Goal: Task Accomplishment & Management: Use online tool/utility

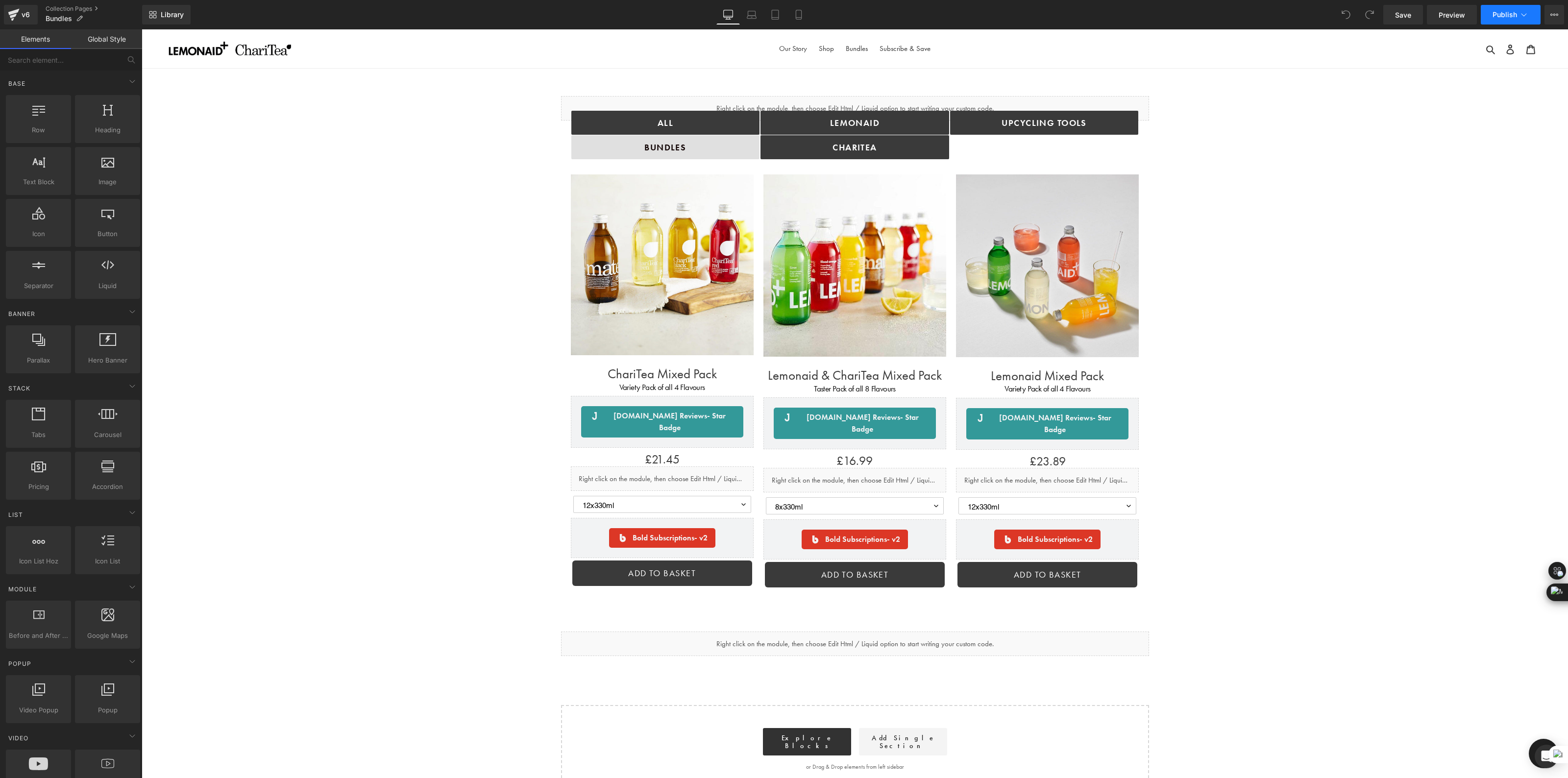
click at [1498, 13] on span "Publish" at bounding box center [1504, 15] width 24 height 8
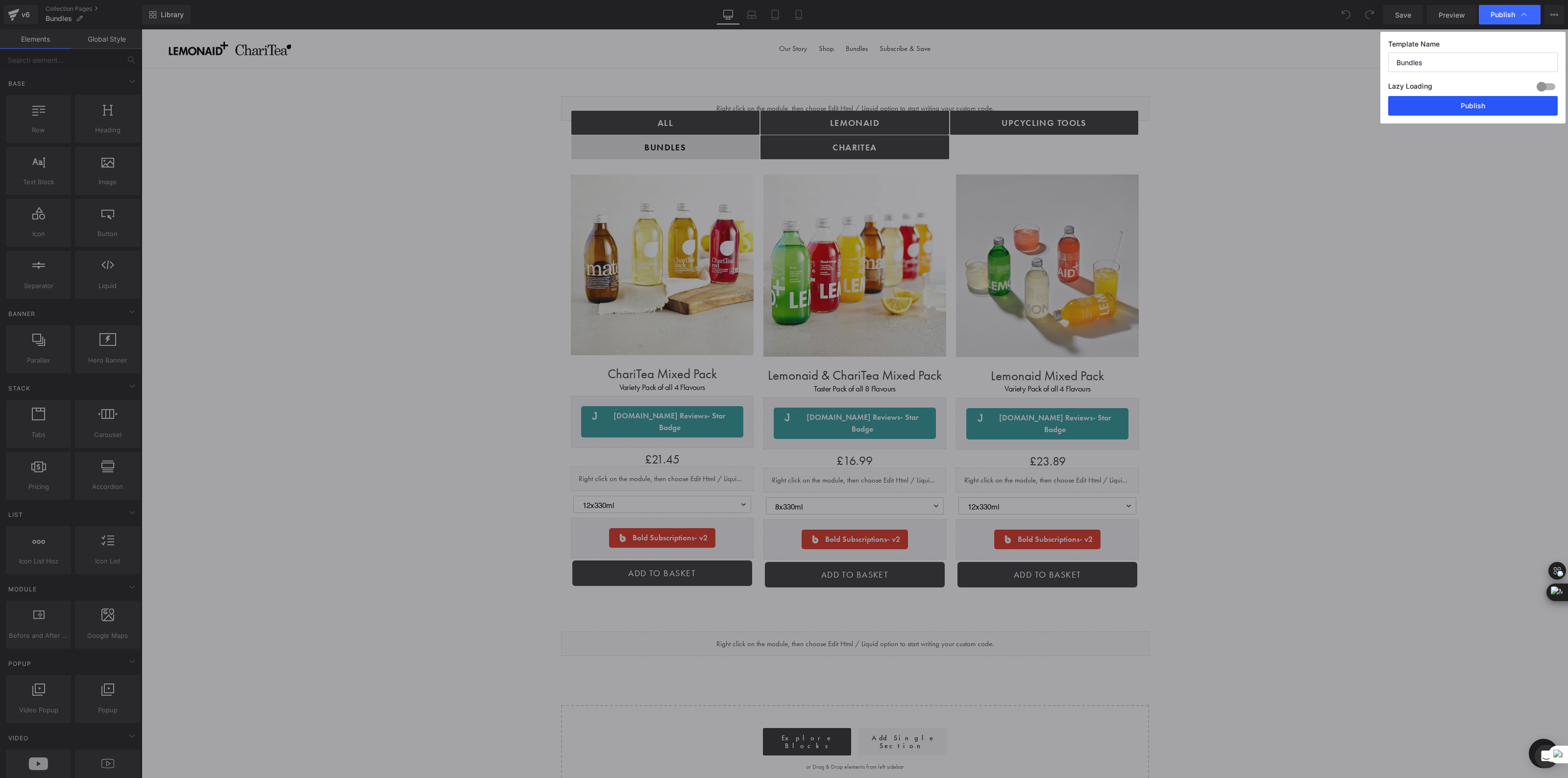
click at [1442, 108] on button "Publish" at bounding box center [1473, 105] width 170 height 19
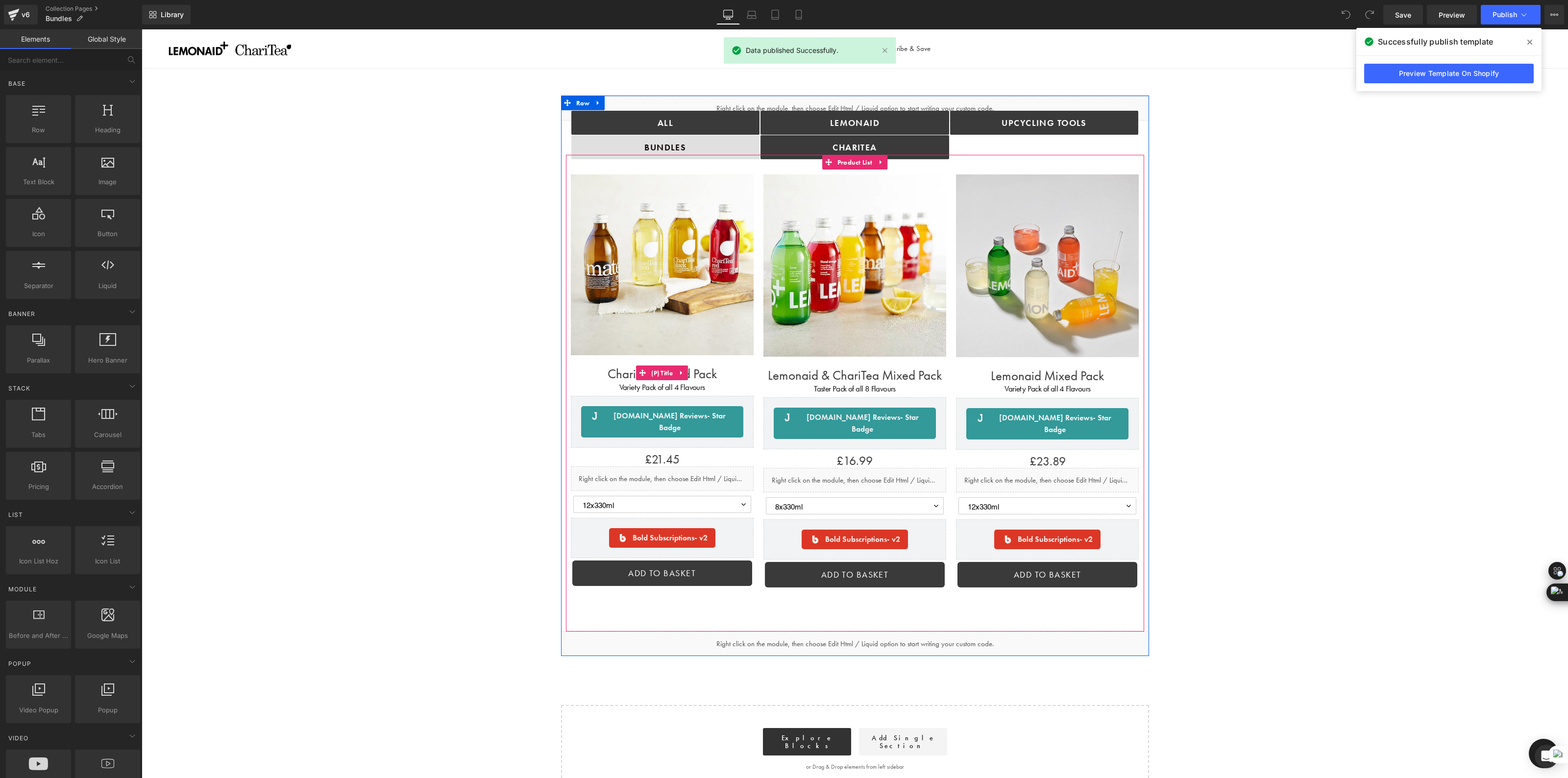
click at [726, 378] on h1 "ChariTea Mixed Pack" at bounding box center [662, 373] width 183 height 26
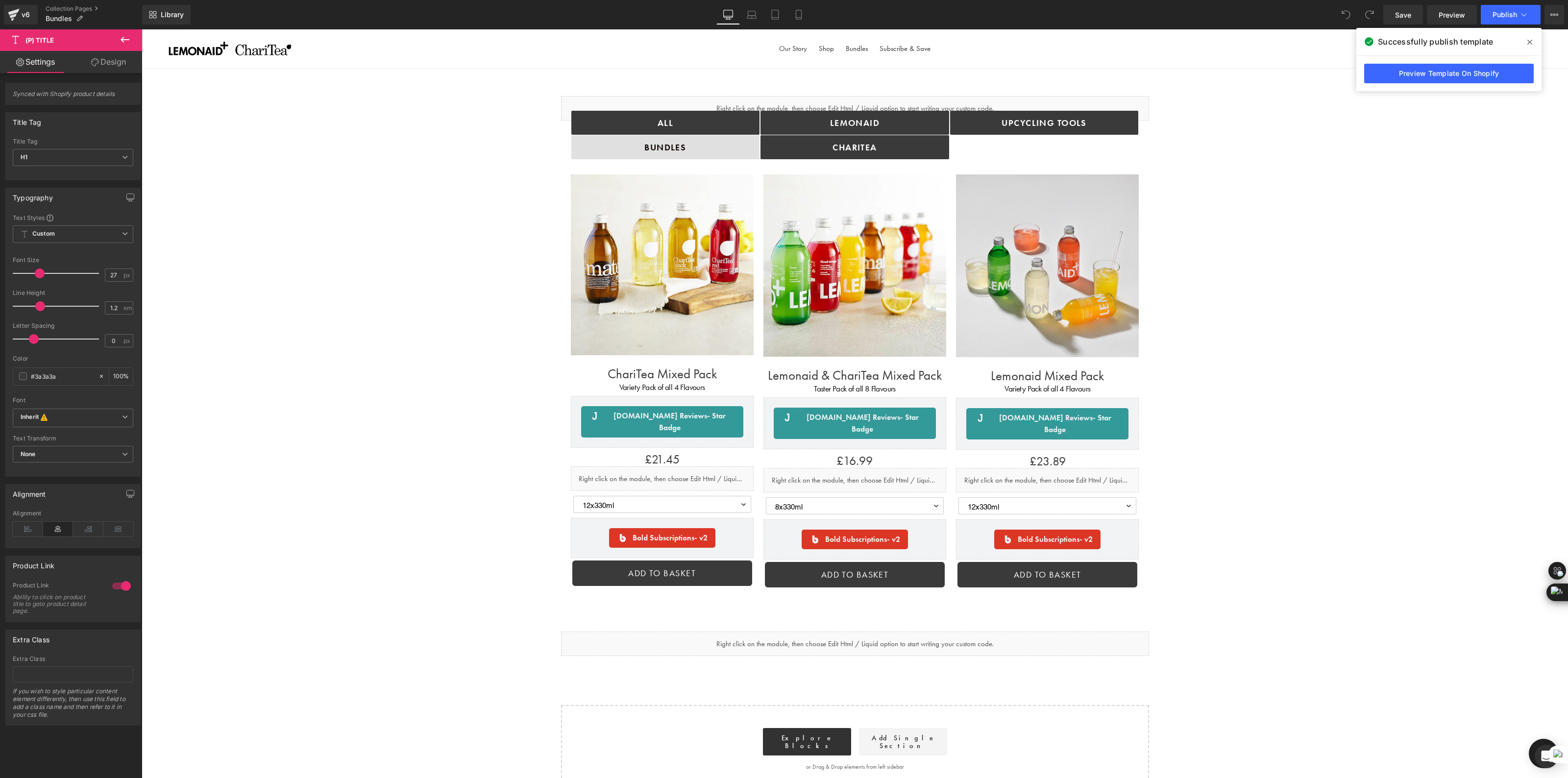
click at [124, 37] on icon at bounding box center [125, 40] width 12 height 12
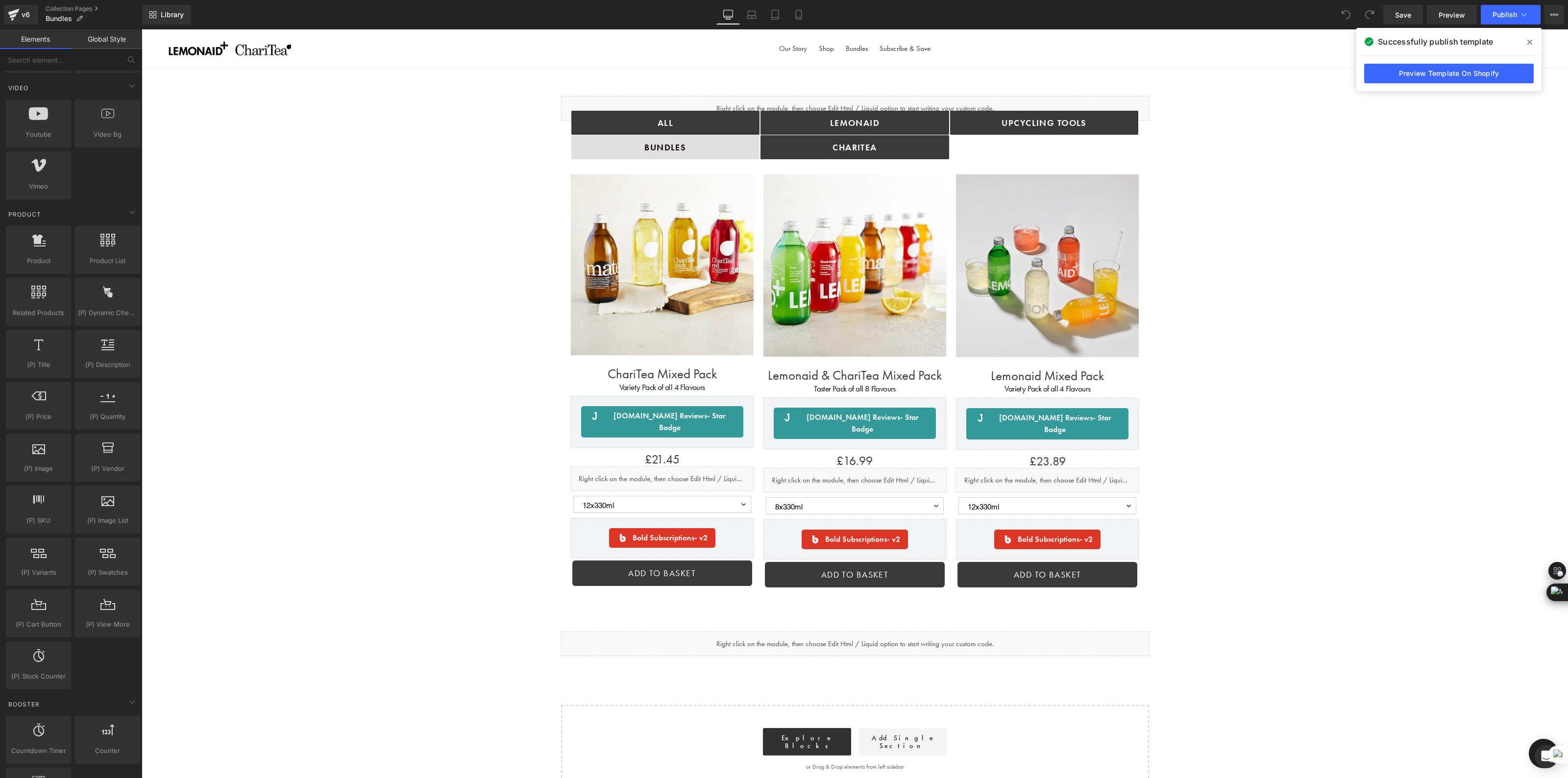
scroll to position [388, 0]
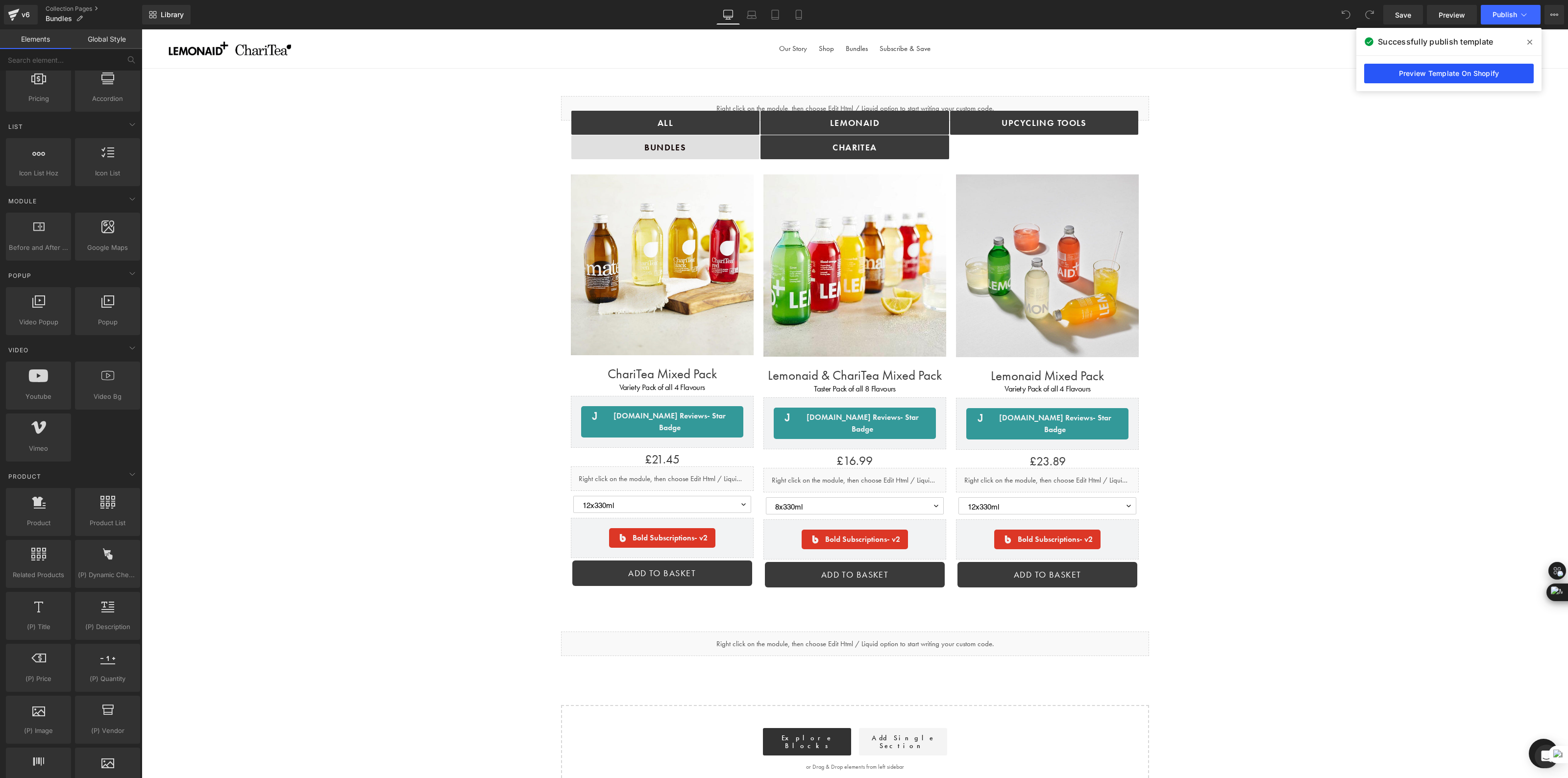
click at [1438, 77] on link "Preview Template On Shopify" at bounding box center [1449, 73] width 170 height 19
click at [54, 6] on link "Collection Pages" at bounding box center [94, 9] width 97 height 8
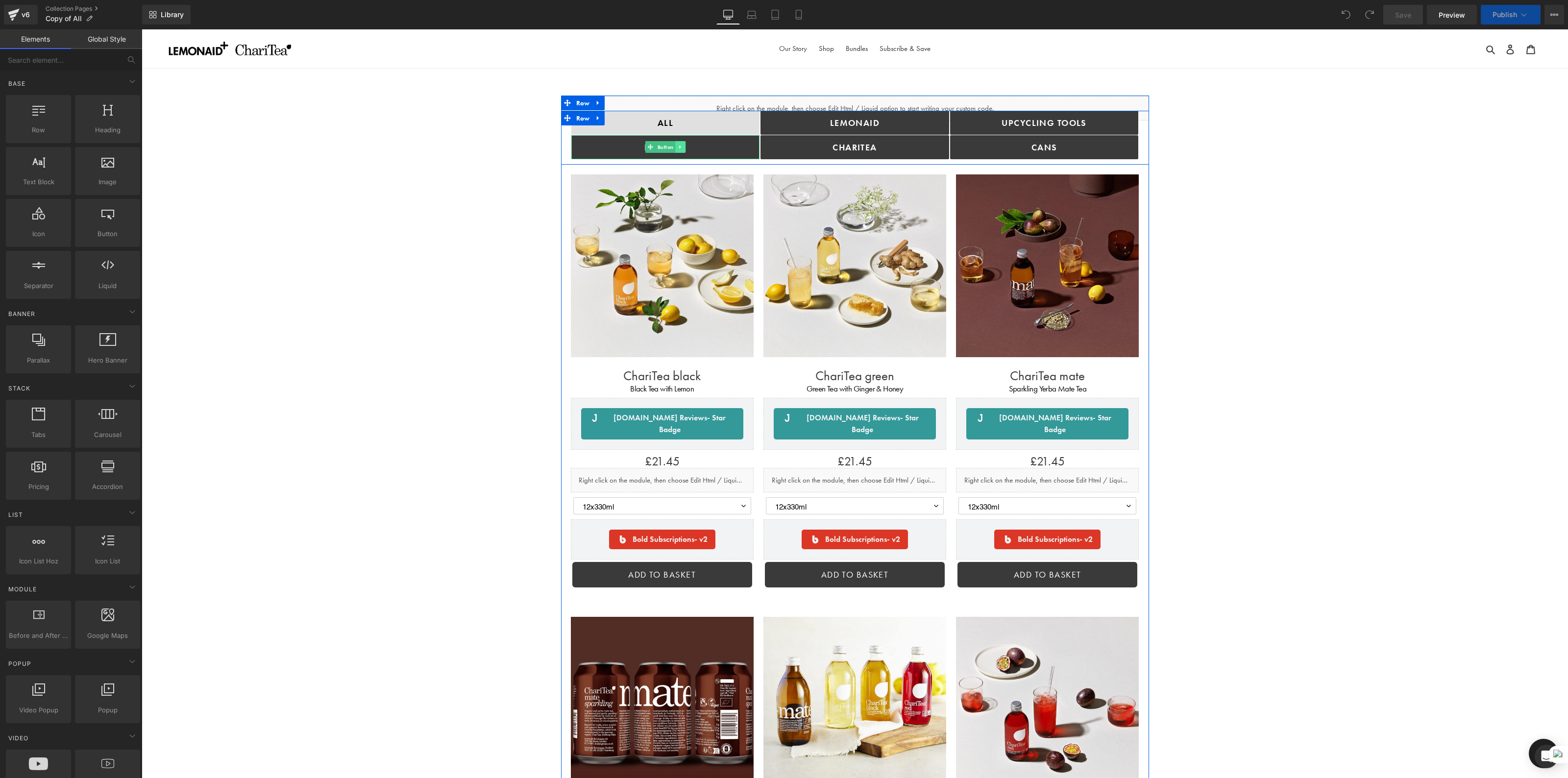
click at [683, 141] on link at bounding box center [680, 147] width 10 height 12
click at [739, 150] on link "bundles" at bounding box center [665, 147] width 189 height 24
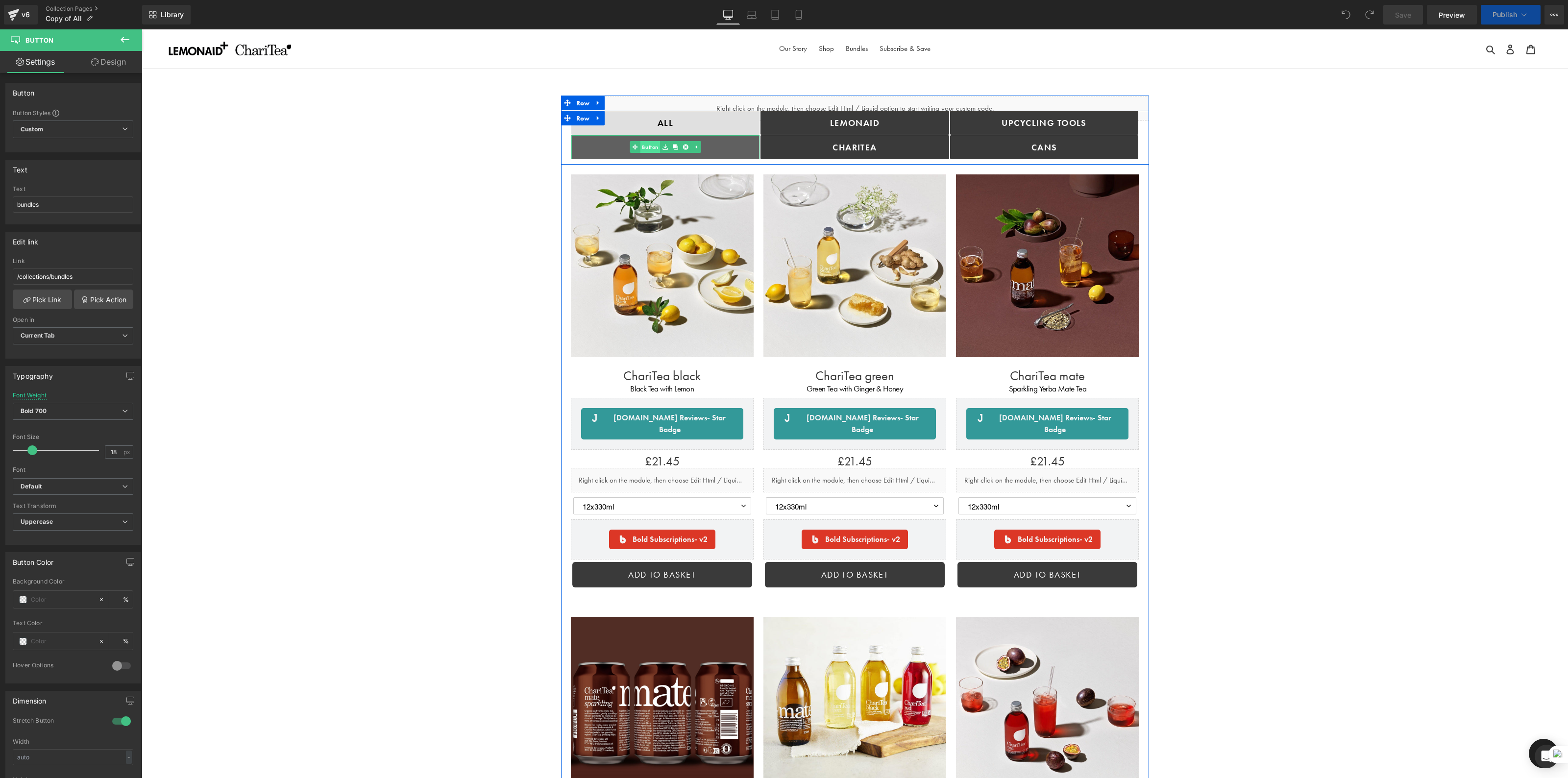
click at [650, 150] on link "Button" at bounding box center [645, 147] width 30 height 12
click at [661, 146] on span "Button" at bounding box center [666, 147] width 20 height 12
click at [663, 147] on span "Button" at bounding box center [666, 147] width 20 height 12
click at [87, 273] on input "/collections/bundles" at bounding box center [73, 277] width 121 height 16
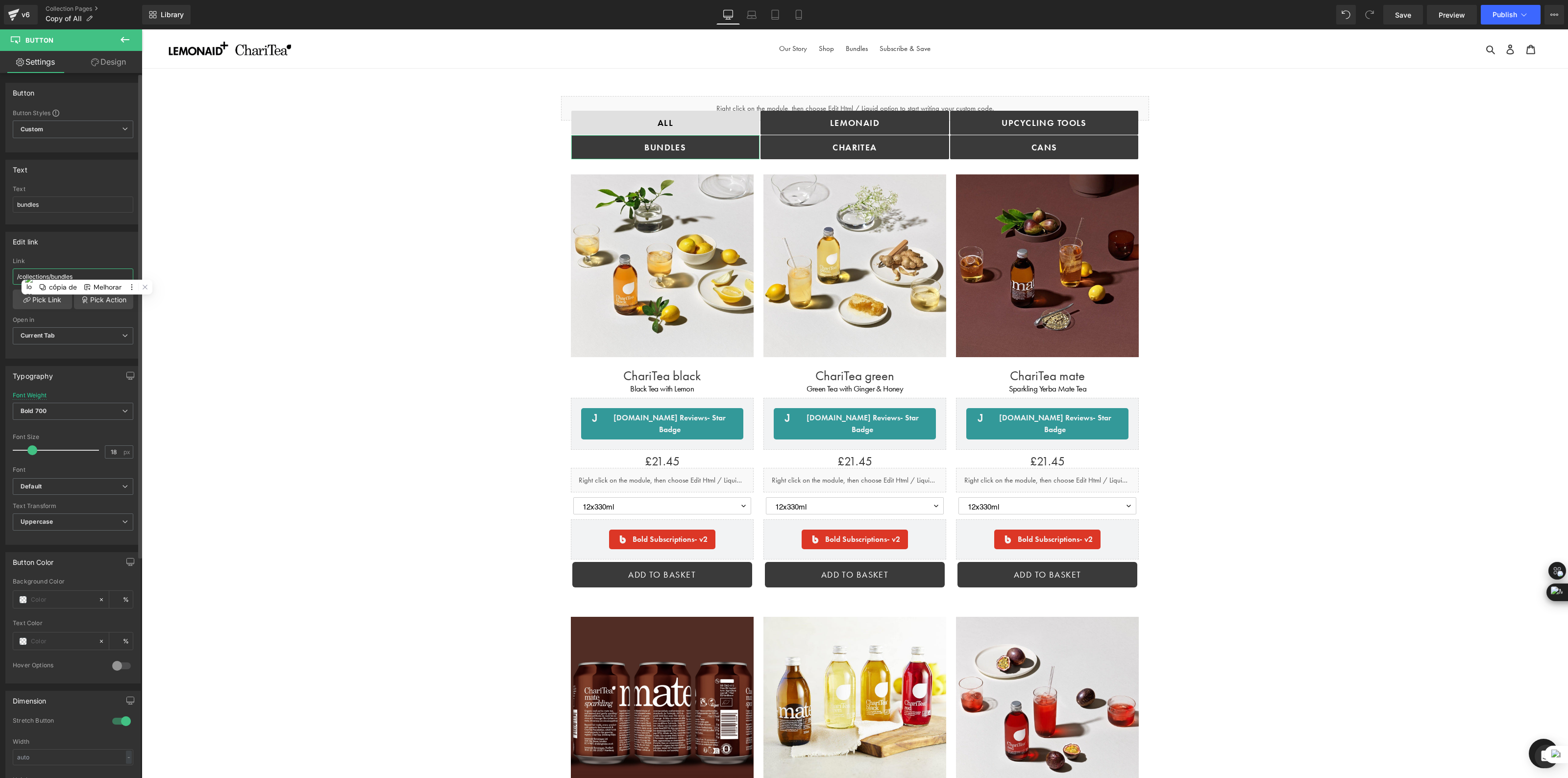
click at [87, 273] on input "/collections/bundles" at bounding box center [73, 277] width 121 height 16
type input "https://drinkinghelps.co.uk/collections/bundles?_ab=0&key=1757347954544&view=ge…"
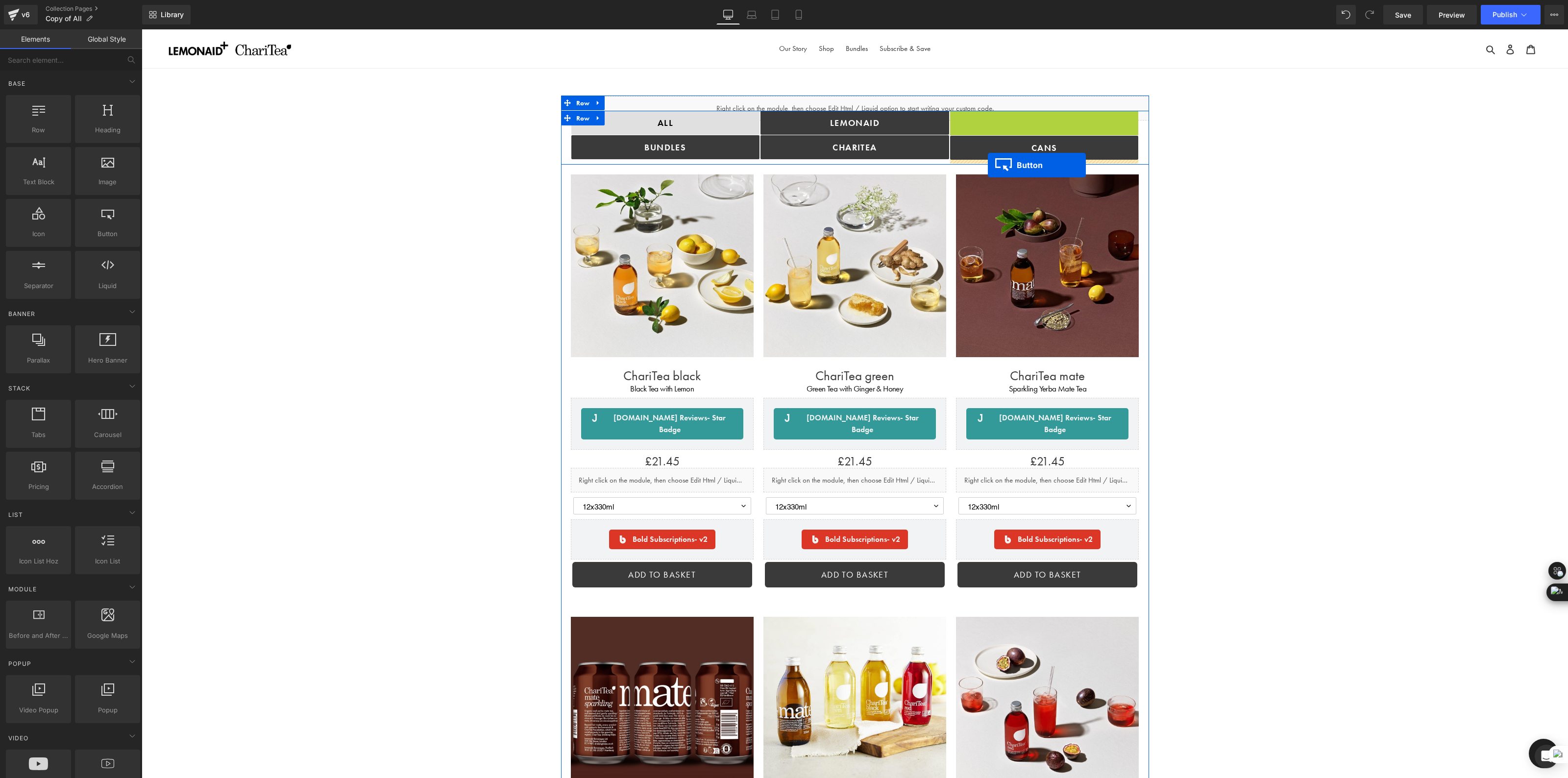
drag, startPoint x: 1028, startPoint y: 123, endPoint x: 985, endPoint y: 162, distance: 58.1
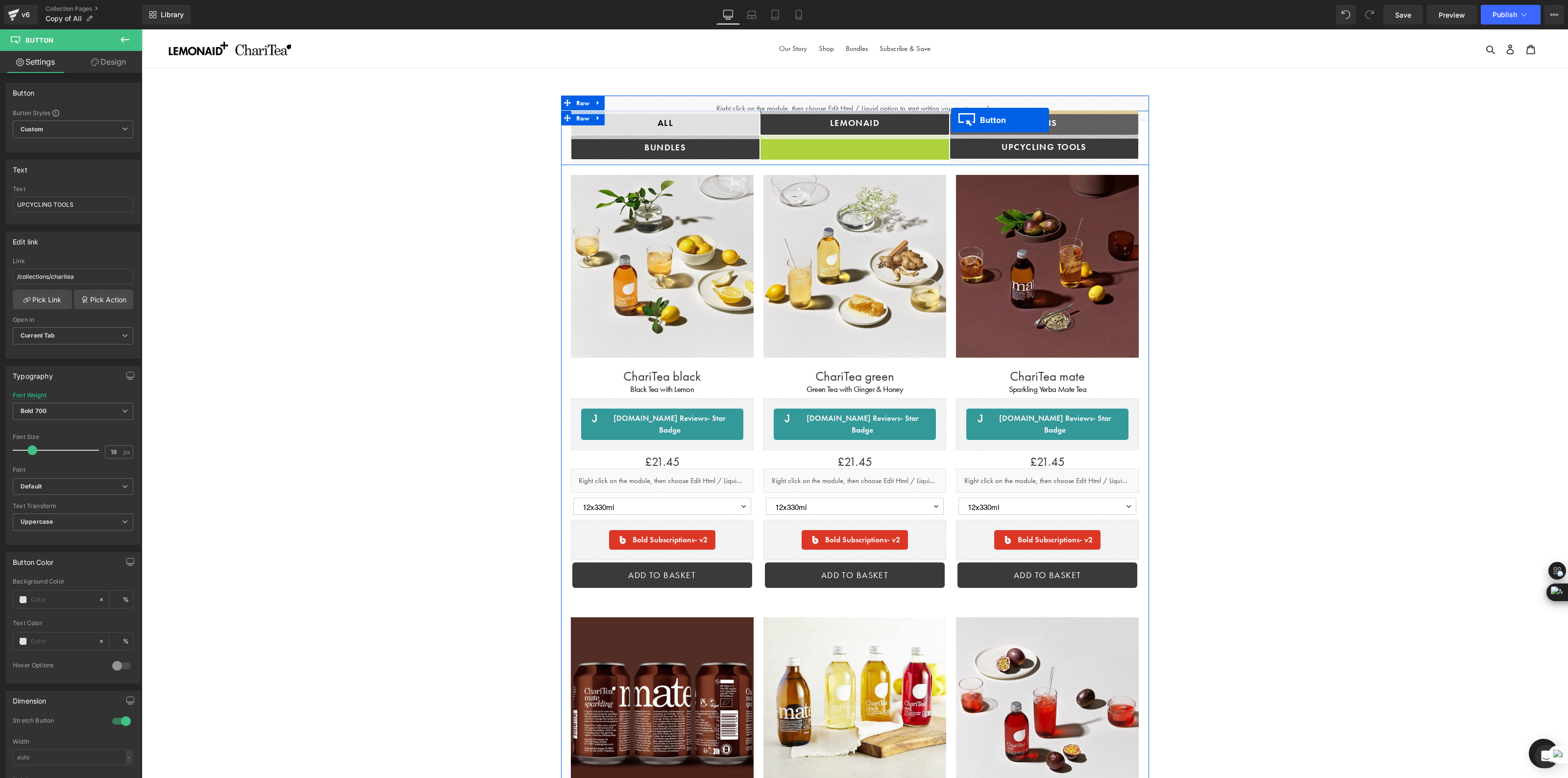
drag, startPoint x: 837, startPoint y: 148, endPoint x: 951, endPoint y: 120, distance: 117.4
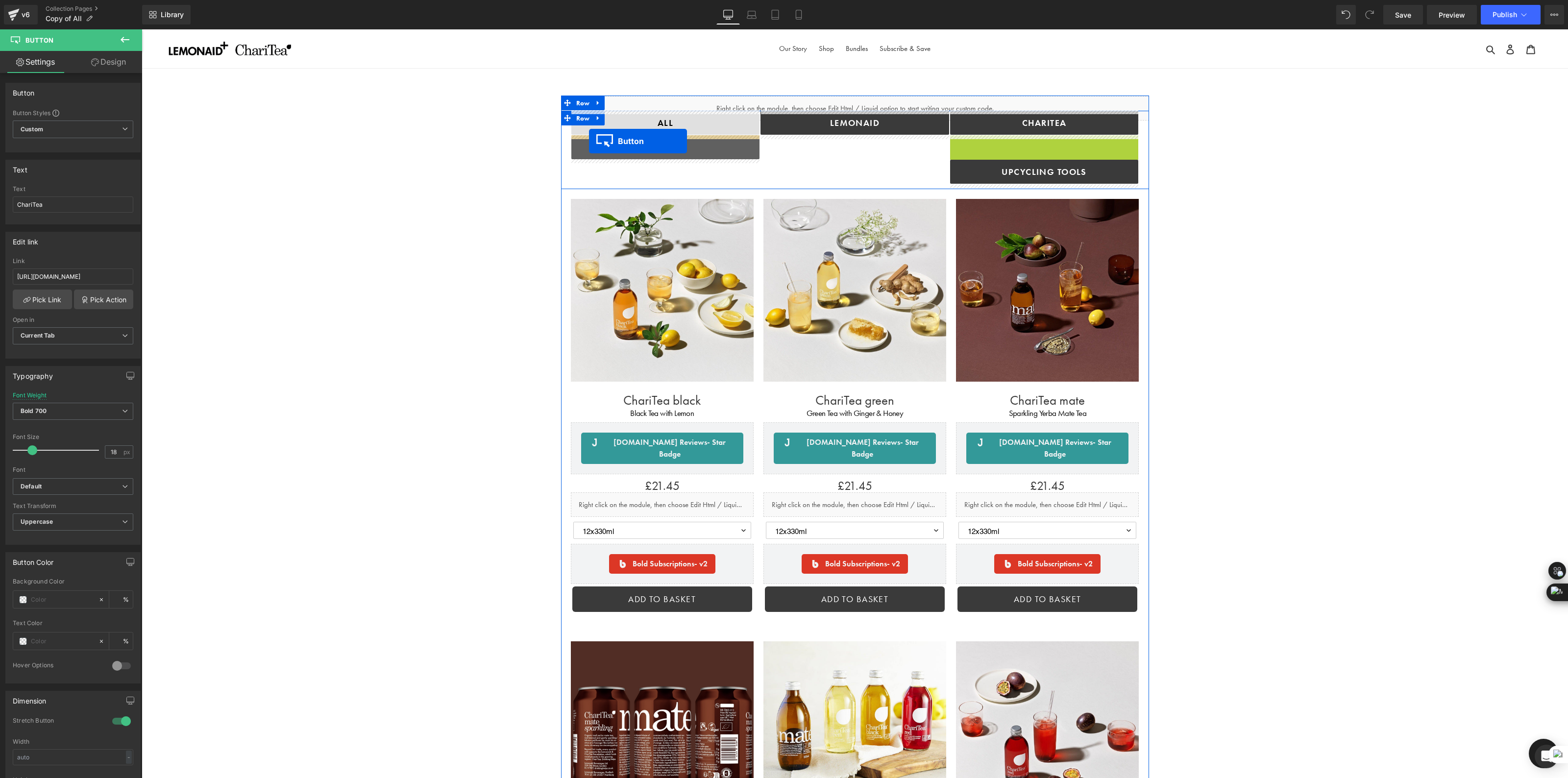
drag, startPoint x: 1025, startPoint y: 150, endPoint x: 589, endPoint y: 142, distance: 436.1
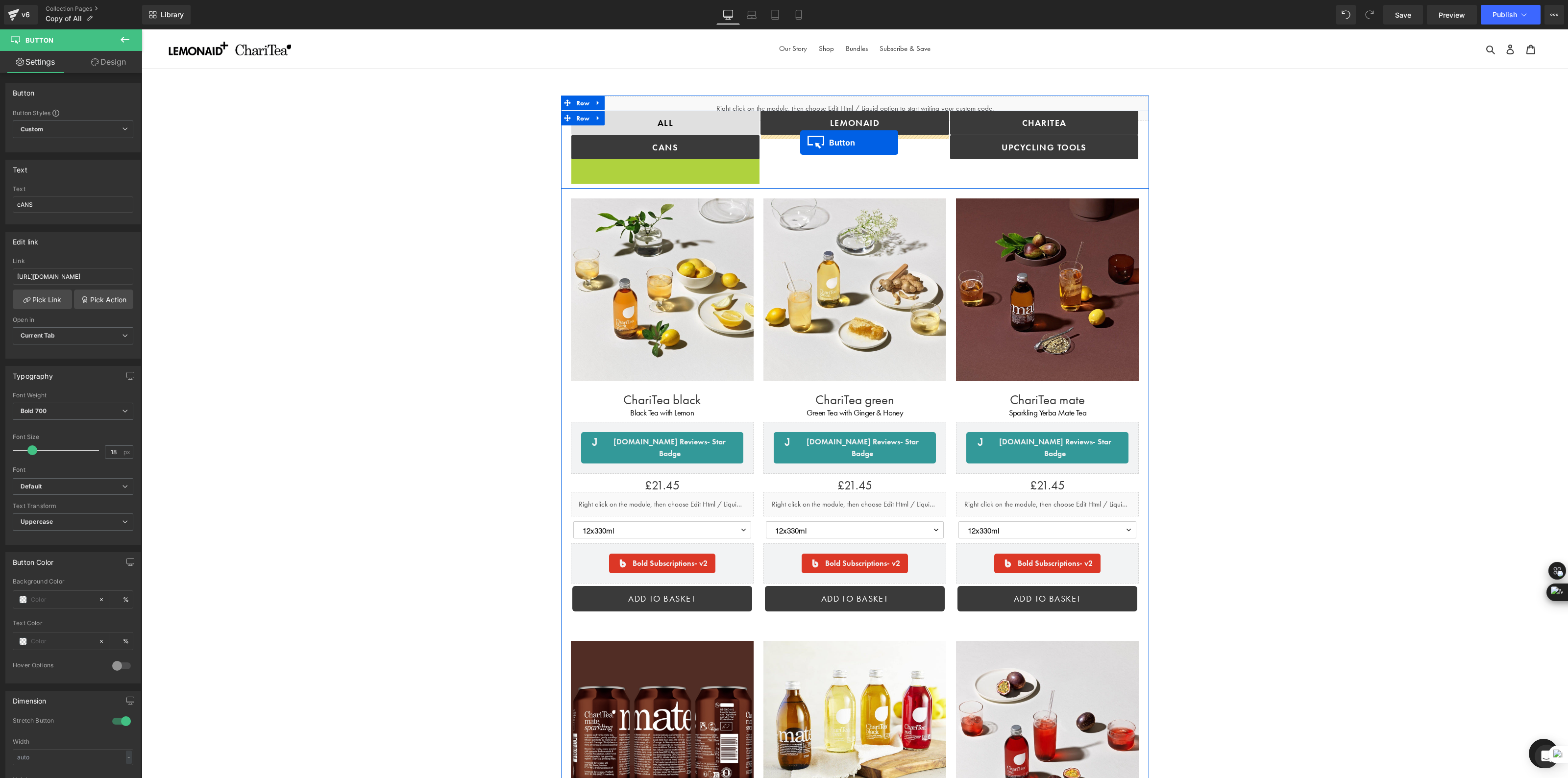
drag, startPoint x: 650, startPoint y: 170, endPoint x: 800, endPoint y: 142, distance: 152.6
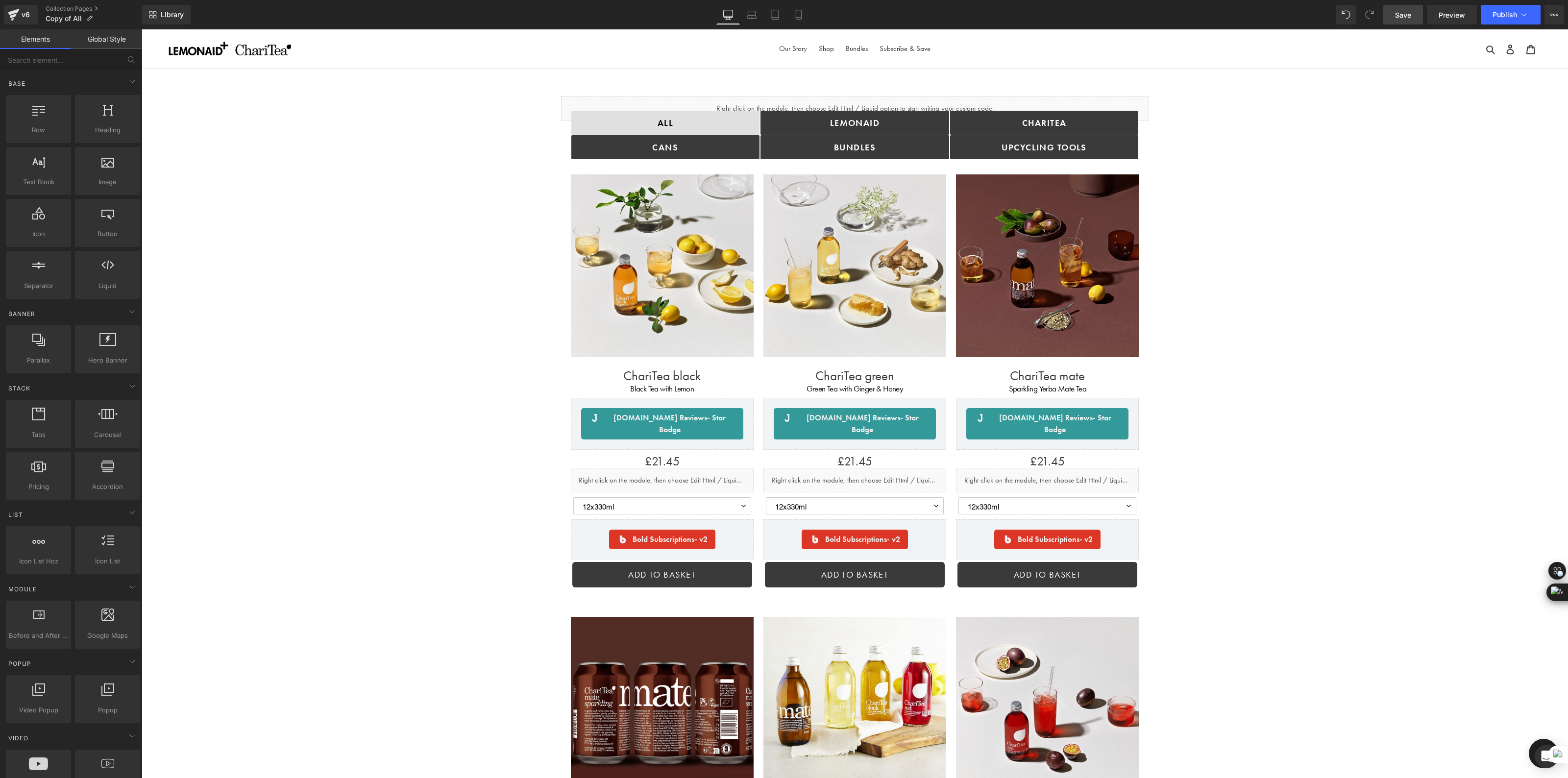
drag, startPoint x: 1406, startPoint y: 21, endPoint x: 1174, endPoint y: 108, distance: 247.8
click at [1406, 21] on link "Save" at bounding box center [1402, 14] width 40 height 19
click at [1520, 16] on icon at bounding box center [1524, 15] width 10 height 10
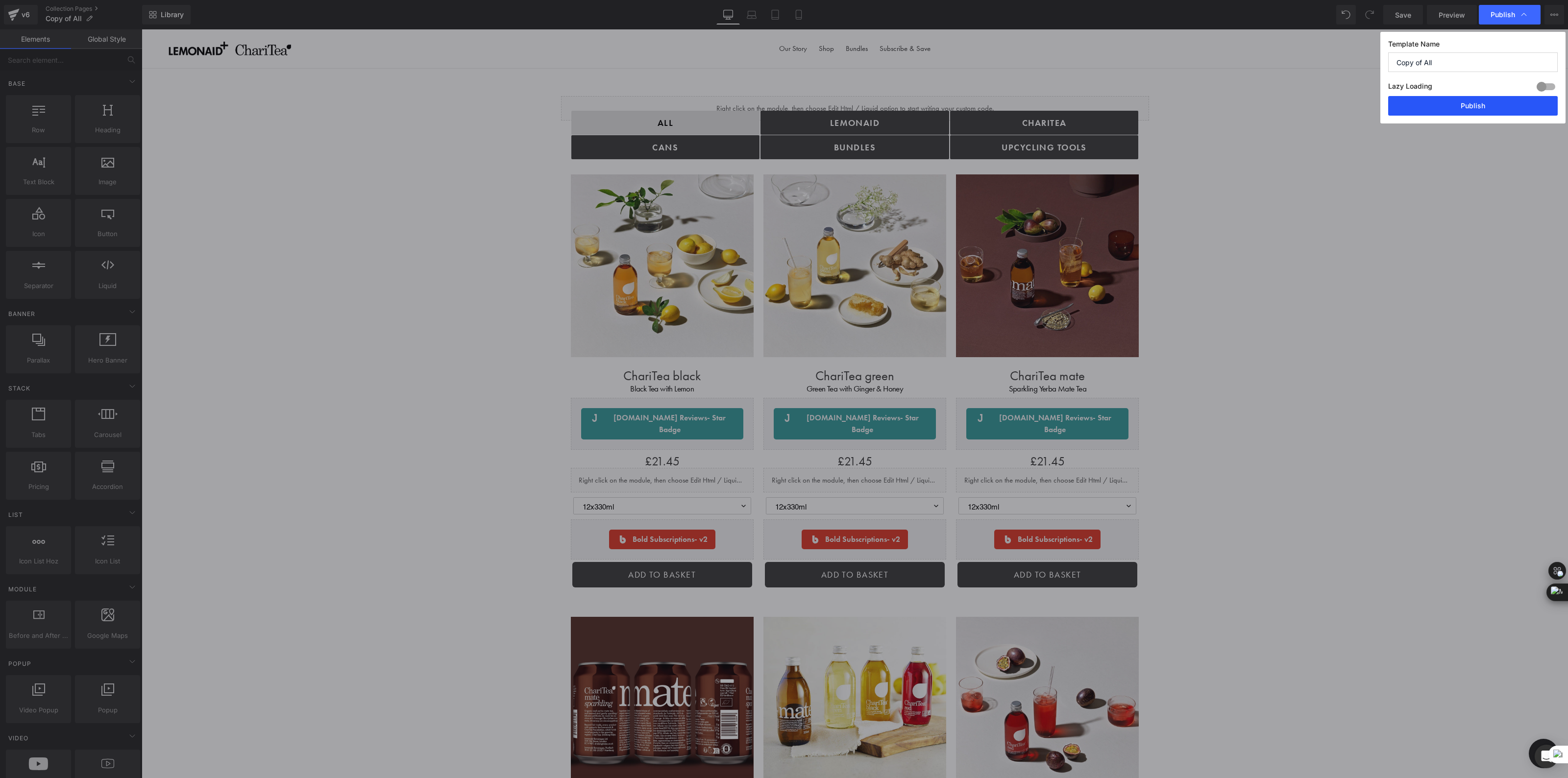
click at [1453, 109] on button "Publish" at bounding box center [1473, 105] width 170 height 19
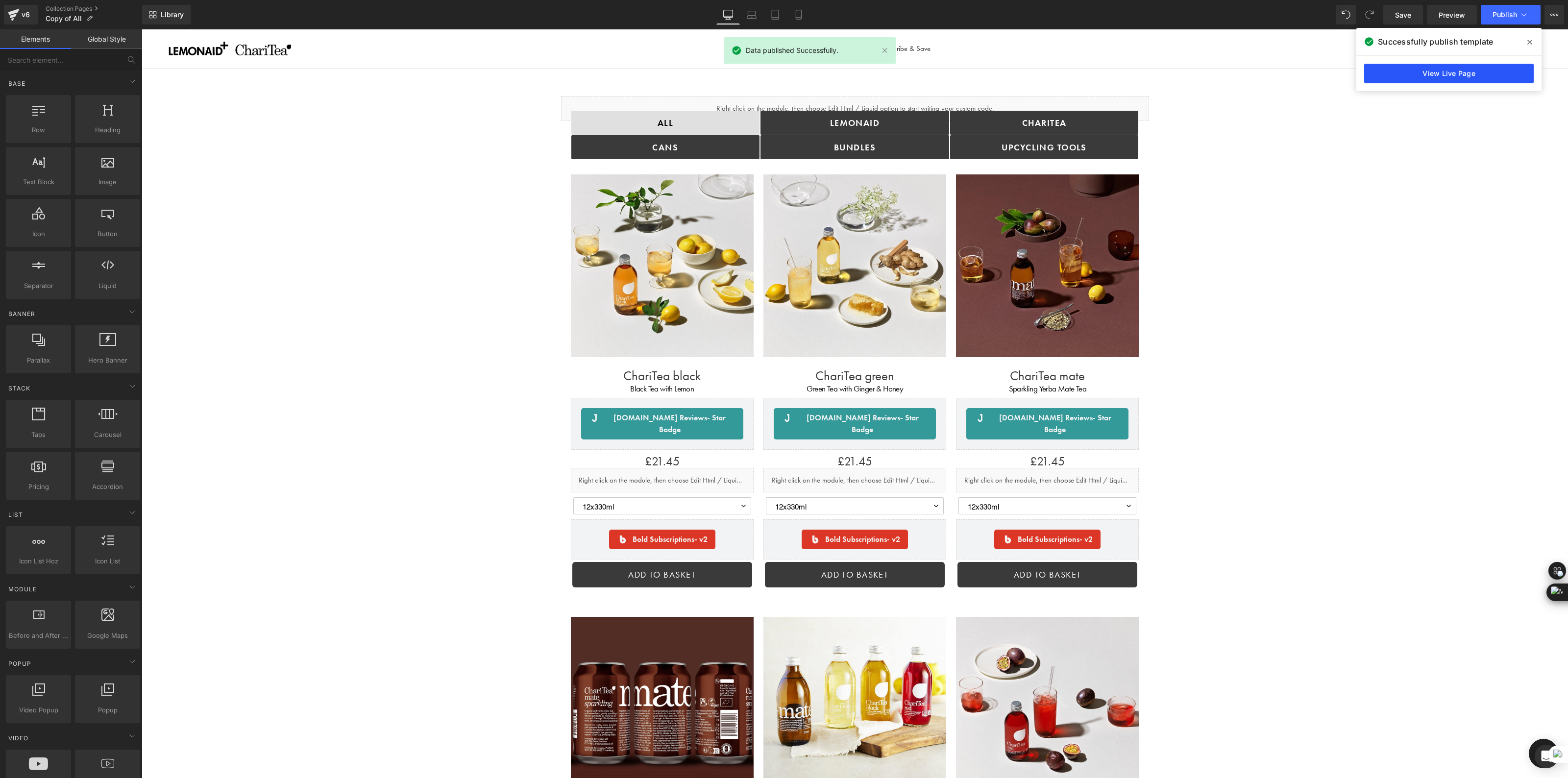
click at [1444, 76] on link "View Live Page" at bounding box center [1449, 73] width 170 height 19
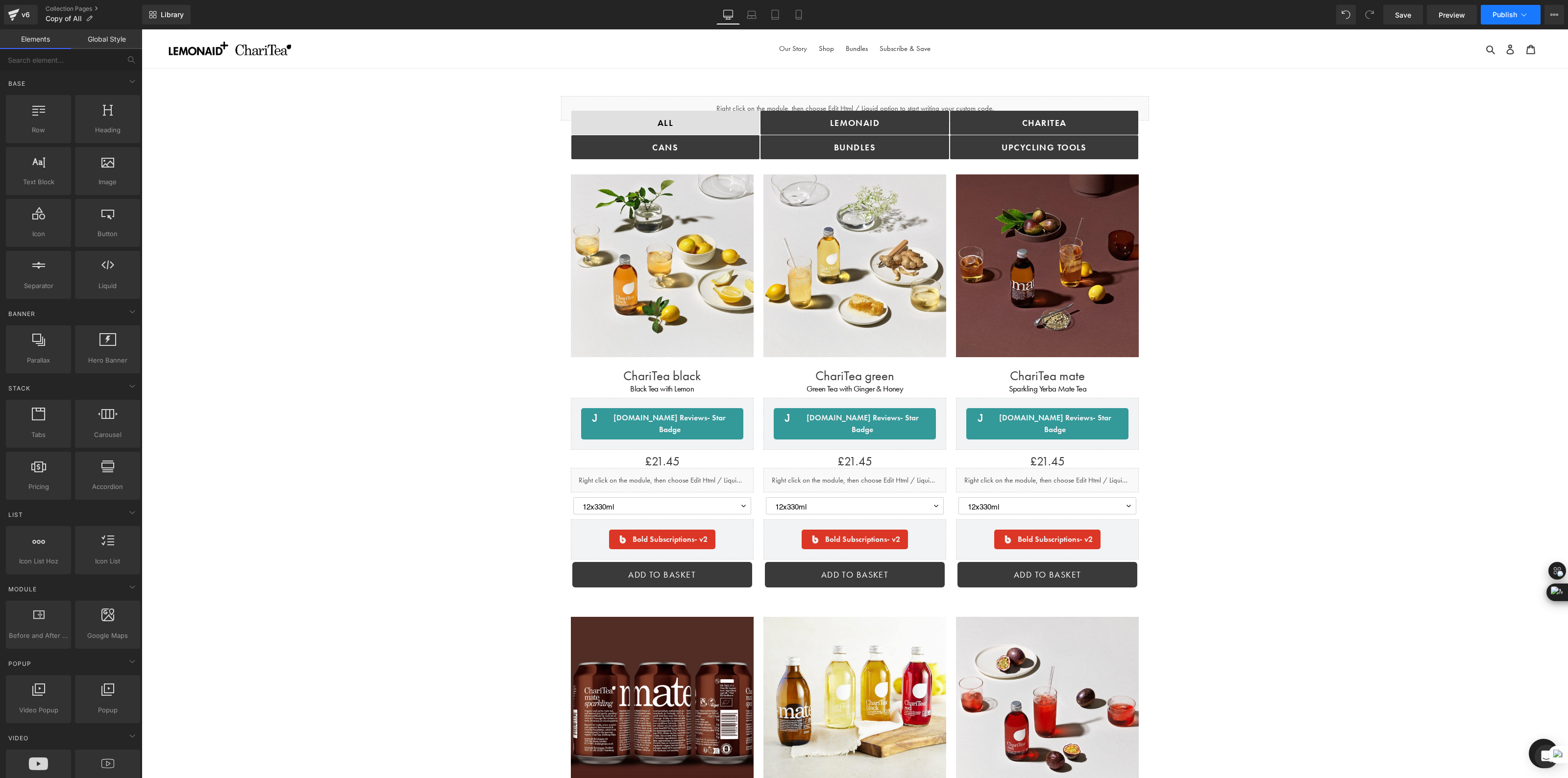
click at [1502, 15] on span "Publish" at bounding box center [1504, 15] width 24 height 8
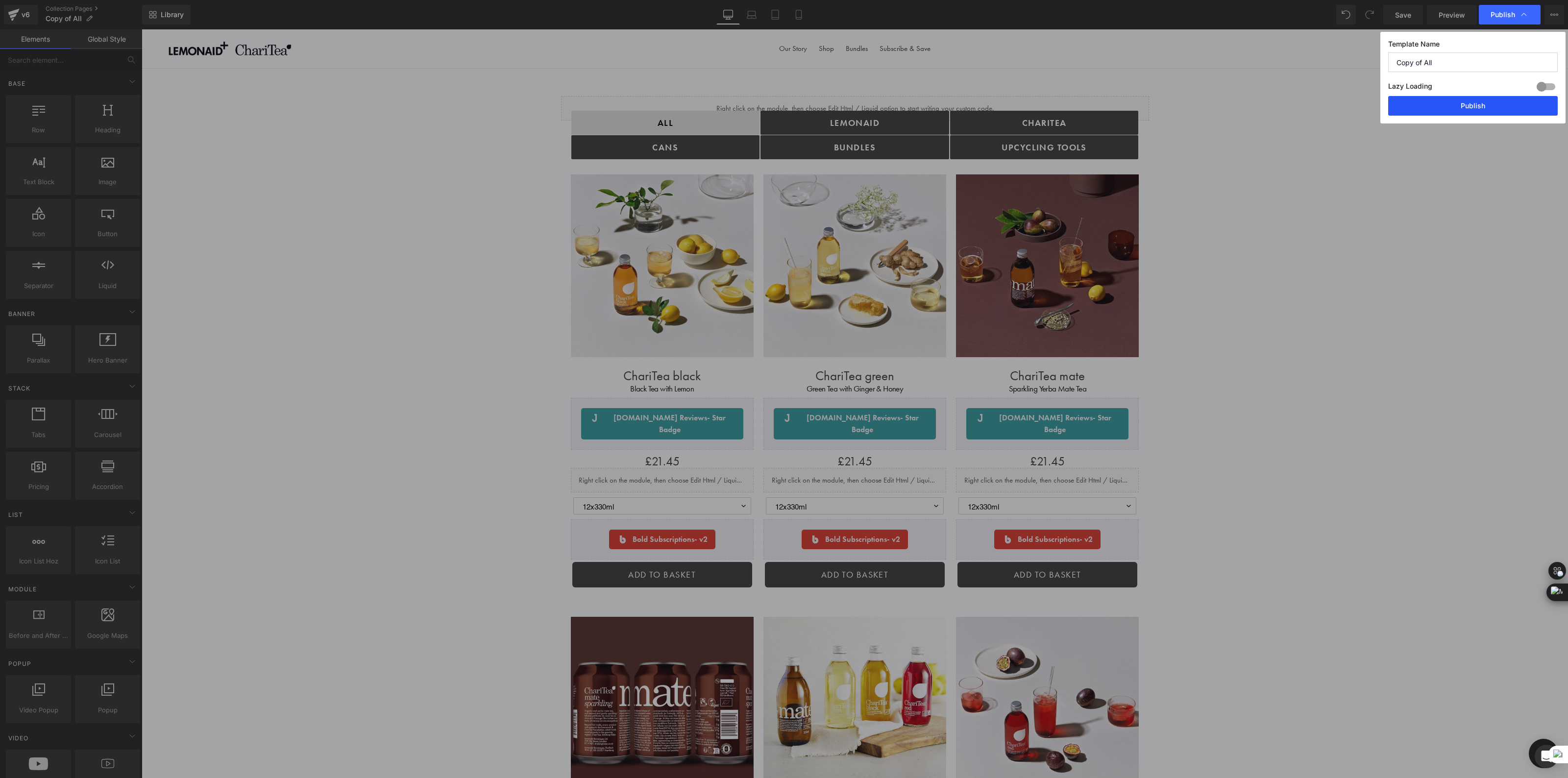
click at [1444, 103] on button "Publish" at bounding box center [1473, 105] width 170 height 19
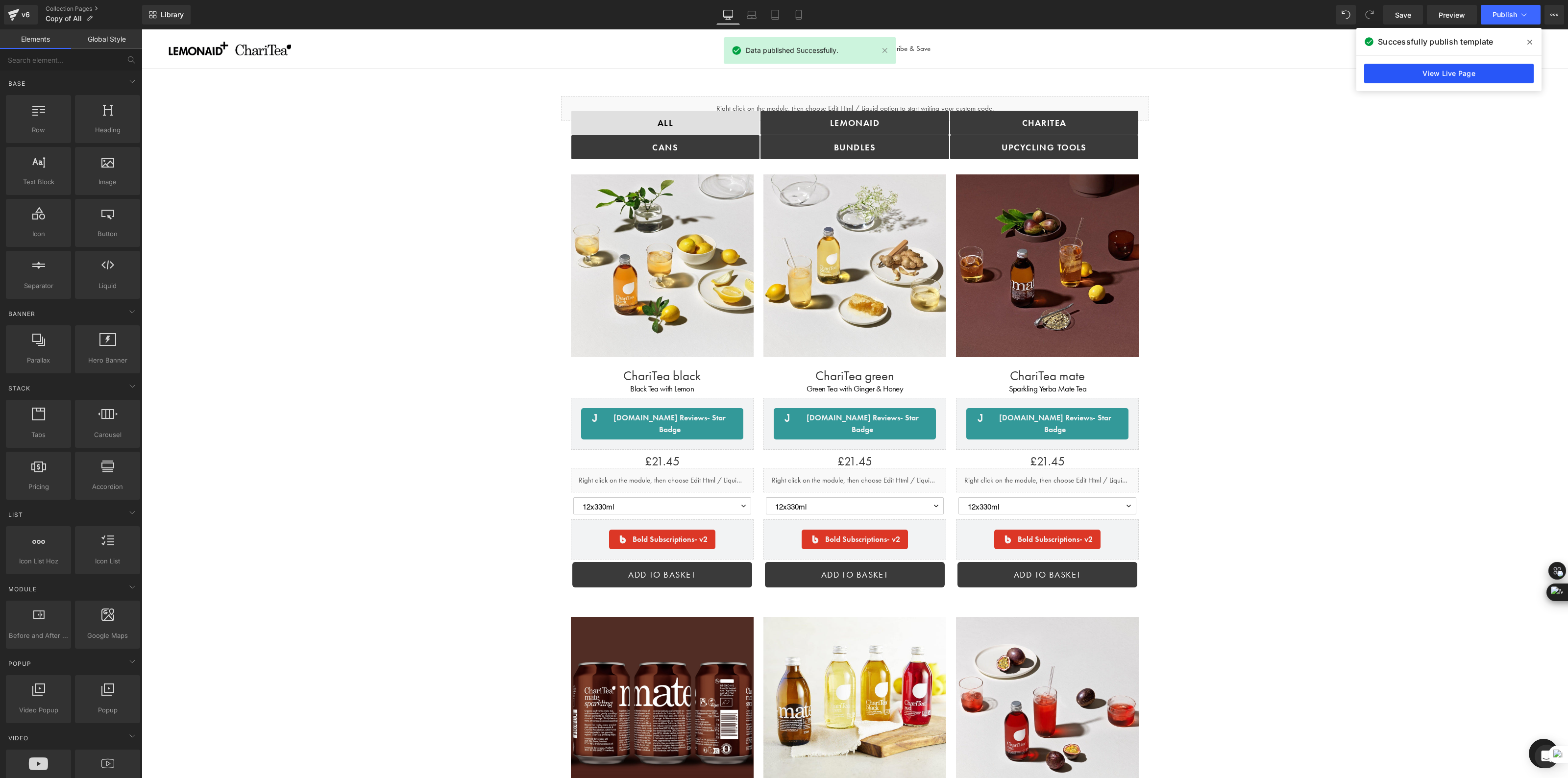
click at [1426, 72] on link "View Live Page" at bounding box center [1449, 73] width 170 height 19
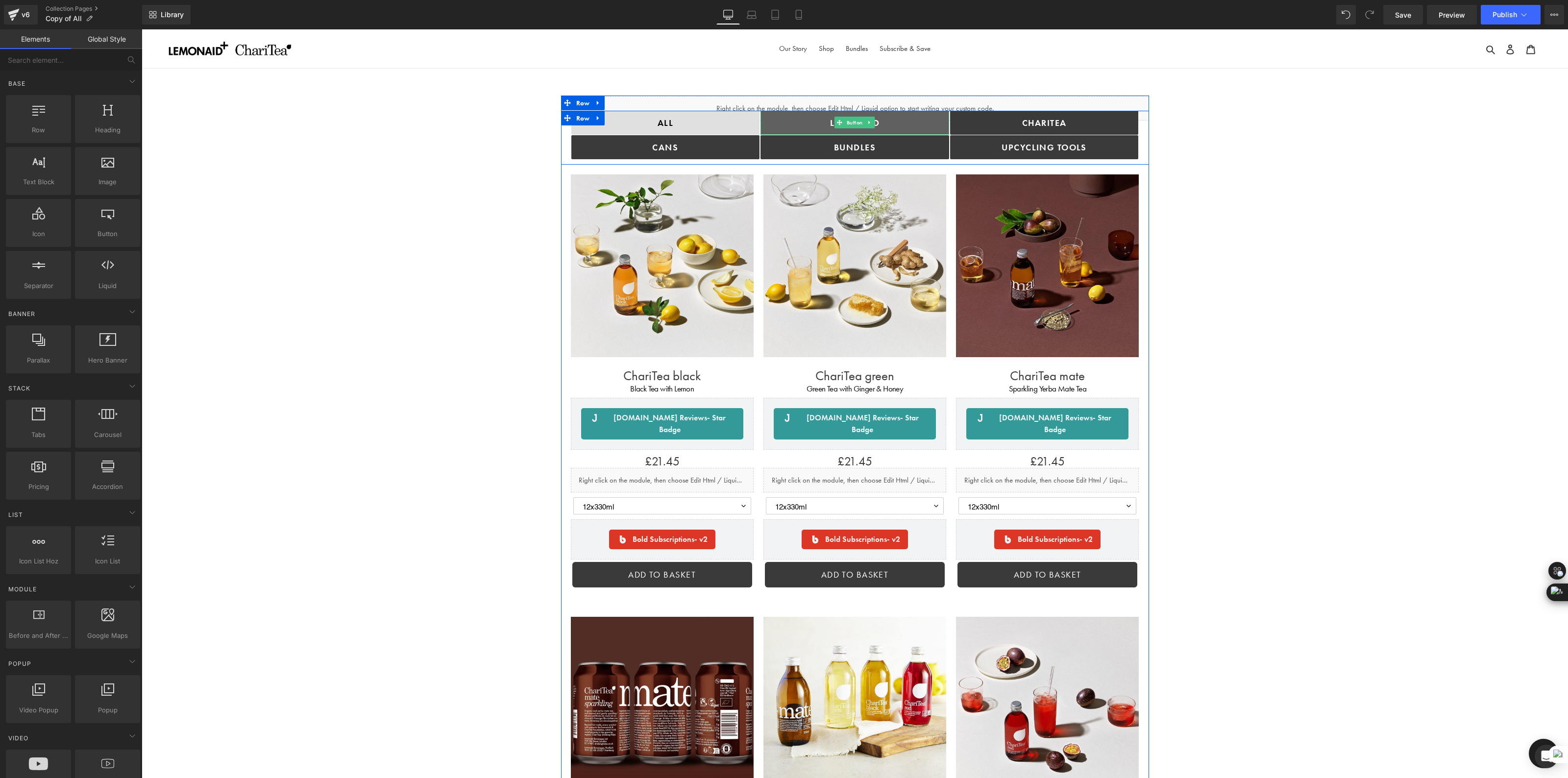
click at [885, 121] on link "Lemonaid" at bounding box center [854, 123] width 189 height 24
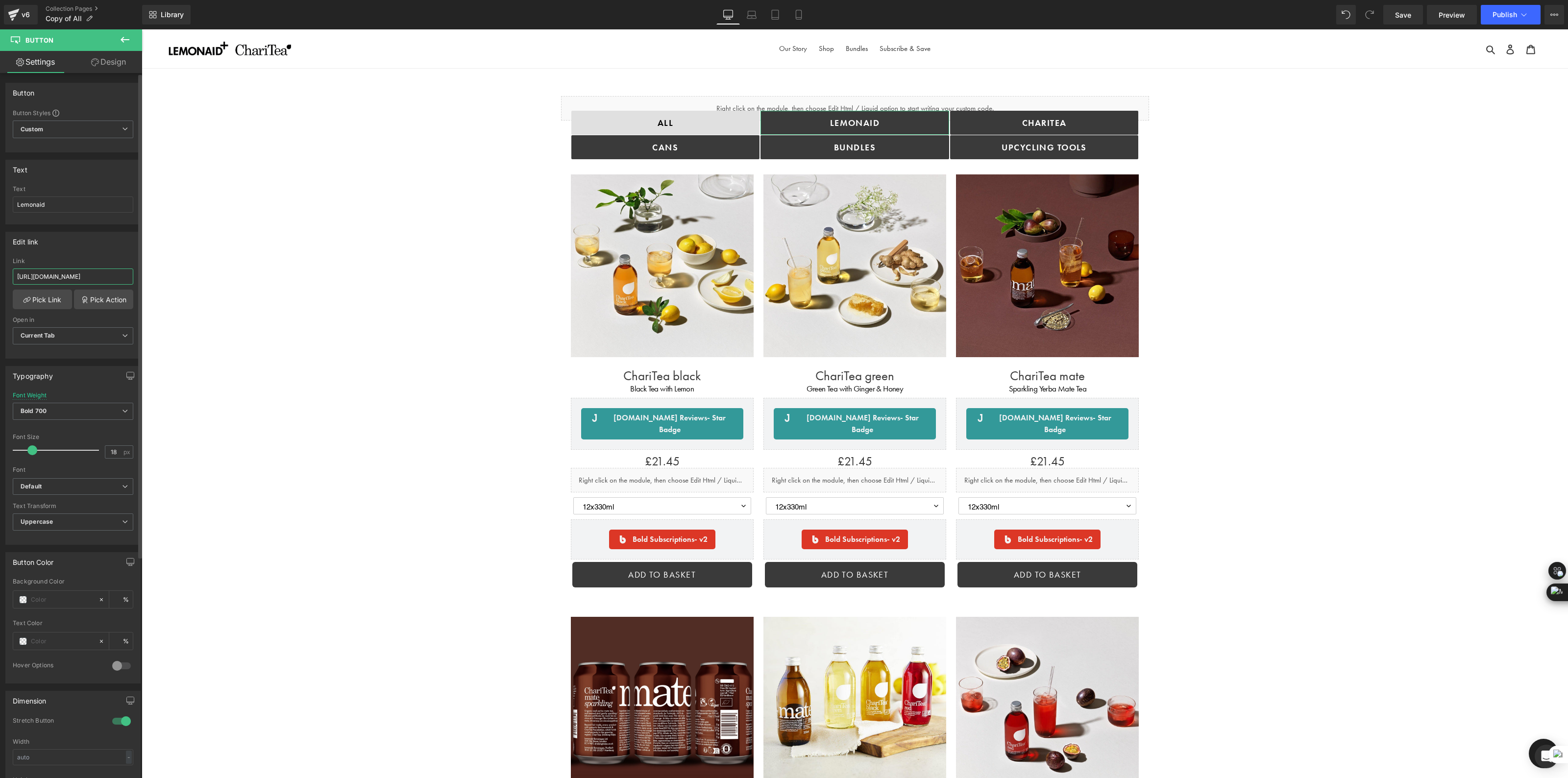
click at [97, 278] on input "https://drinkinghelps.co.uk/collections/lemonaid-soft-drinks?_ab=0&key=17564807…" at bounding box center [73, 277] width 121 height 16
click at [72, 7] on link "Collection Pages" at bounding box center [94, 9] width 97 height 8
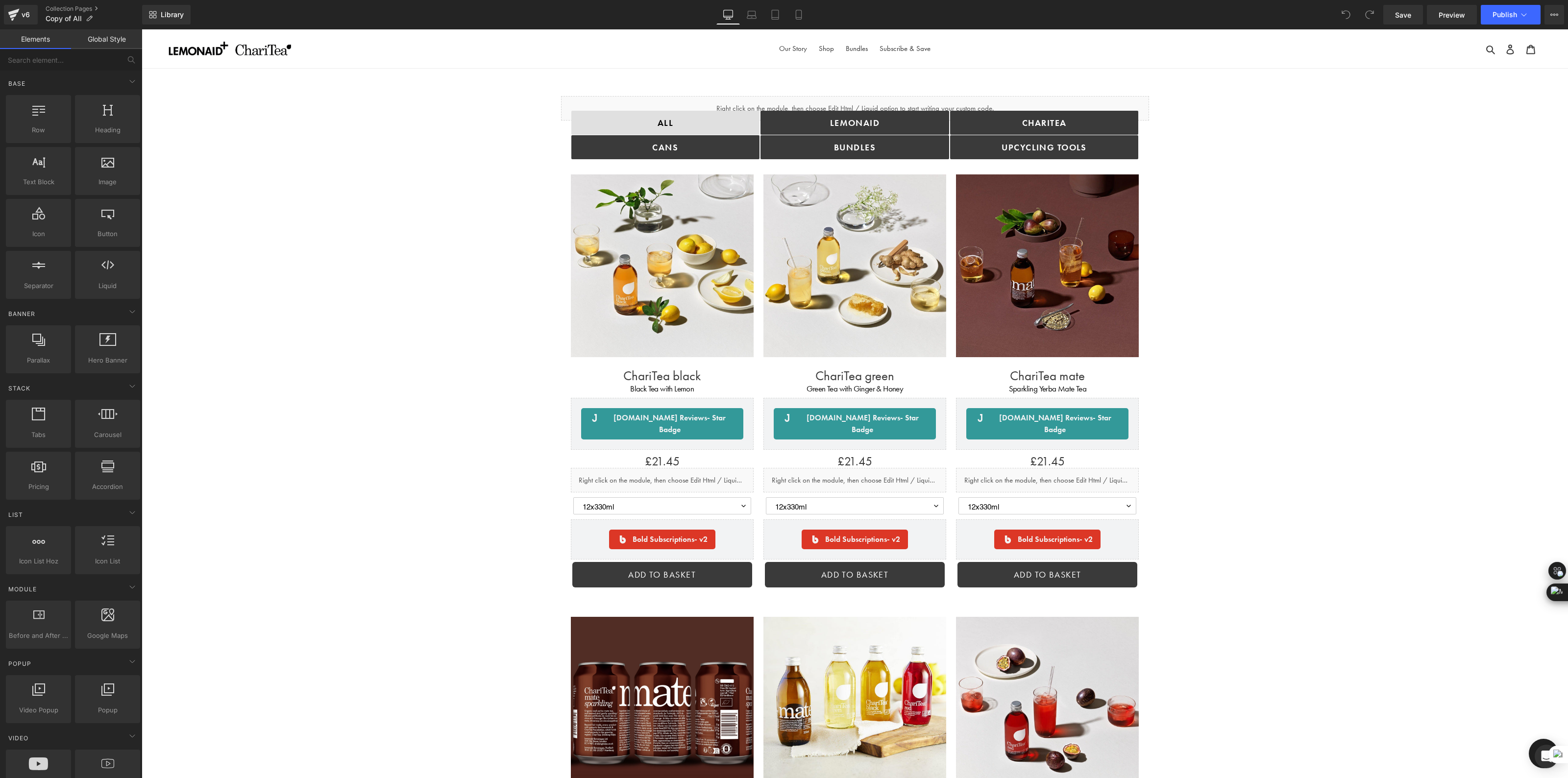
click at [62, 8] on link "Collection Pages" at bounding box center [94, 9] width 97 height 8
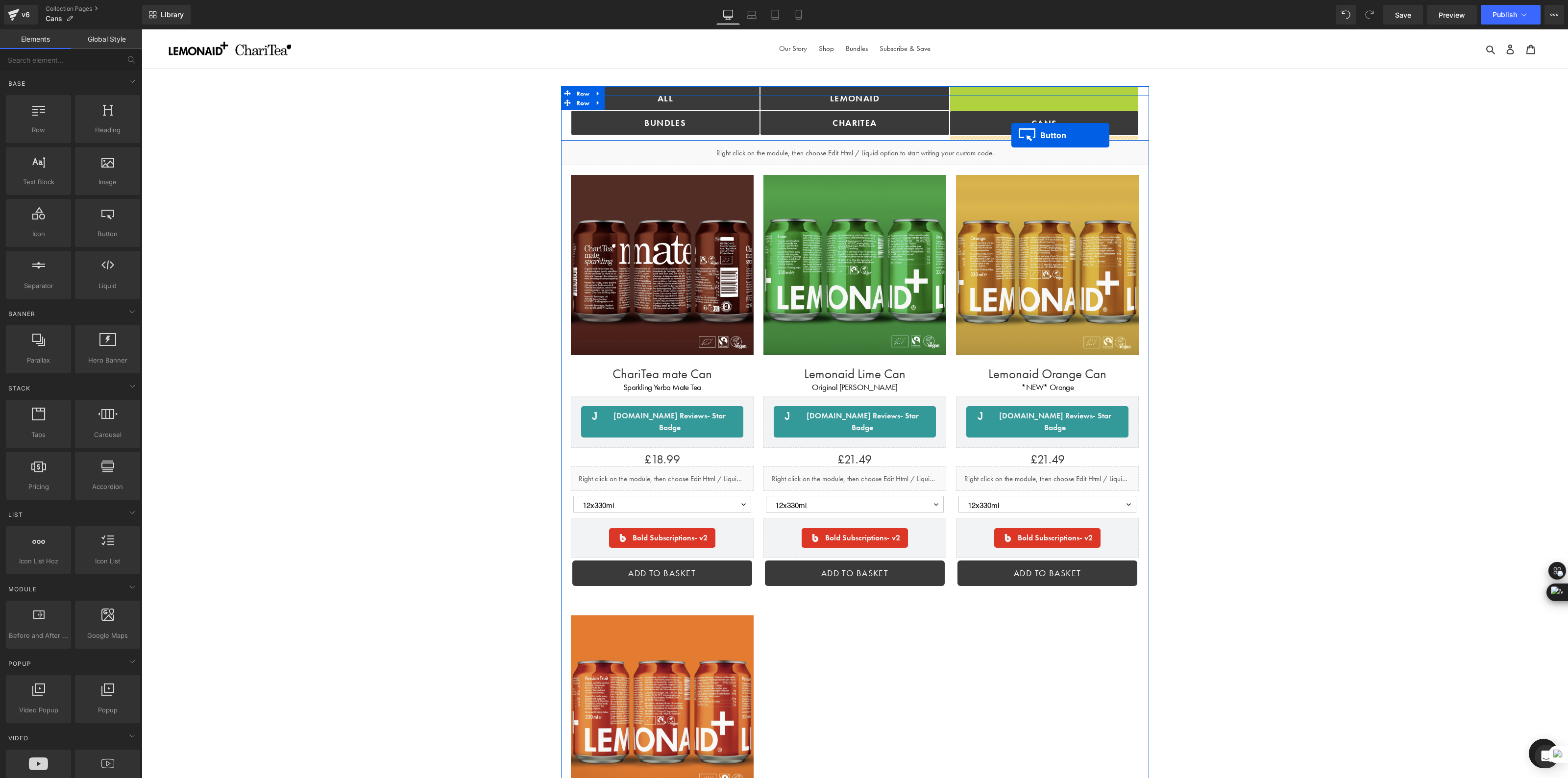
drag, startPoint x: 1029, startPoint y: 101, endPoint x: 1011, endPoint y: 135, distance: 38.5
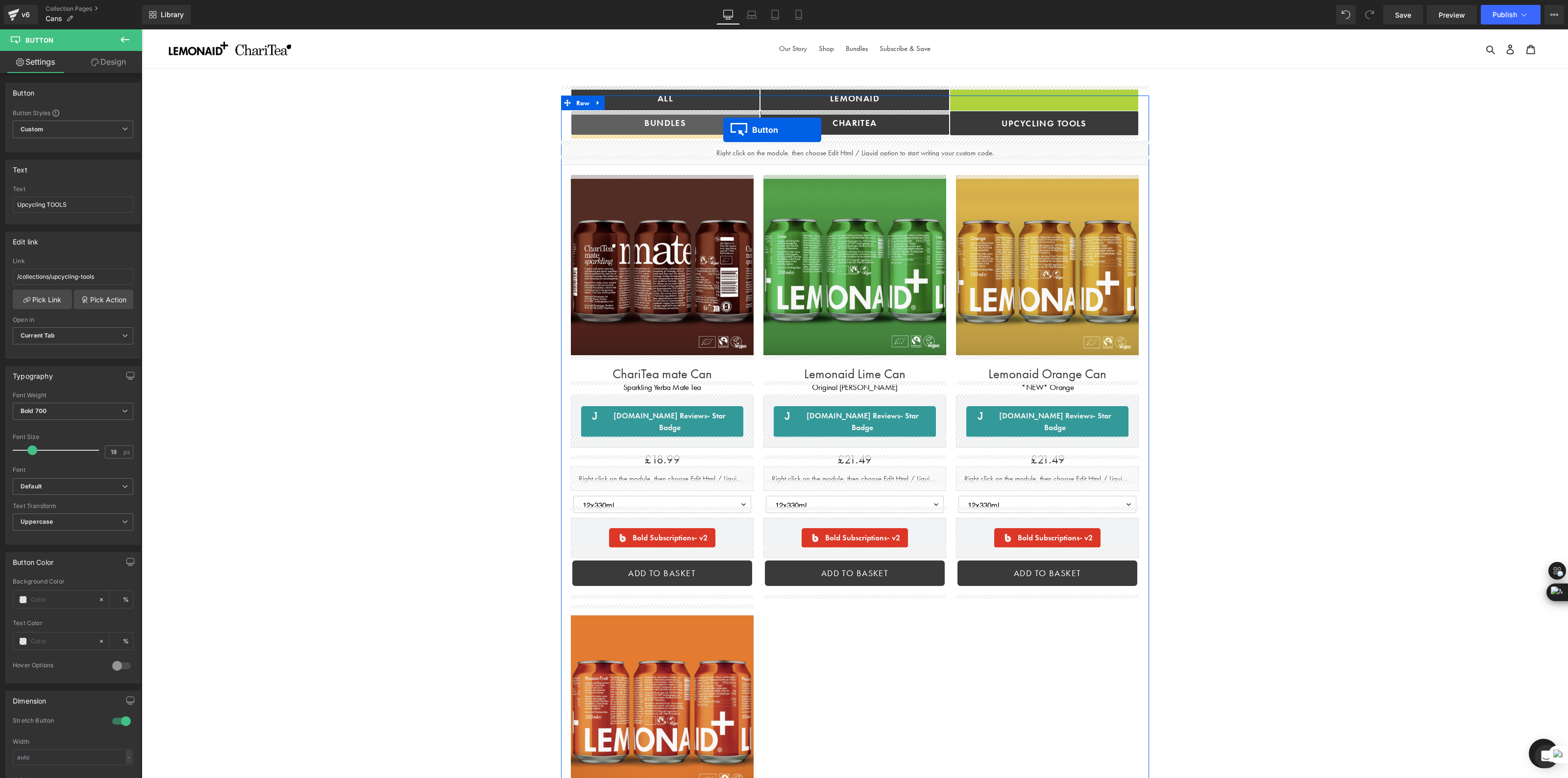
drag, startPoint x: 1026, startPoint y: 99, endPoint x: 723, endPoint y: 130, distance: 304.6
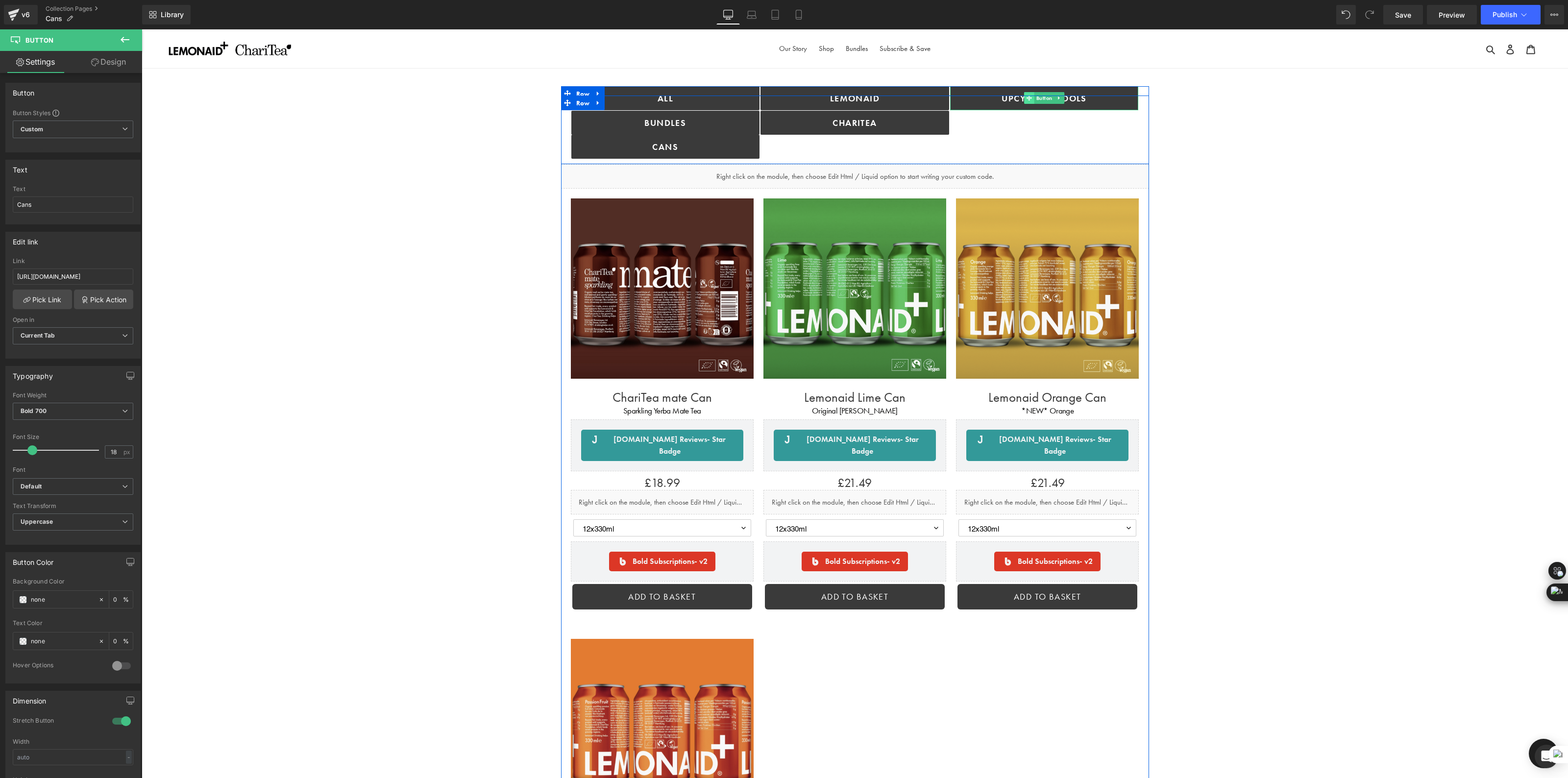
click at [1028, 101] on span at bounding box center [1028, 98] width 10 height 12
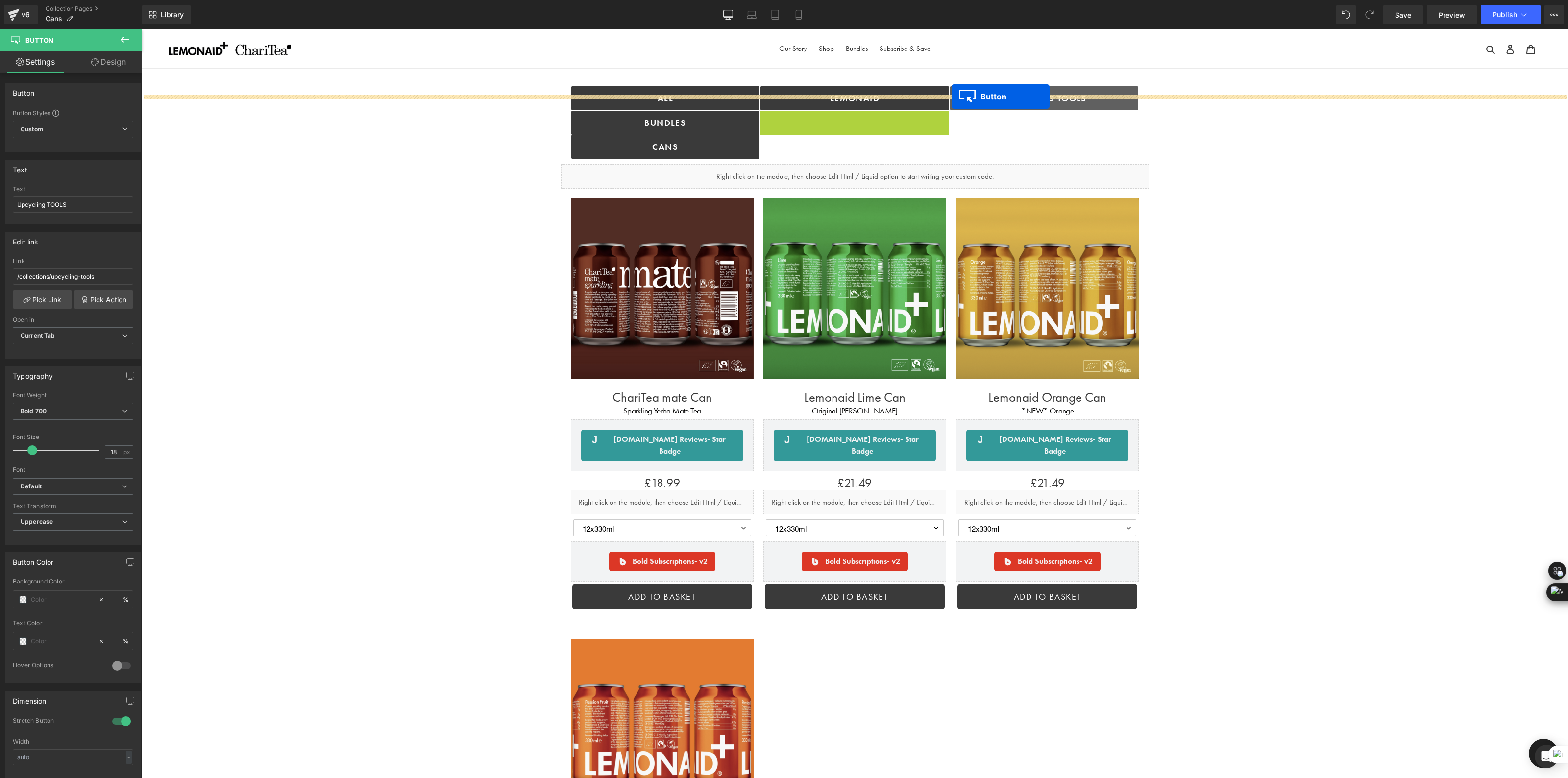
drag, startPoint x: 837, startPoint y: 121, endPoint x: 951, endPoint y: 97, distance: 116.5
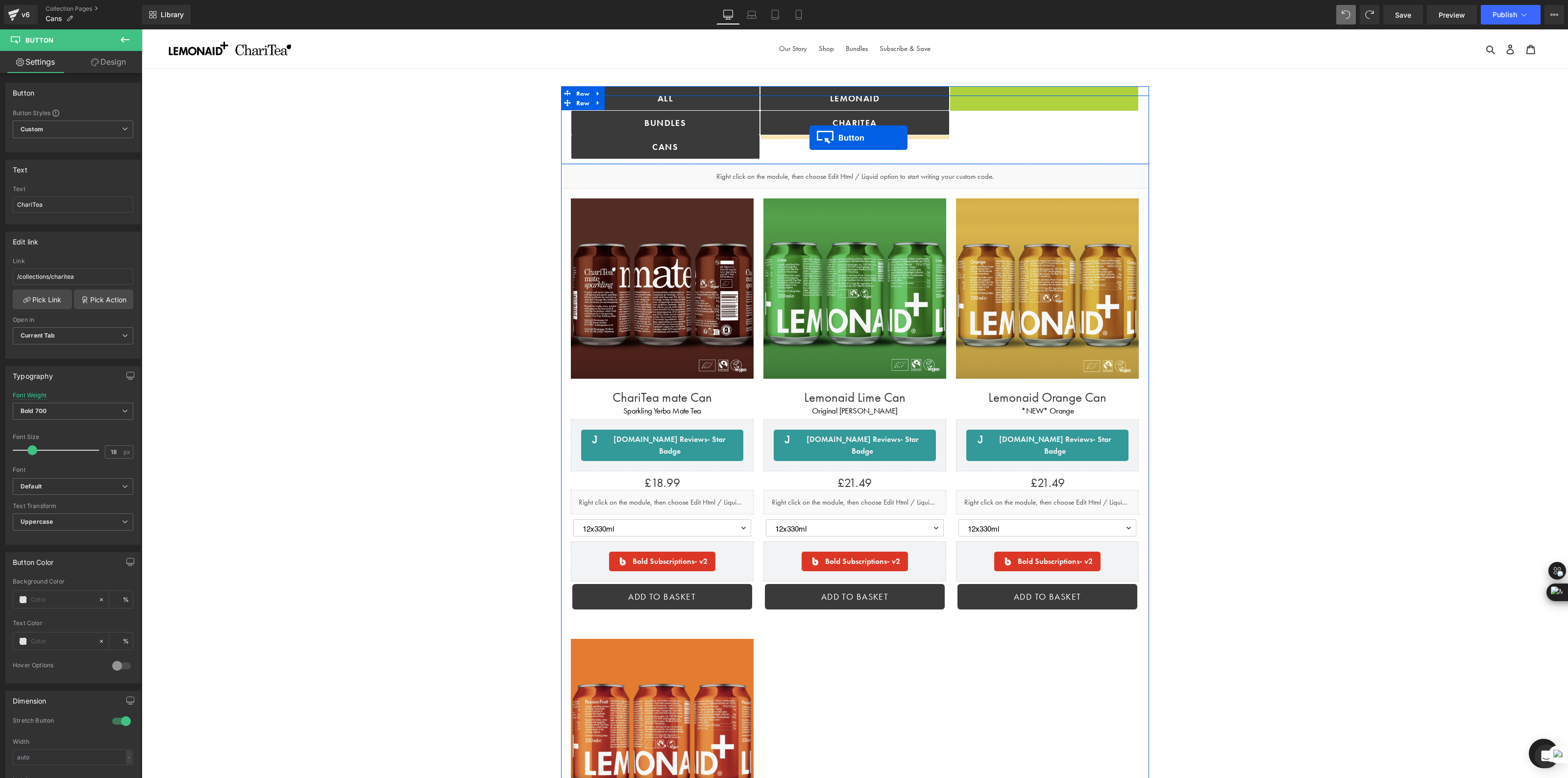
drag, startPoint x: 1028, startPoint y: 97, endPoint x: 810, endPoint y: 138, distance: 221.8
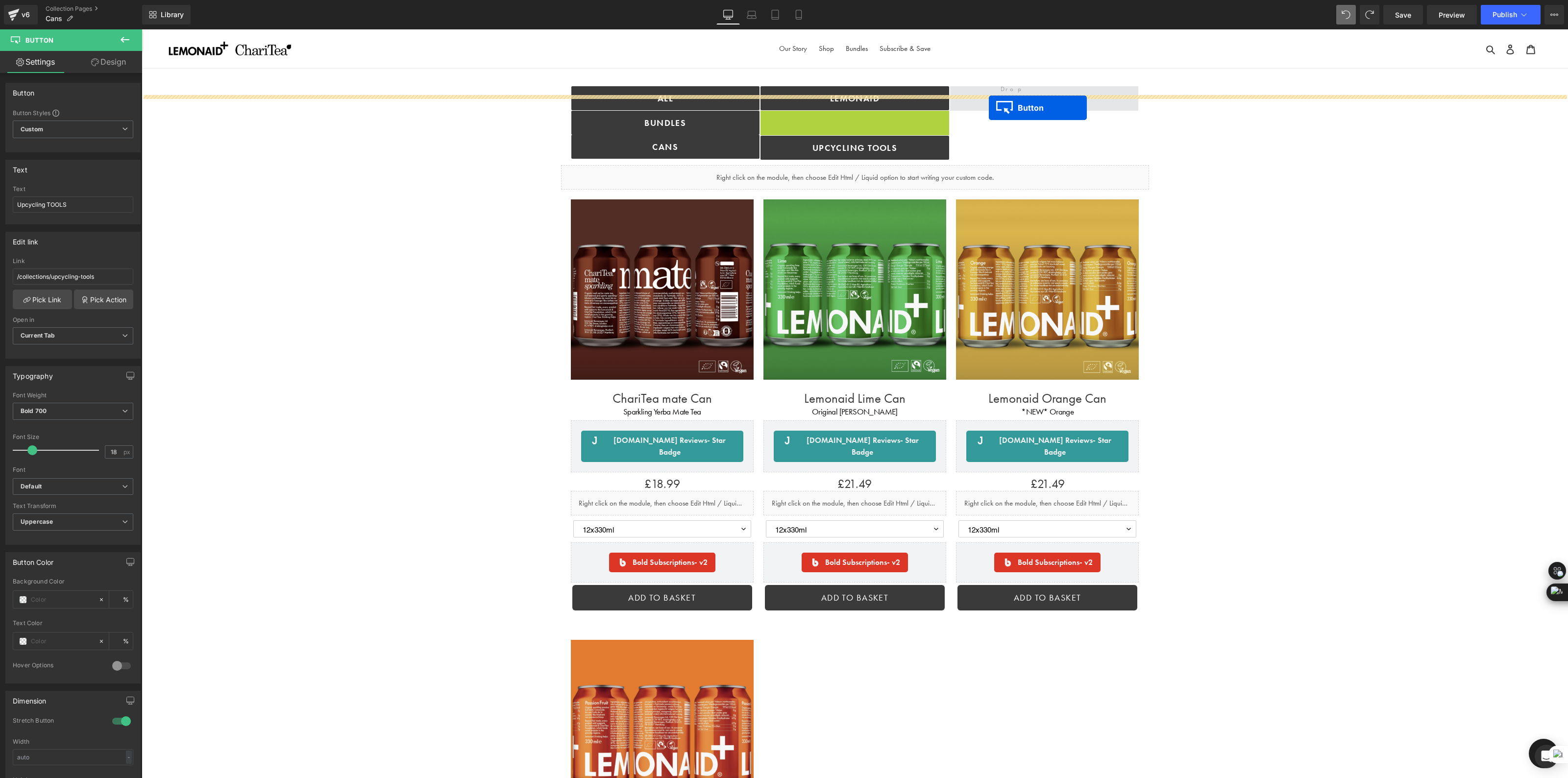
drag, startPoint x: 837, startPoint y: 121, endPoint x: 989, endPoint y: 108, distance: 152.6
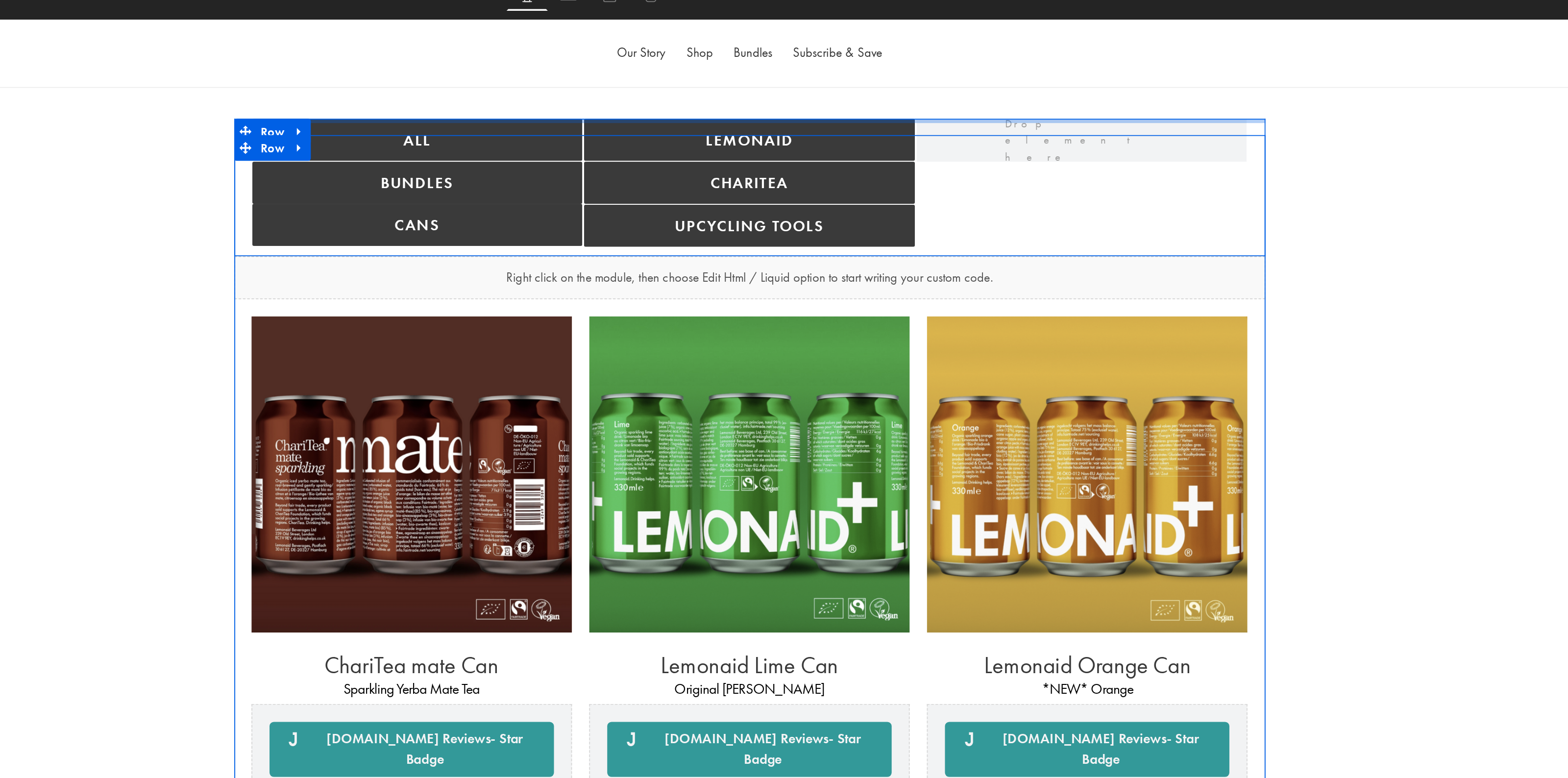
drag, startPoint x: 334, startPoint y: 76, endPoint x: 336, endPoint y: 56, distance: 20.1
click at [336, 56] on body "Skip to content Just added to your basket Qty: View basket ( ) Continue shoppin…" at bounding box center [211, 724] width 1426 height 1412
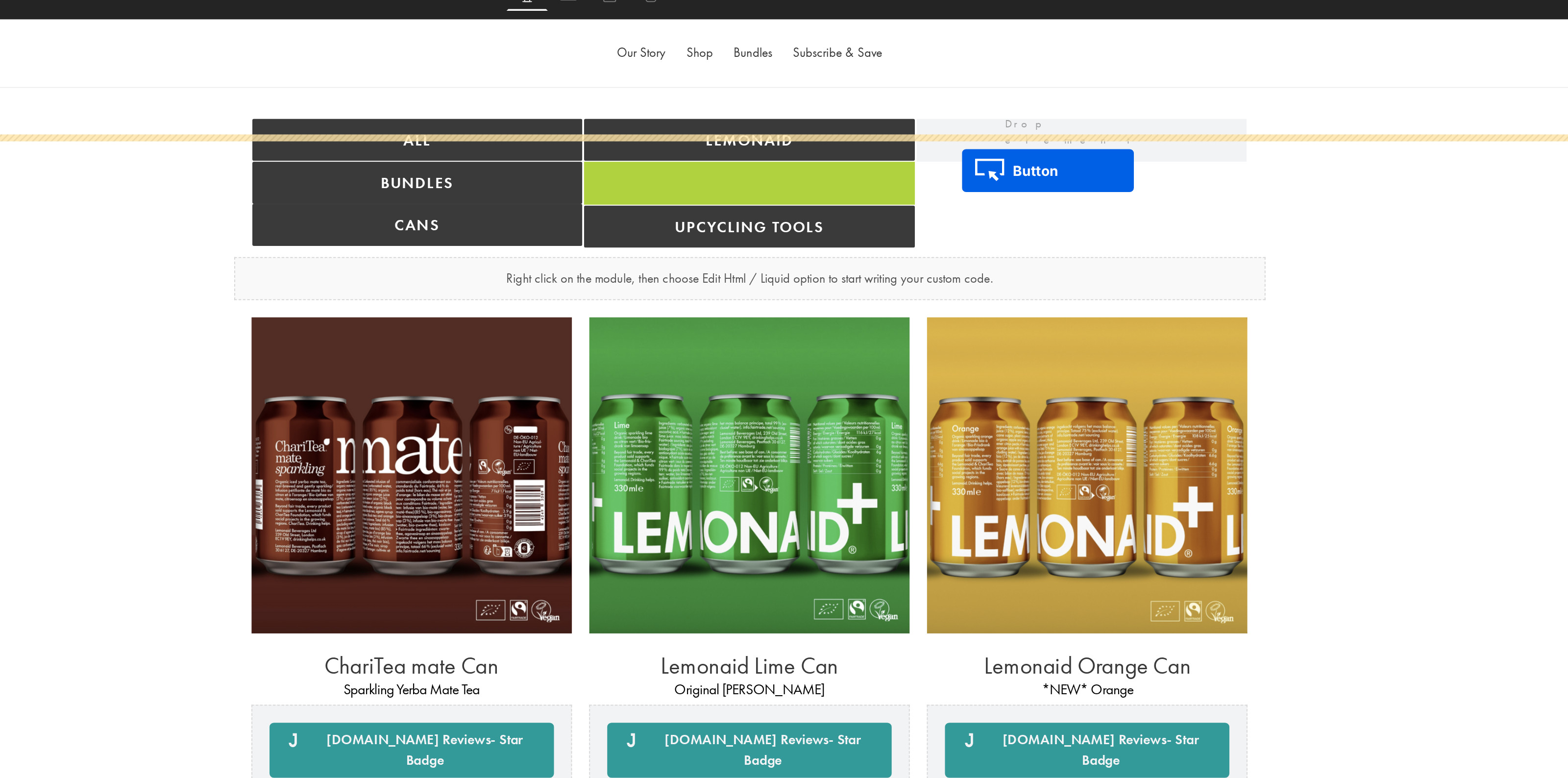
drag, startPoint x: 195, startPoint y: 111, endPoint x: 333, endPoint y: 105, distance: 138.1
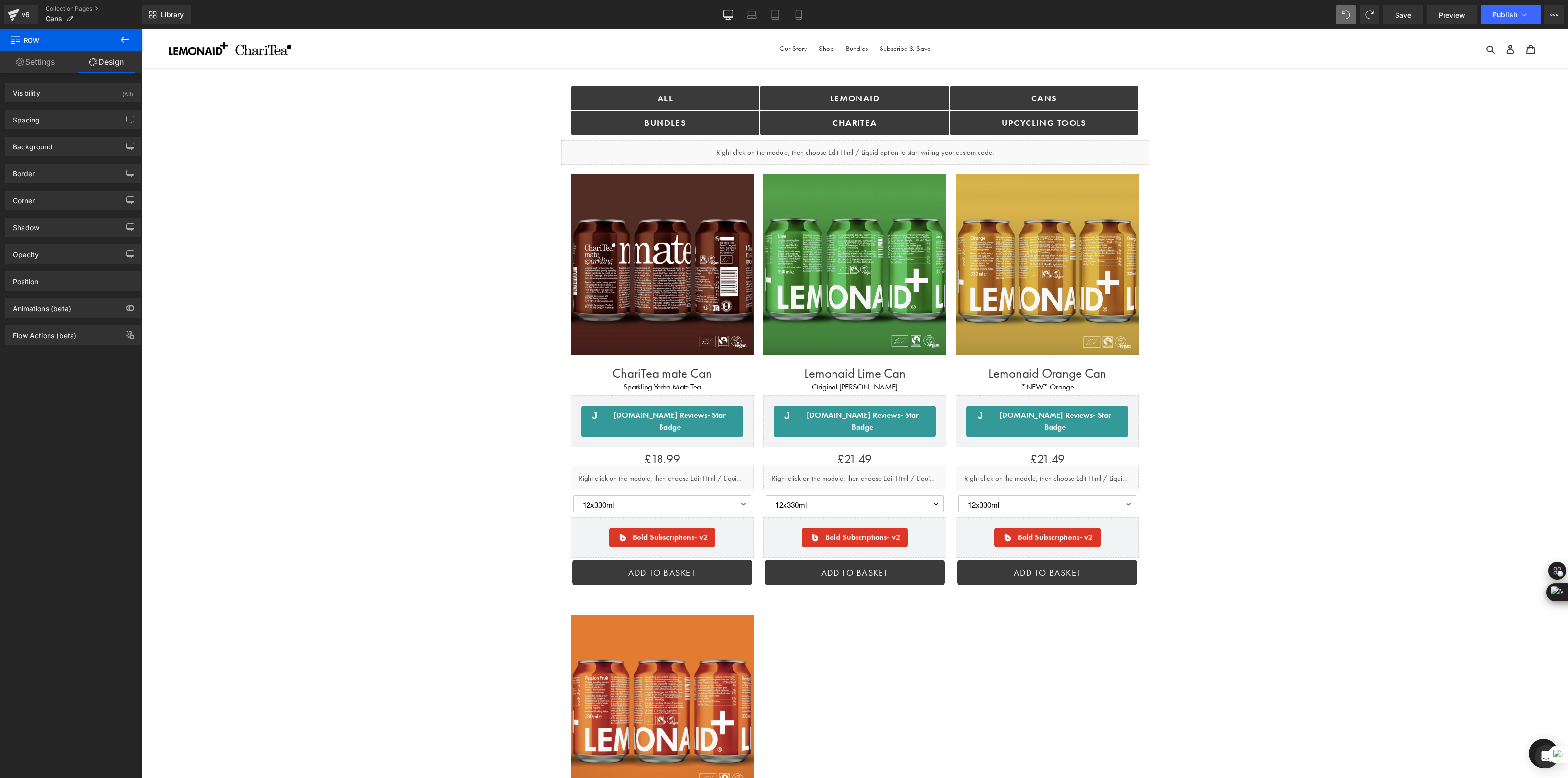
click at [1172, 121] on div "ALL Button bundles Button Lemonaid Button ChariTea Button Cans Button Upcycling…" at bounding box center [854, 663] width 1426 height 1136
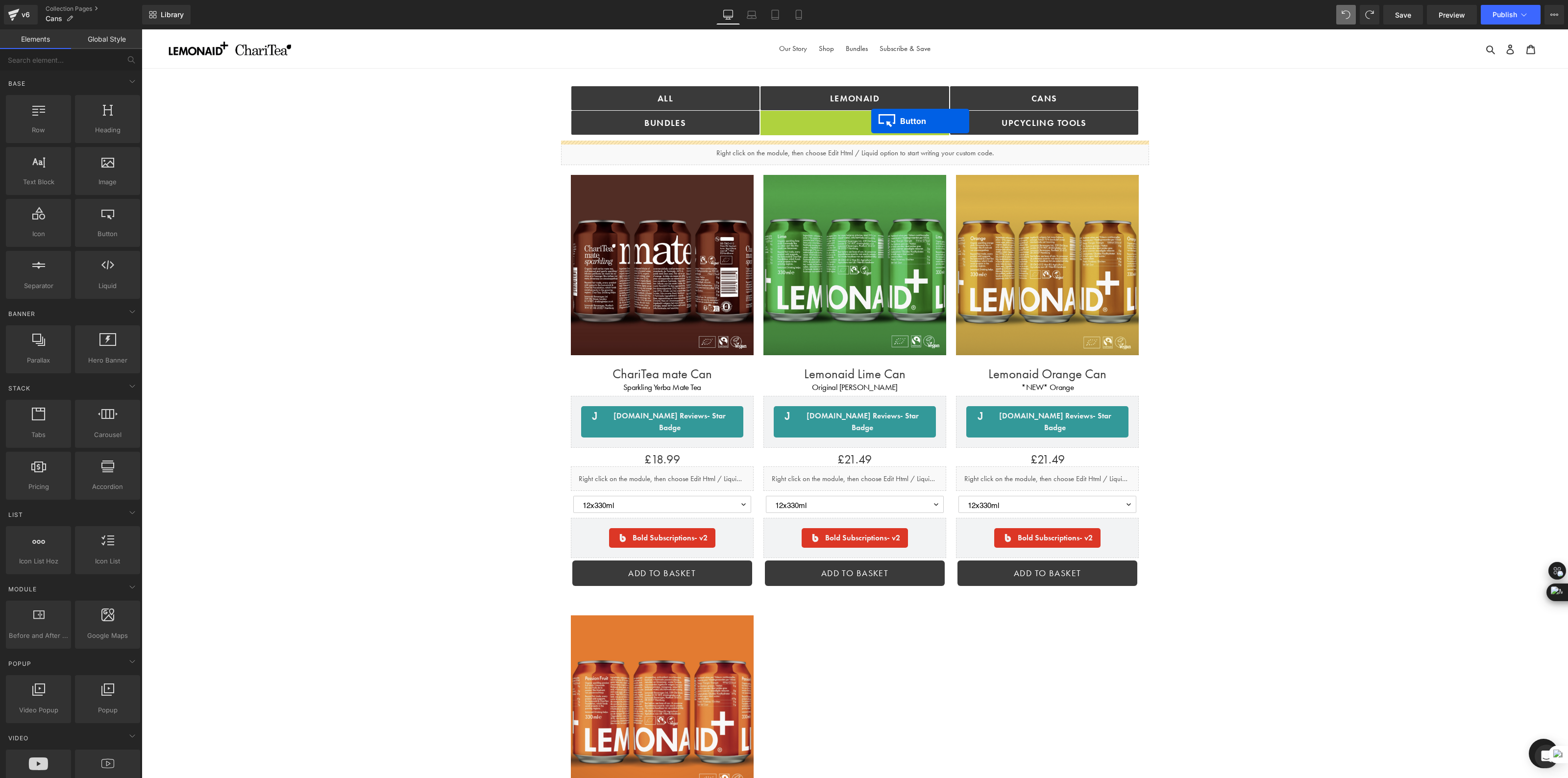
drag, startPoint x: 836, startPoint y: 125, endPoint x: 871, endPoint y: 121, distance: 35.2
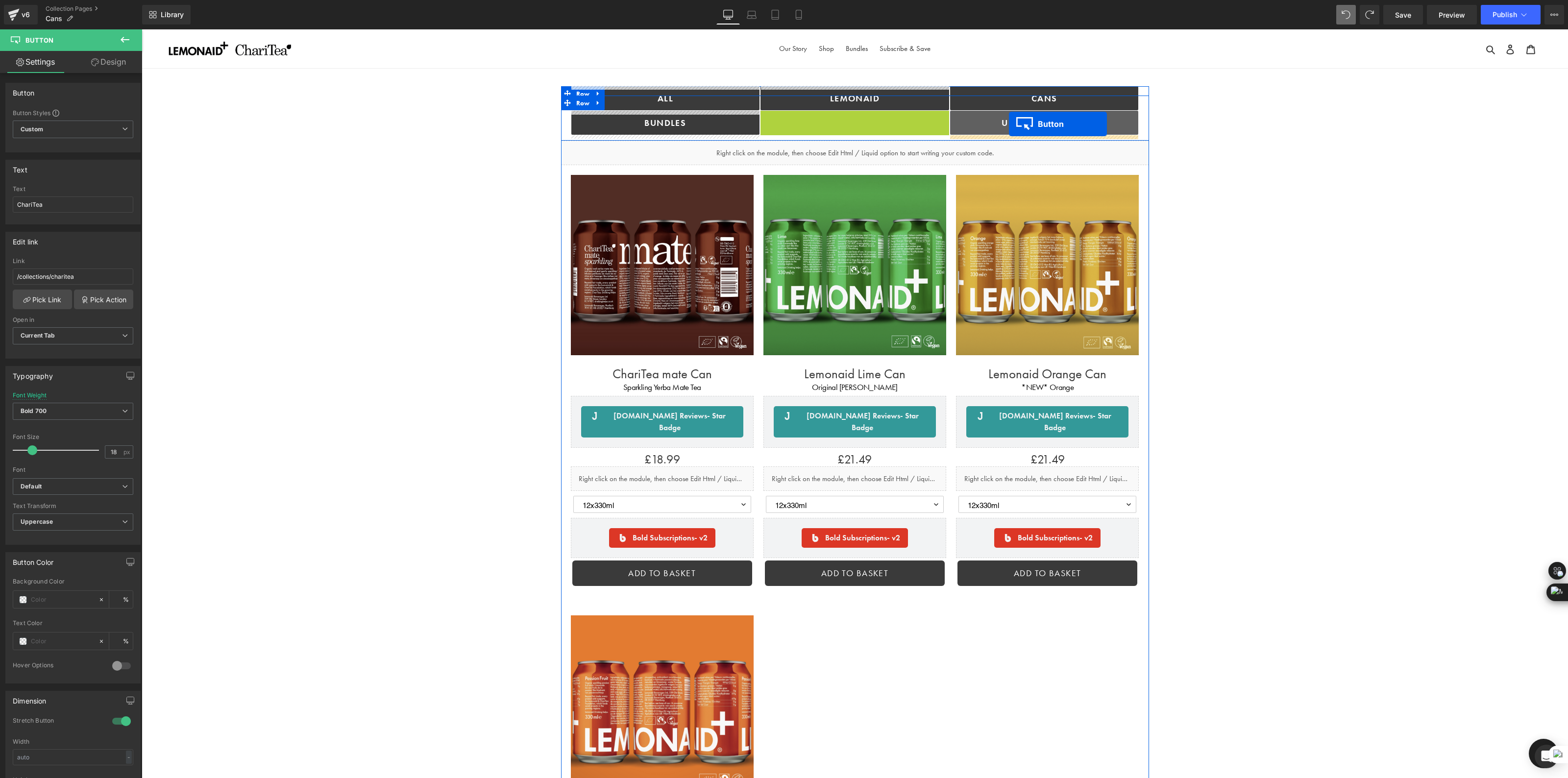
drag, startPoint x: 839, startPoint y: 120, endPoint x: 1008, endPoint y: 126, distance: 169.1
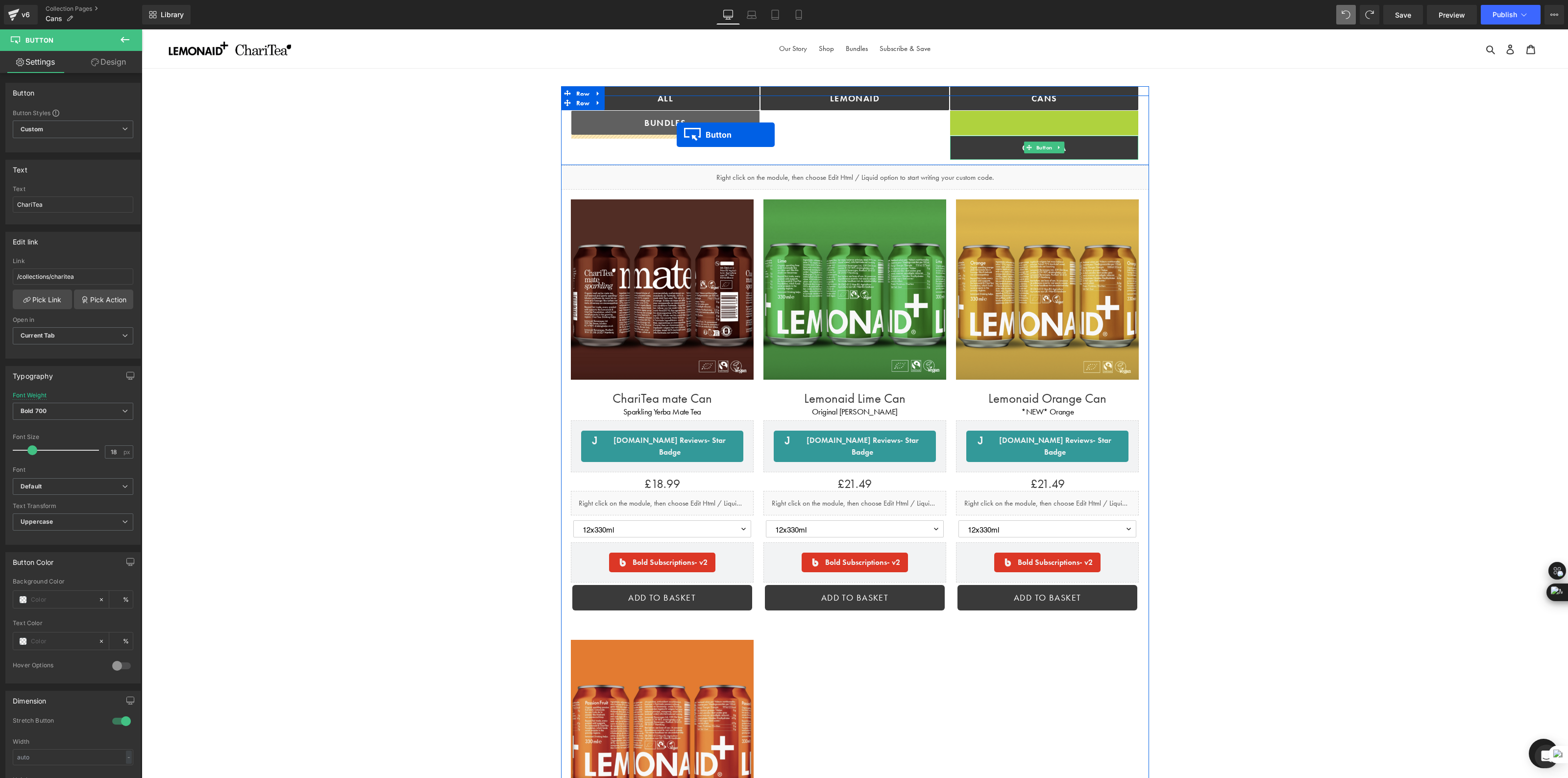
drag, startPoint x: 1026, startPoint y: 126, endPoint x: 677, endPoint y: 134, distance: 349.1
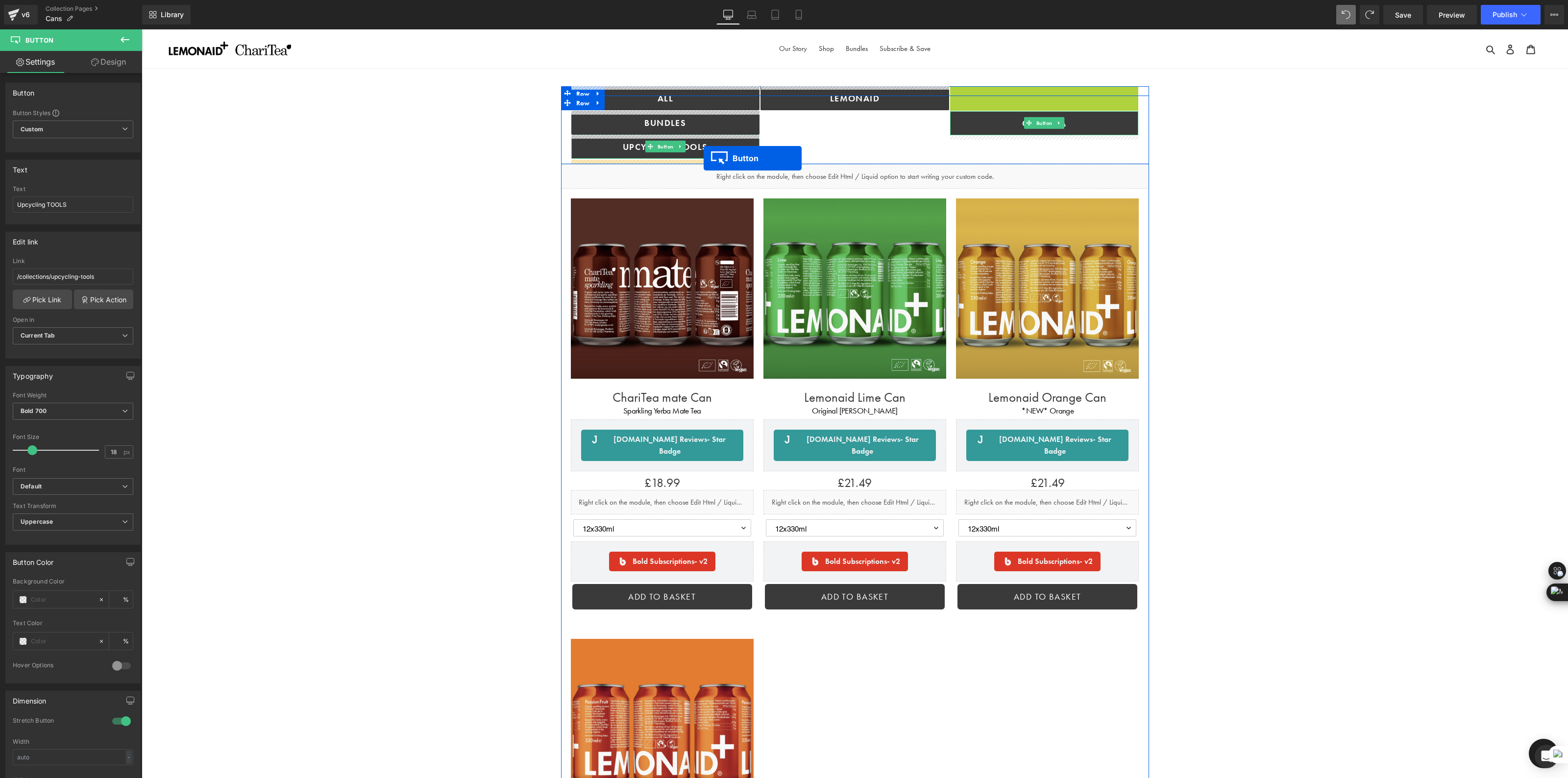
drag, startPoint x: 1026, startPoint y: 99, endPoint x: 703, endPoint y: 158, distance: 328.3
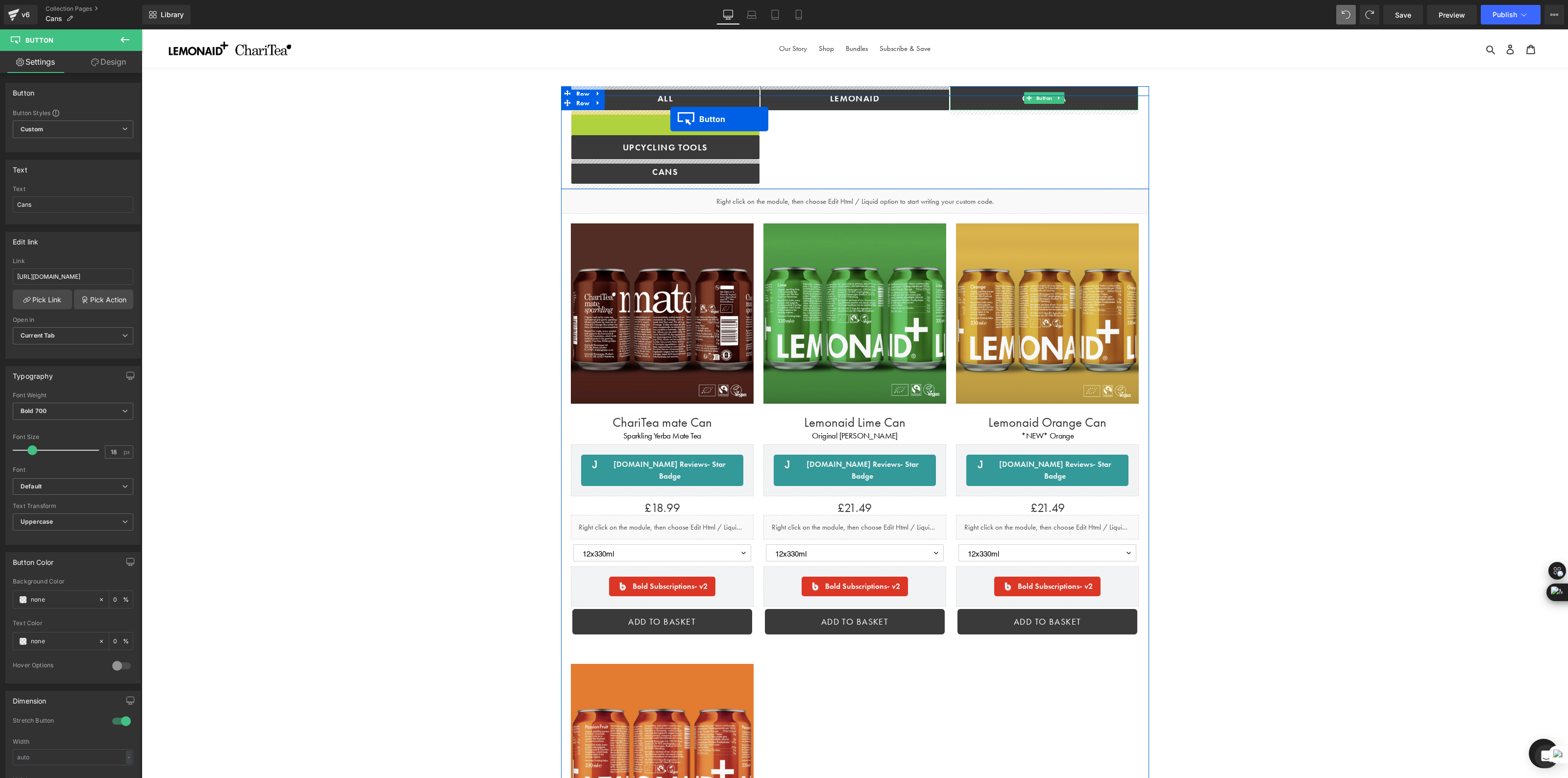
drag, startPoint x: 647, startPoint y: 124, endPoint x: 670, endPoint y: 122, distance: 23.1
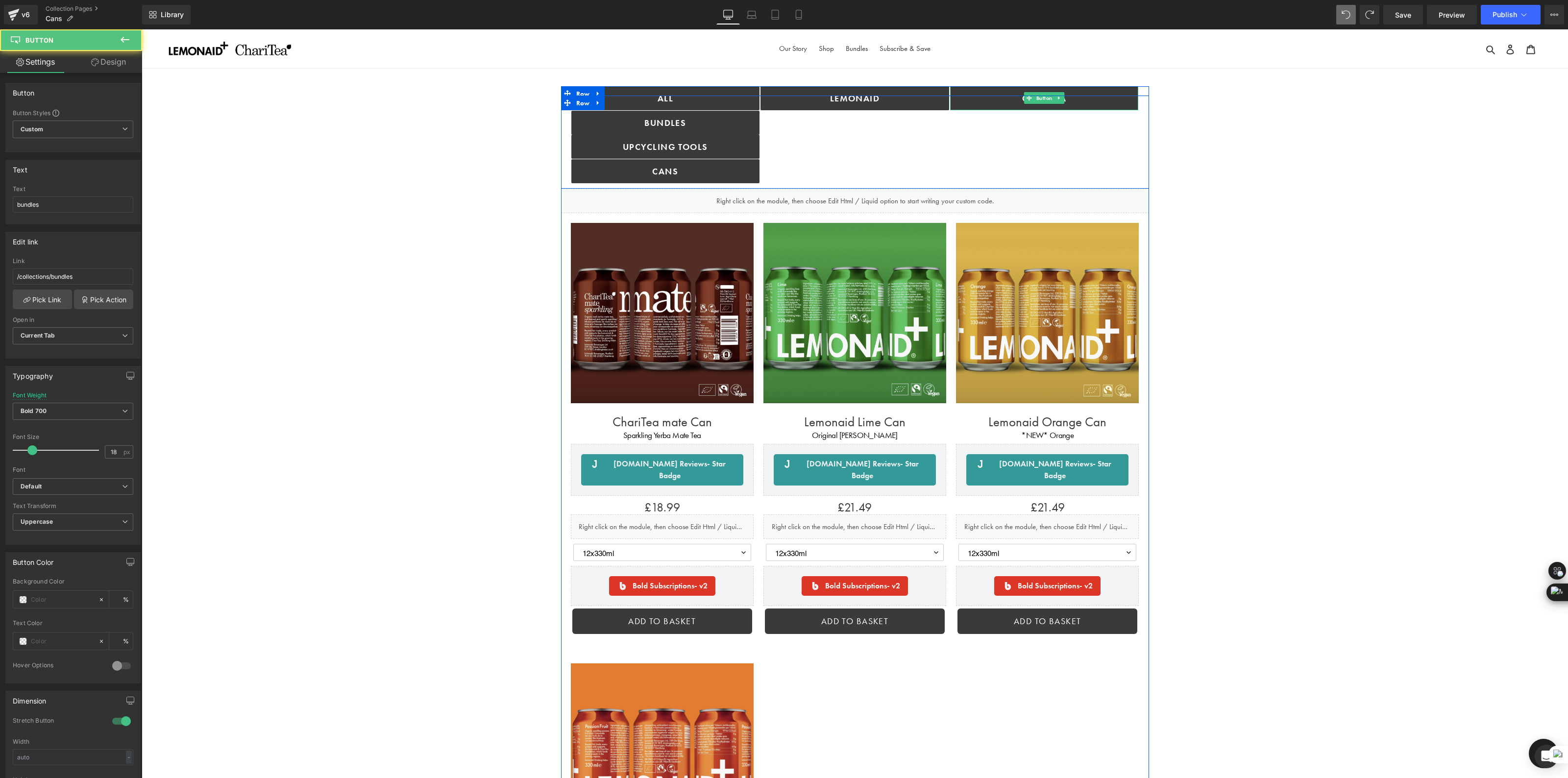
click at [941, 166] on div "Lemonaid Button" at bounding box center [854, 134] width 189 height 97
click at [834, 137] on div "Lemonaid Button" at bounding box center [854, 134] width 189 height 97
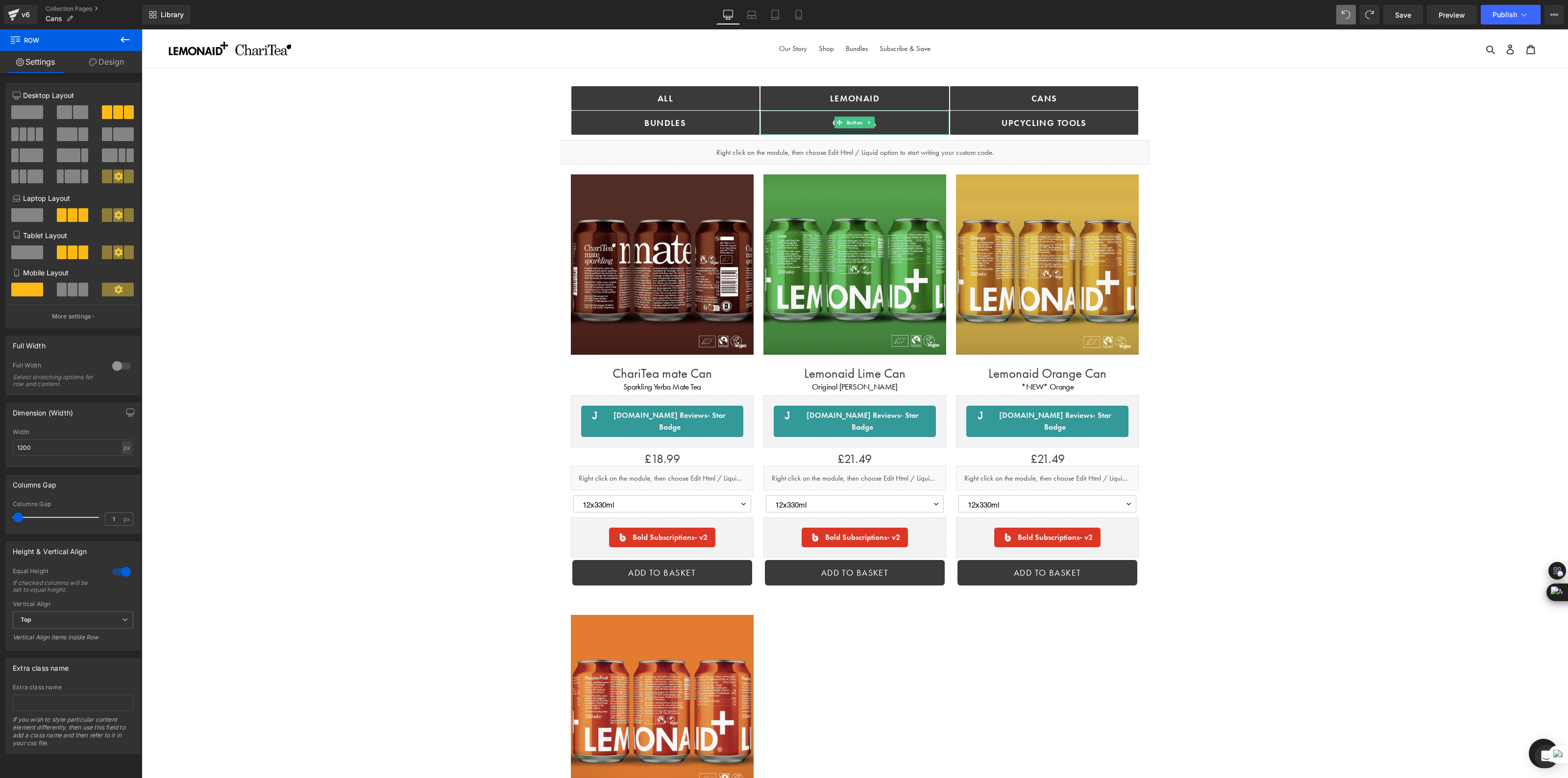
click at [1251, 122] on div "ALL Button bundles Button Lemonaid Button ChariTea Button Cans Button Upcycling…" at bounding box center [854, 663] width 1426 height 1136
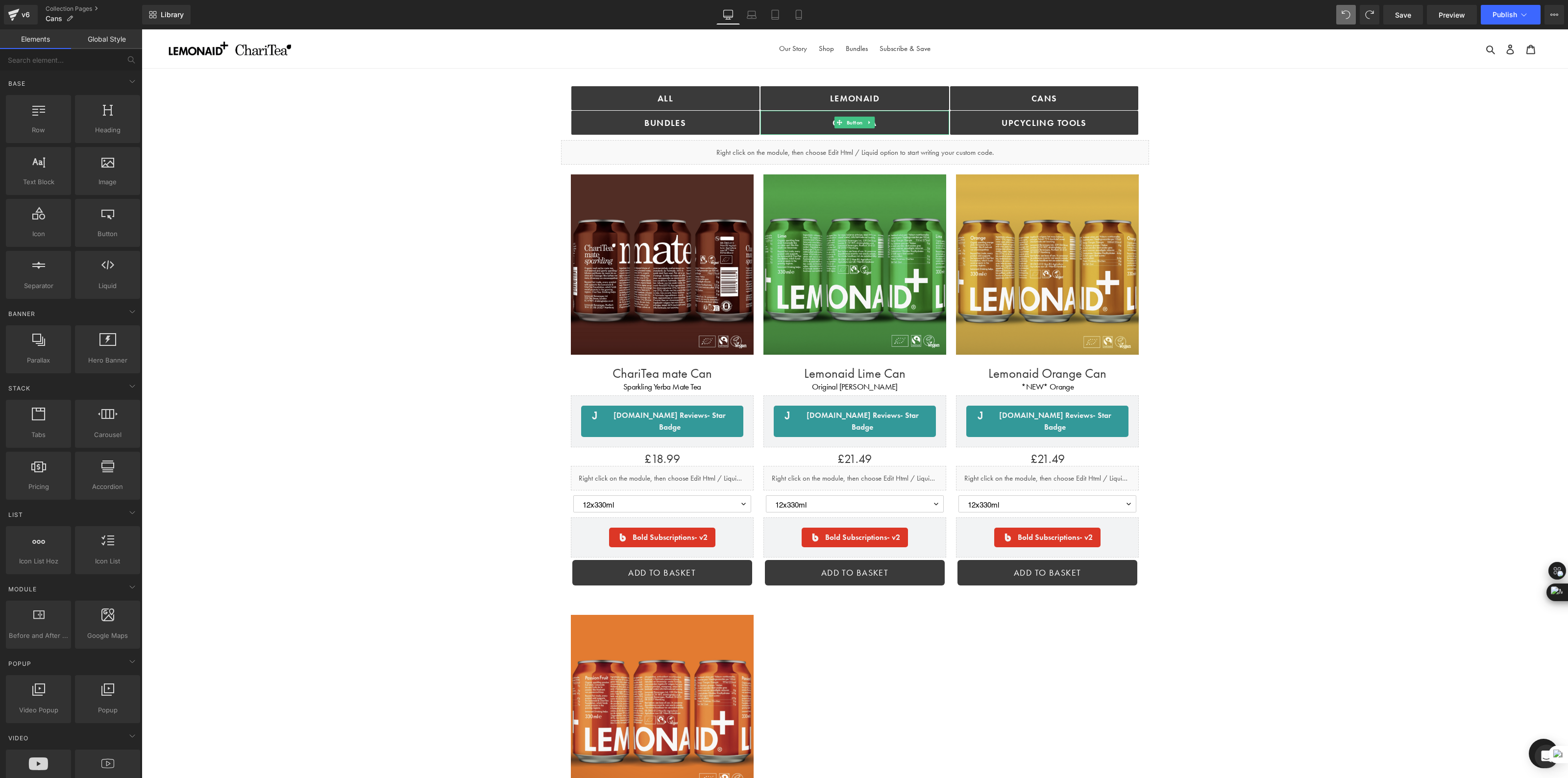
click at [1222, 122] on div "ALL Button bundles Button Lemonaid Button ChariTea Button Cans Button Upcycling…" at bounding box center [854, 663] width 1426 height 1136
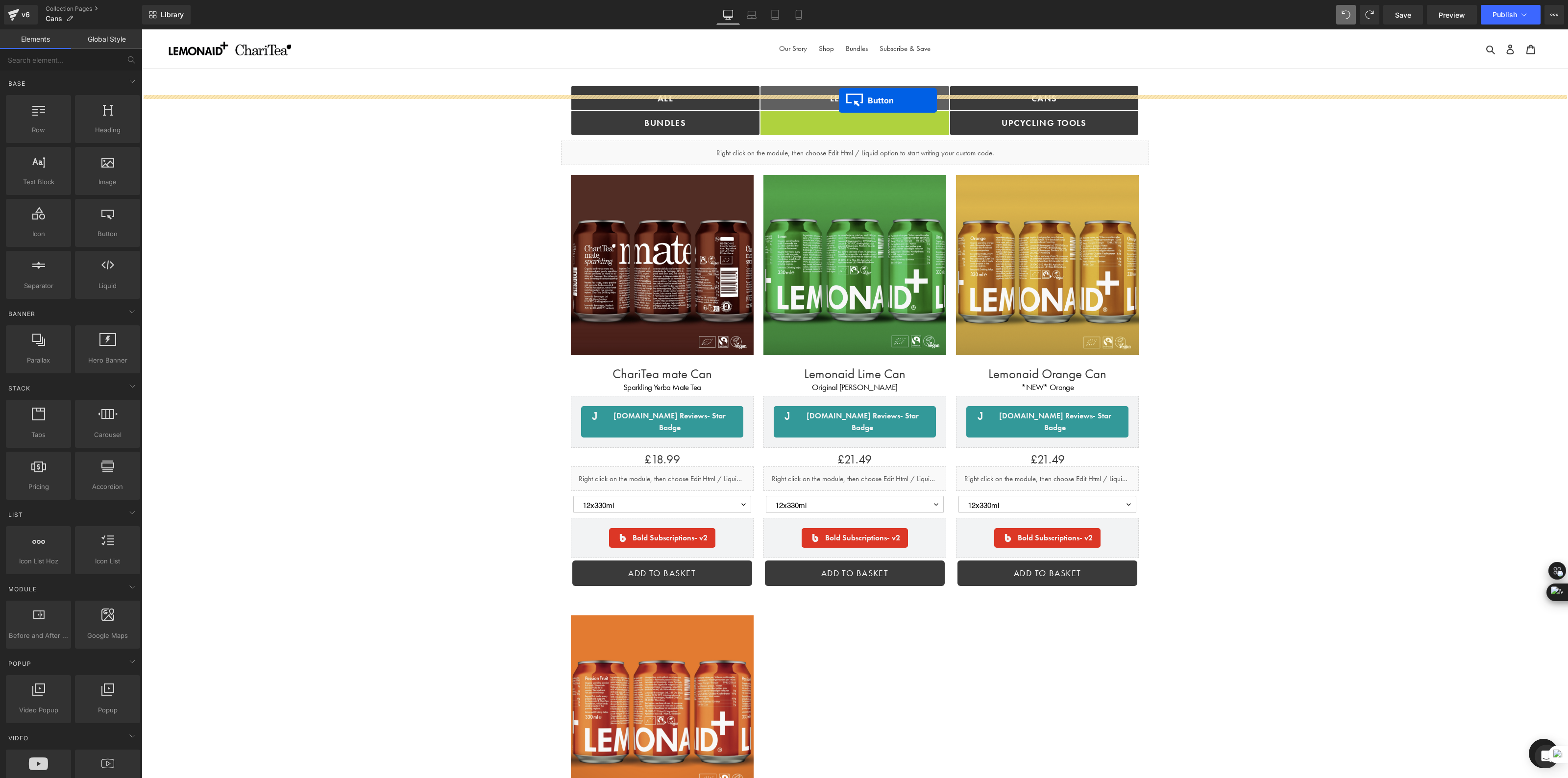
drag, startPoint x: 838, startPoint y: 124, endPoint x: 839, endPoint y: 101, distance: 23.0
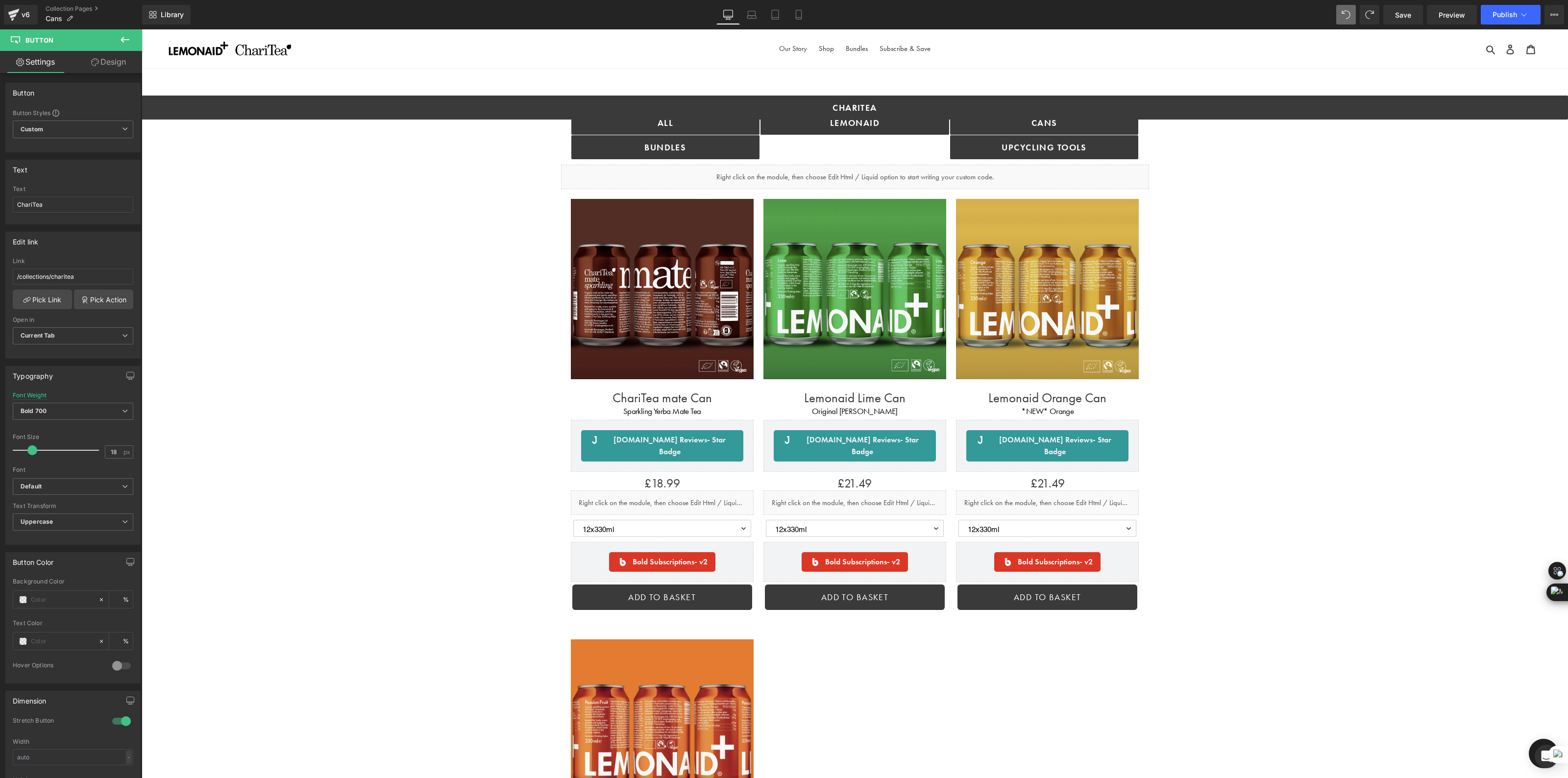
click at [1340, 24] on div "Library Desktop Desktop Laptop Tablet Mobile Save Preview Publish Scheduled Vie…" at bounding box center [855, 15] width 1426 height 30
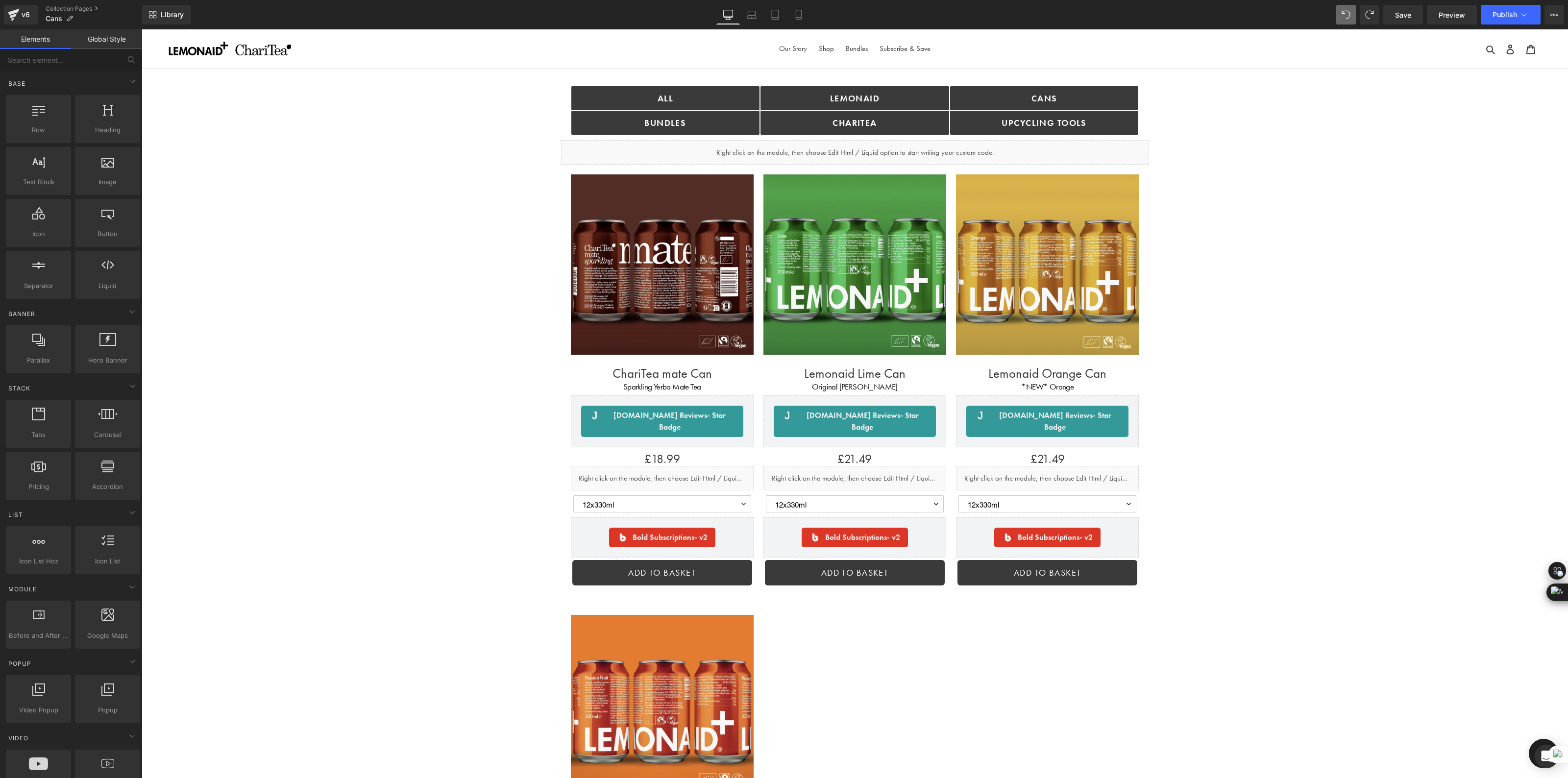
click at [865, 77] on main "ALL Button bundles Button Lemonaid Button ChariTea Button Cans Button Upcycling…" at bounding box center [854, 650] width 1426 height 1163
click at [101, 180] on span "Image" at bounding box center [107, 181] width 59 height 10
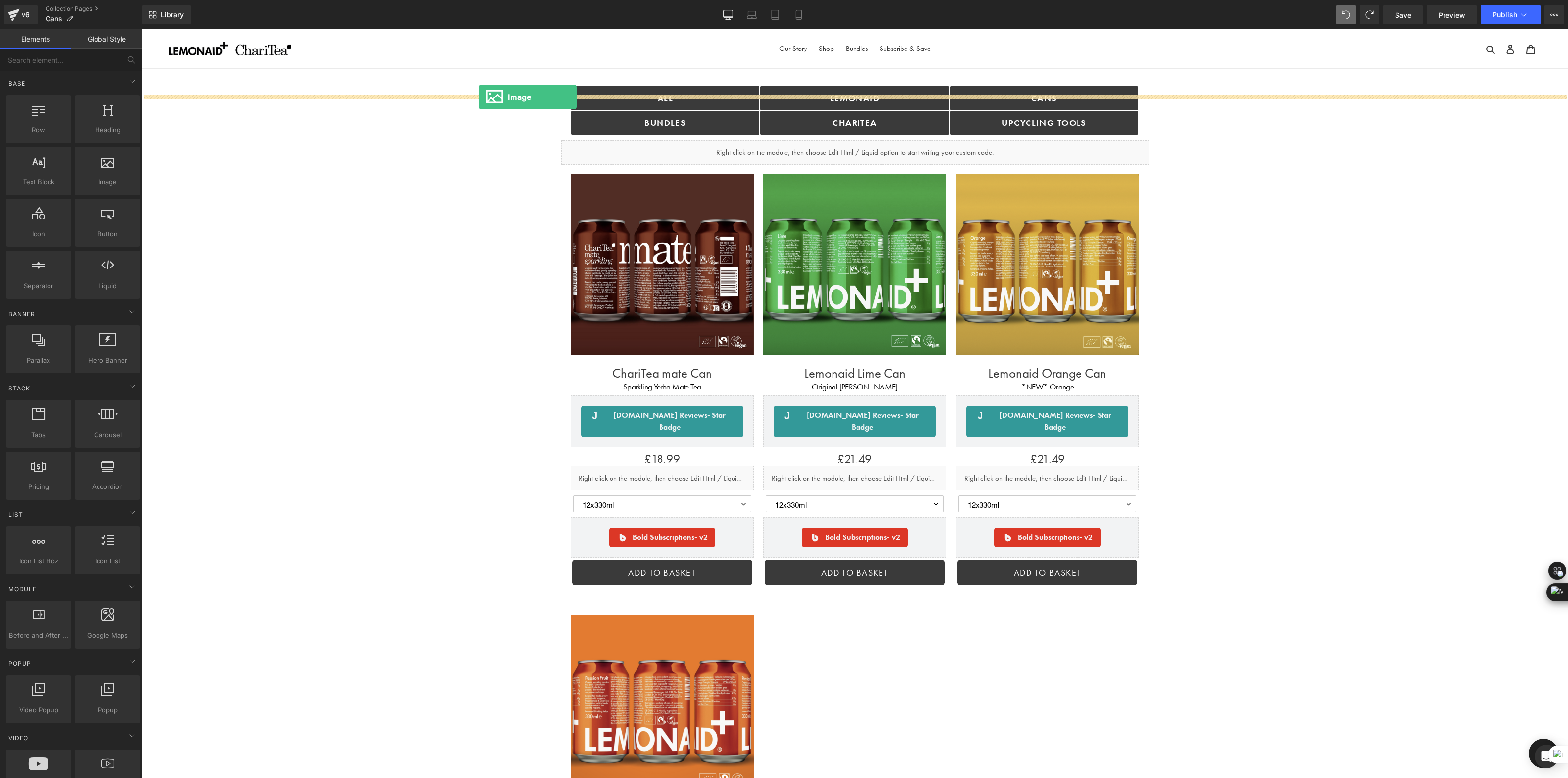
drag, startPoint x: 244, startPoint y: 209, endPoint x: 479, endPoint y: 97, distance: 260.3
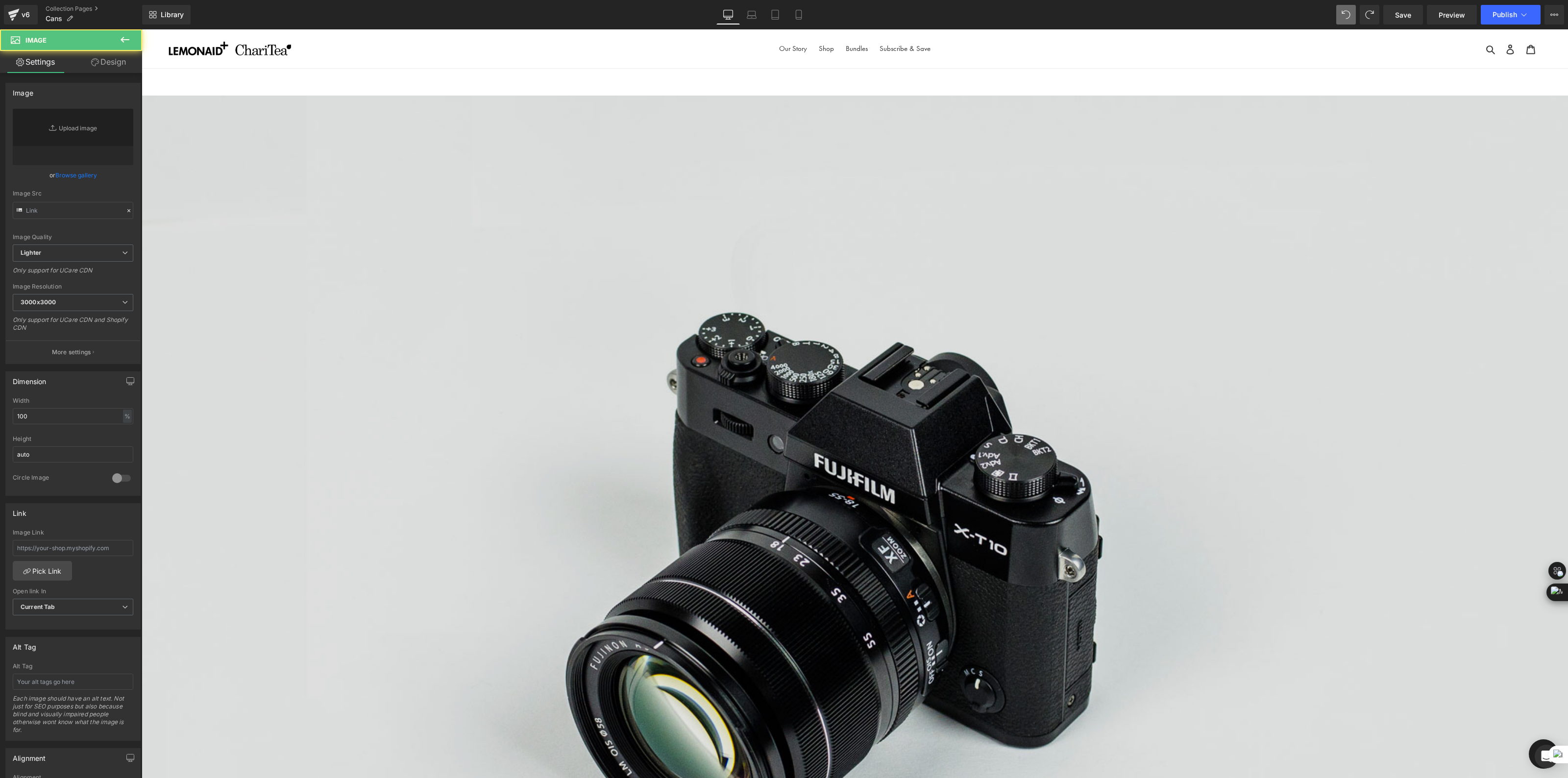
type input "//d1um8515vdn9kb.cloudfront.net/images/parallax.jpg"
click at [726, 332] on img at bounding box center [854, 568] width 1426 height 945
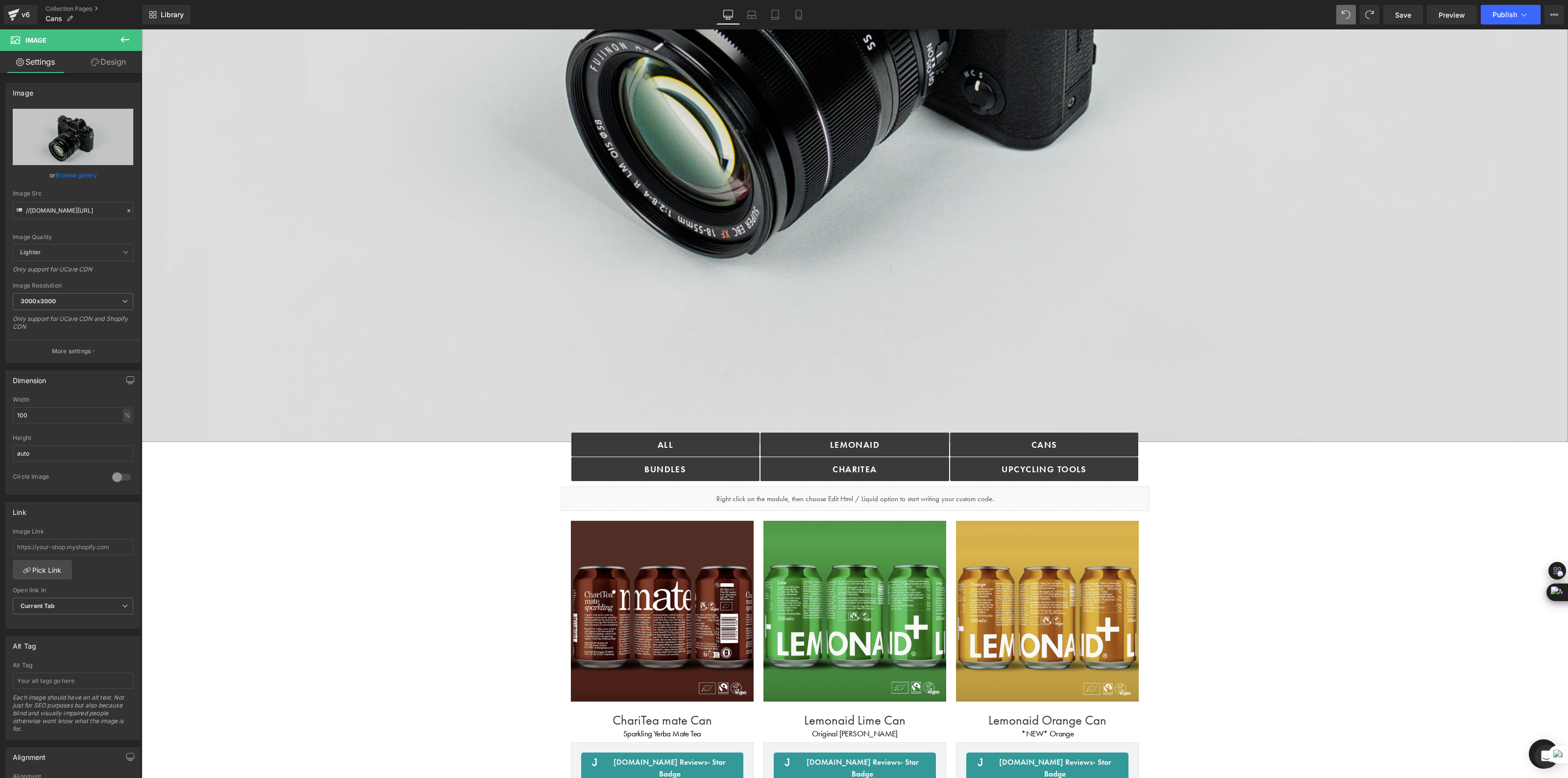
scroll to position [599, 0]
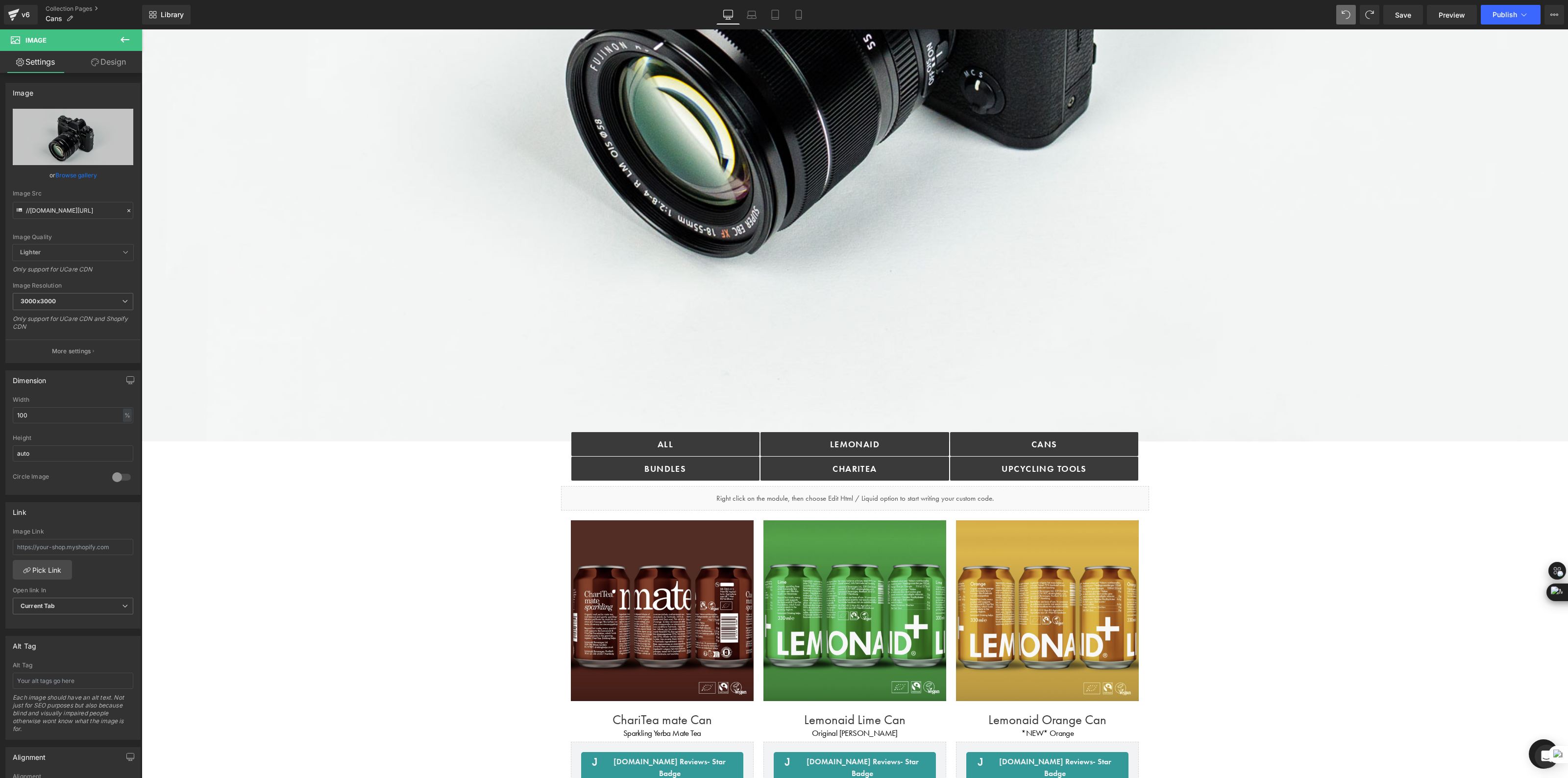
click at [128, 37] on icon at bounding box center [125, 40] width 12 height 12
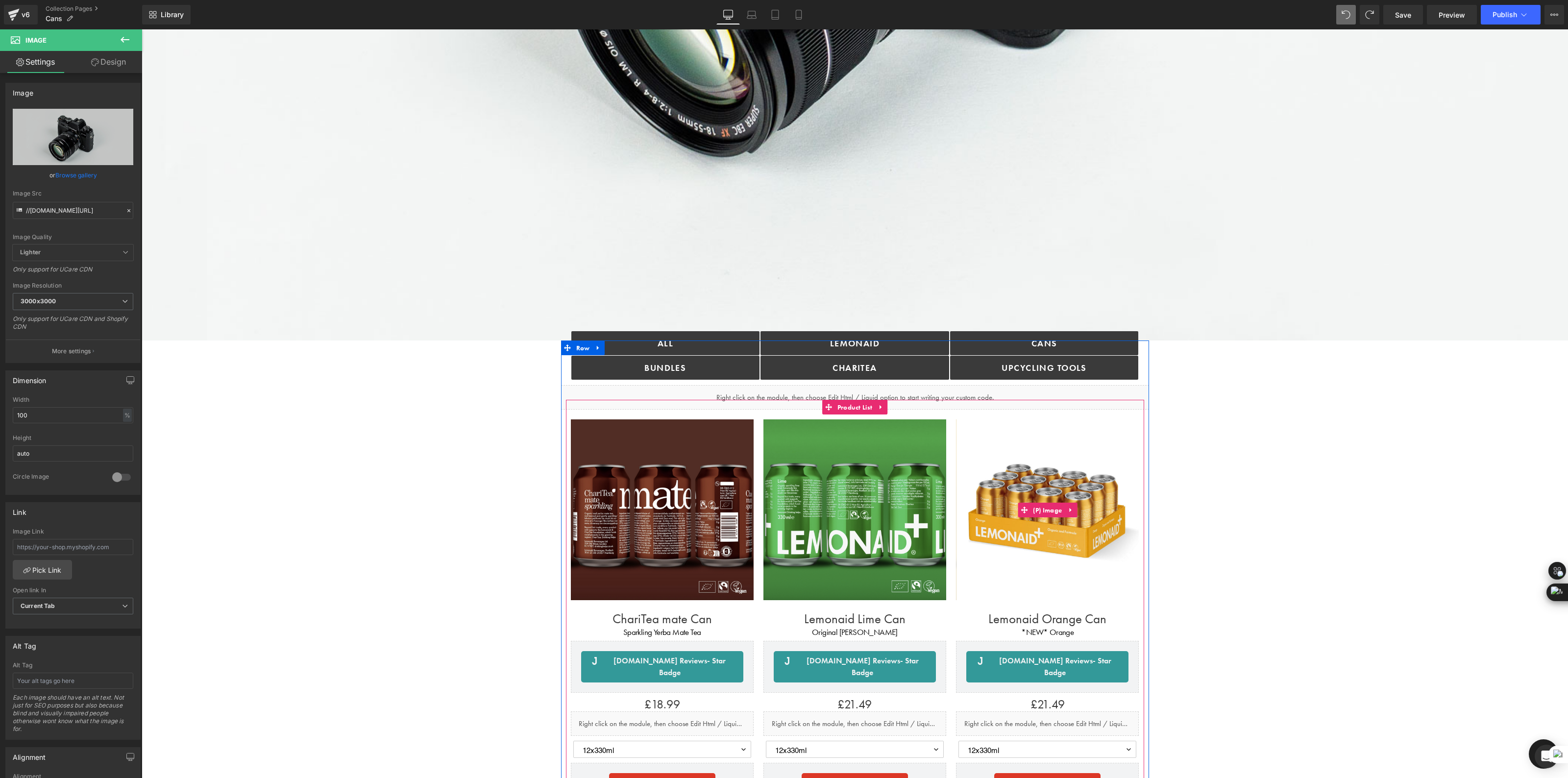
scroll to position [698, 0]
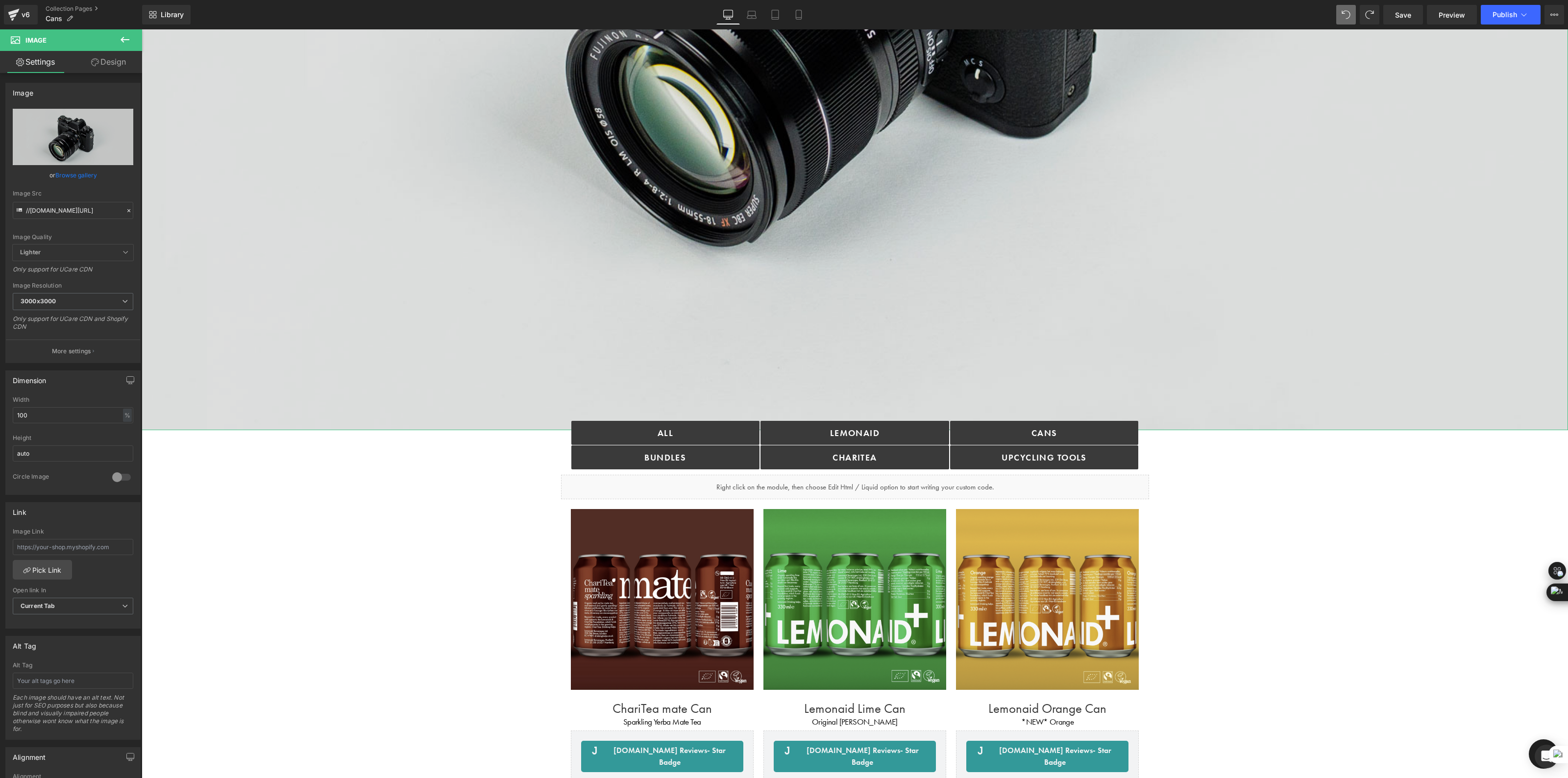
scroll to position [607, 0]
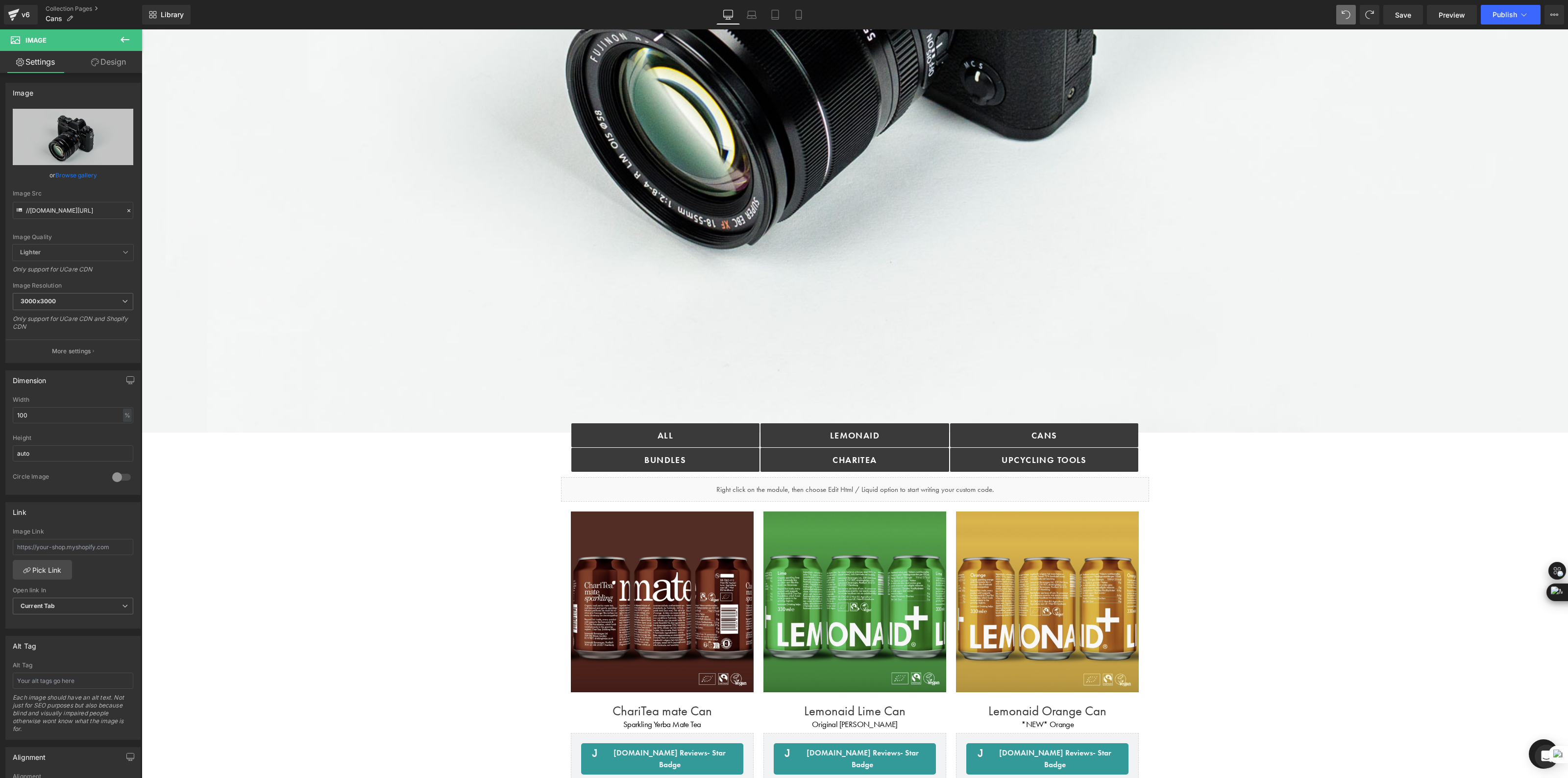
click at [121, 42] on icon at bounding box center [125, 40] width 12 height 12
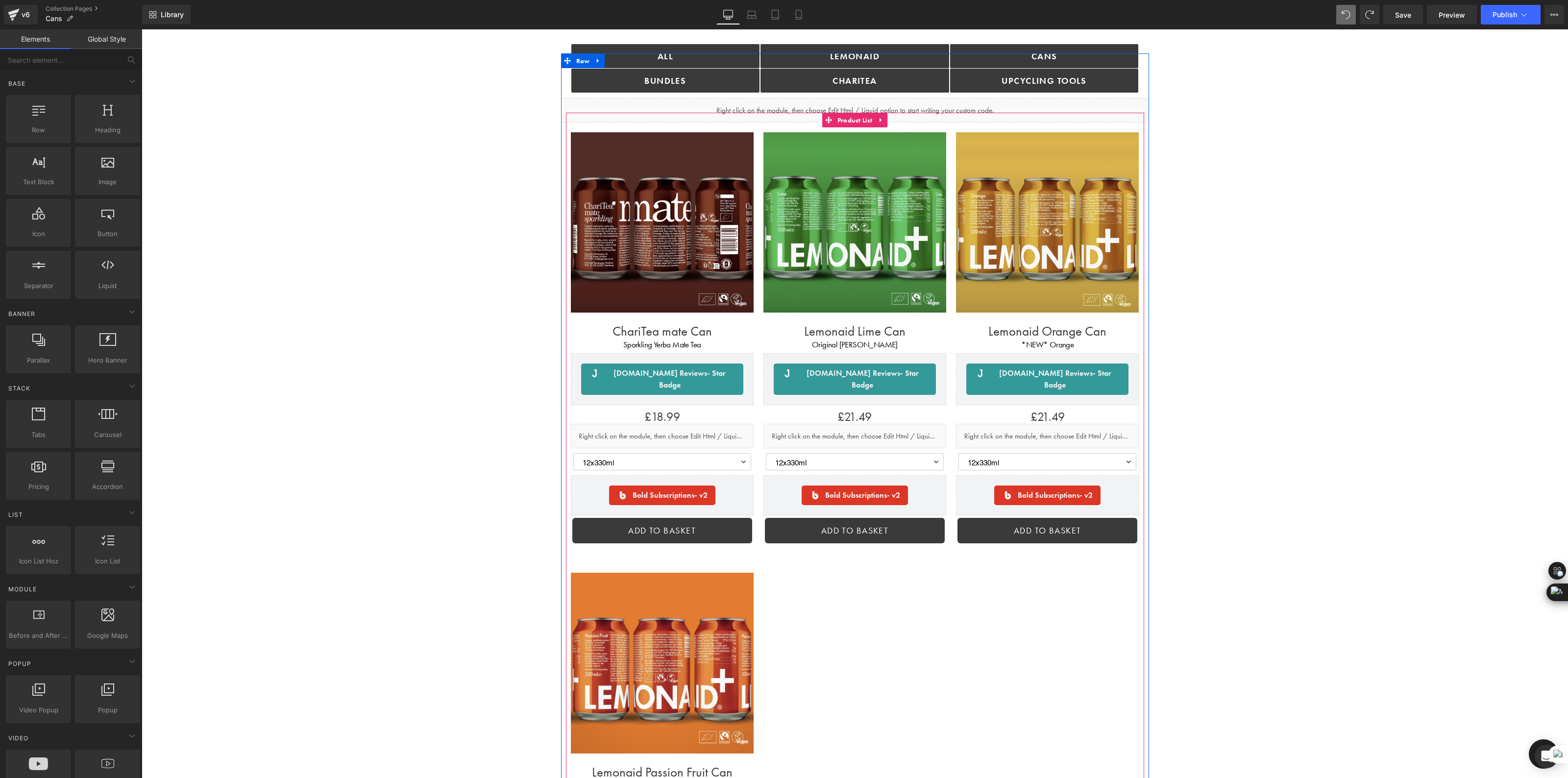
scroll to position [0, 0]
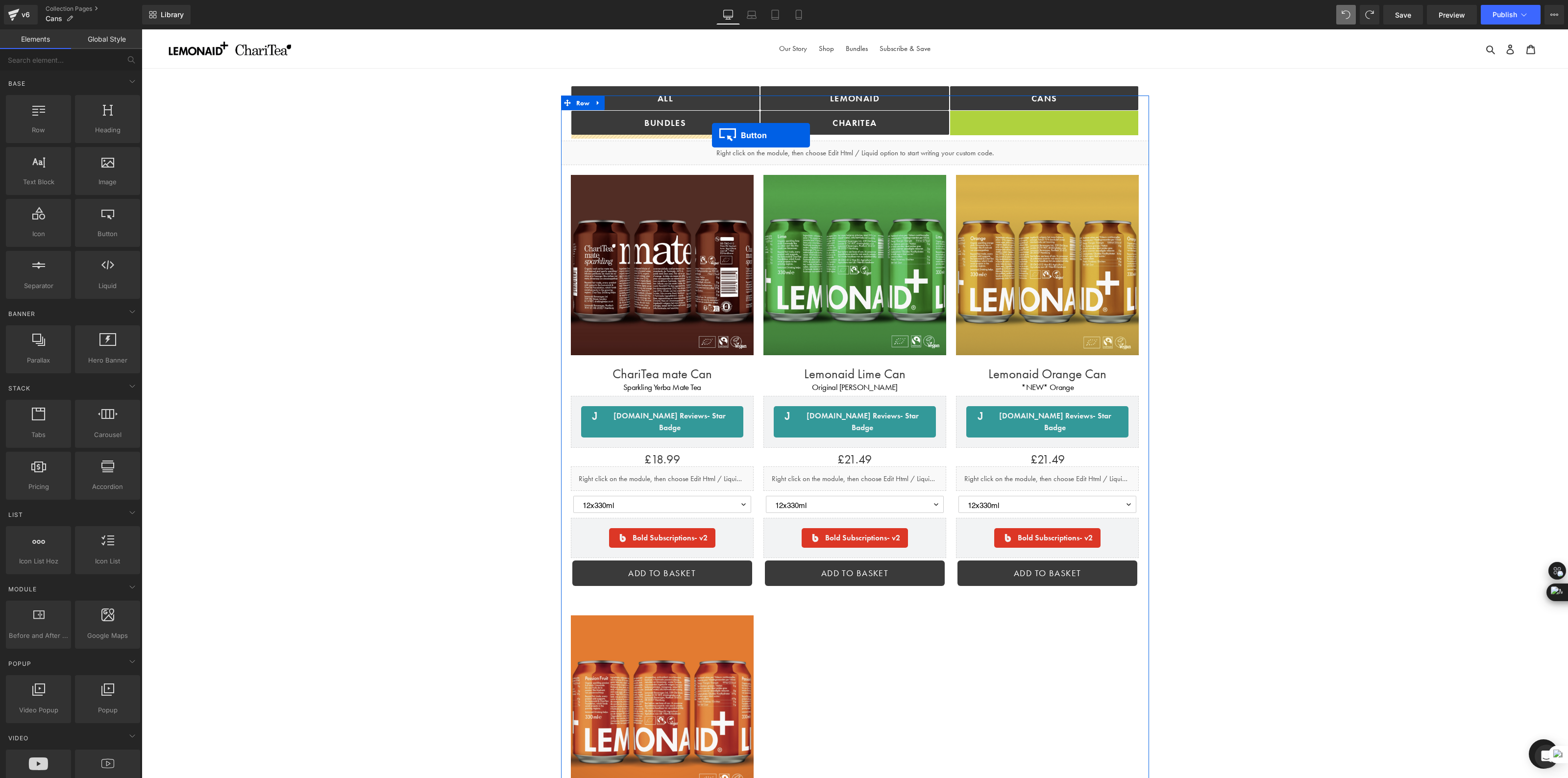
drag, startPoint x: 1028, startPoint y: 121, endPoint x: 712, endPoint y: 135, distance: 316.3
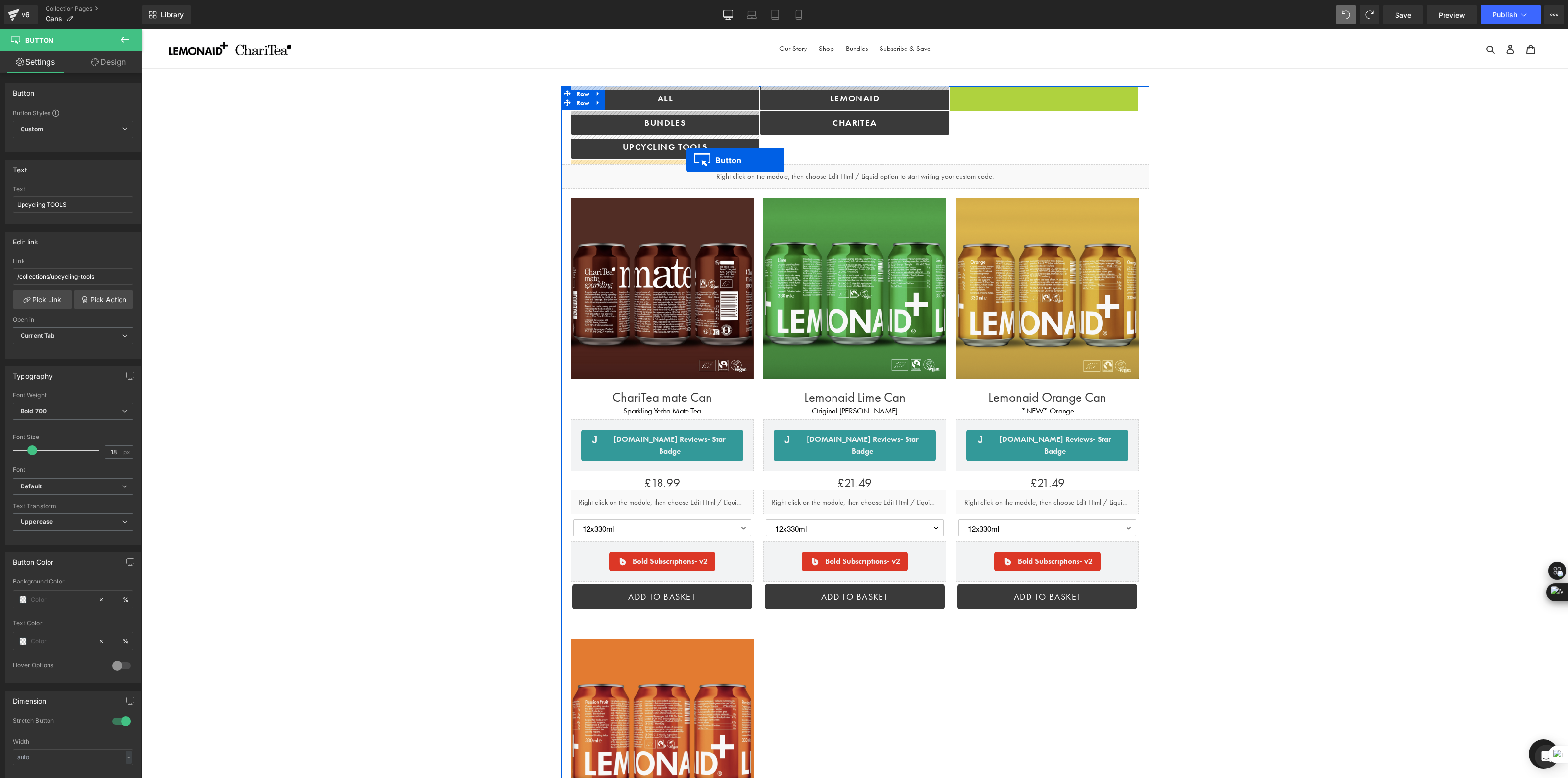
drag, startPoint x: 1028, startPoint y: 99, endPoint x: 685, endPoint y: 159, distance: 348.2
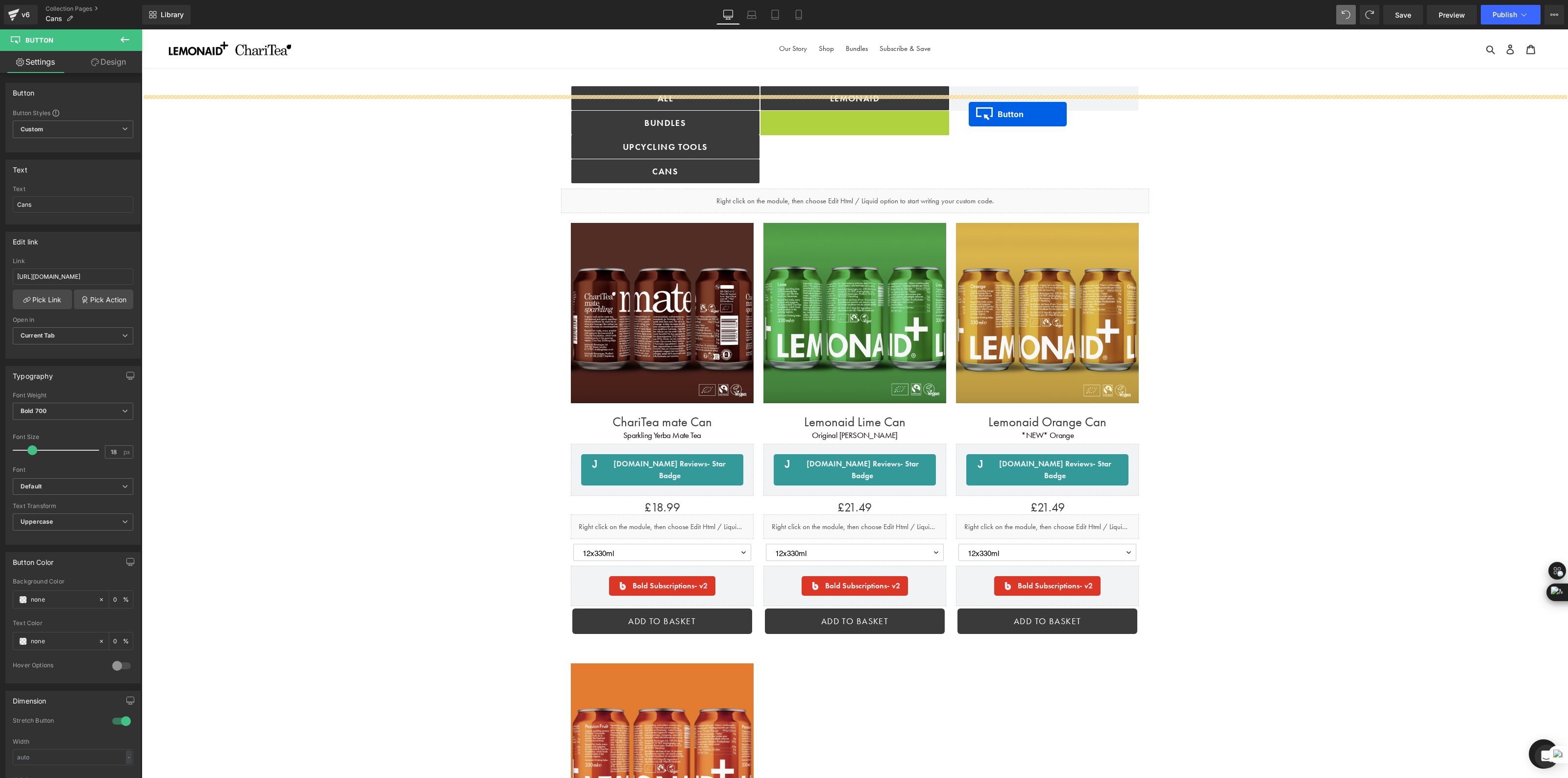
drag, startPoint x: 836, startPoint y: 126, endPoint x: 969, endPoint y: 114, distance: 133.5
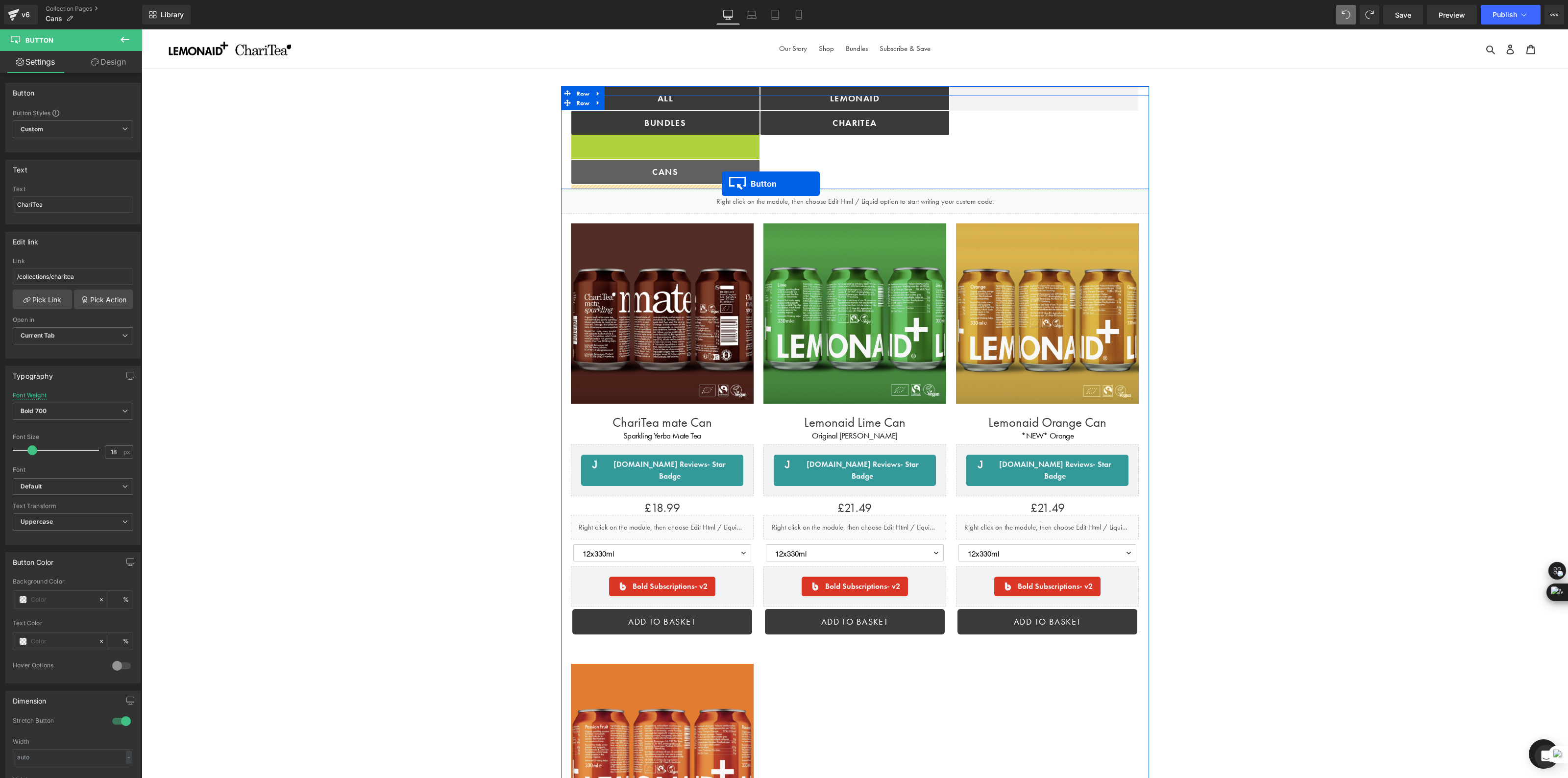
drag, startPoint x: 647, startPoint y: 145, endPoint x: 722, endPoint y: 184, distance: 84.5
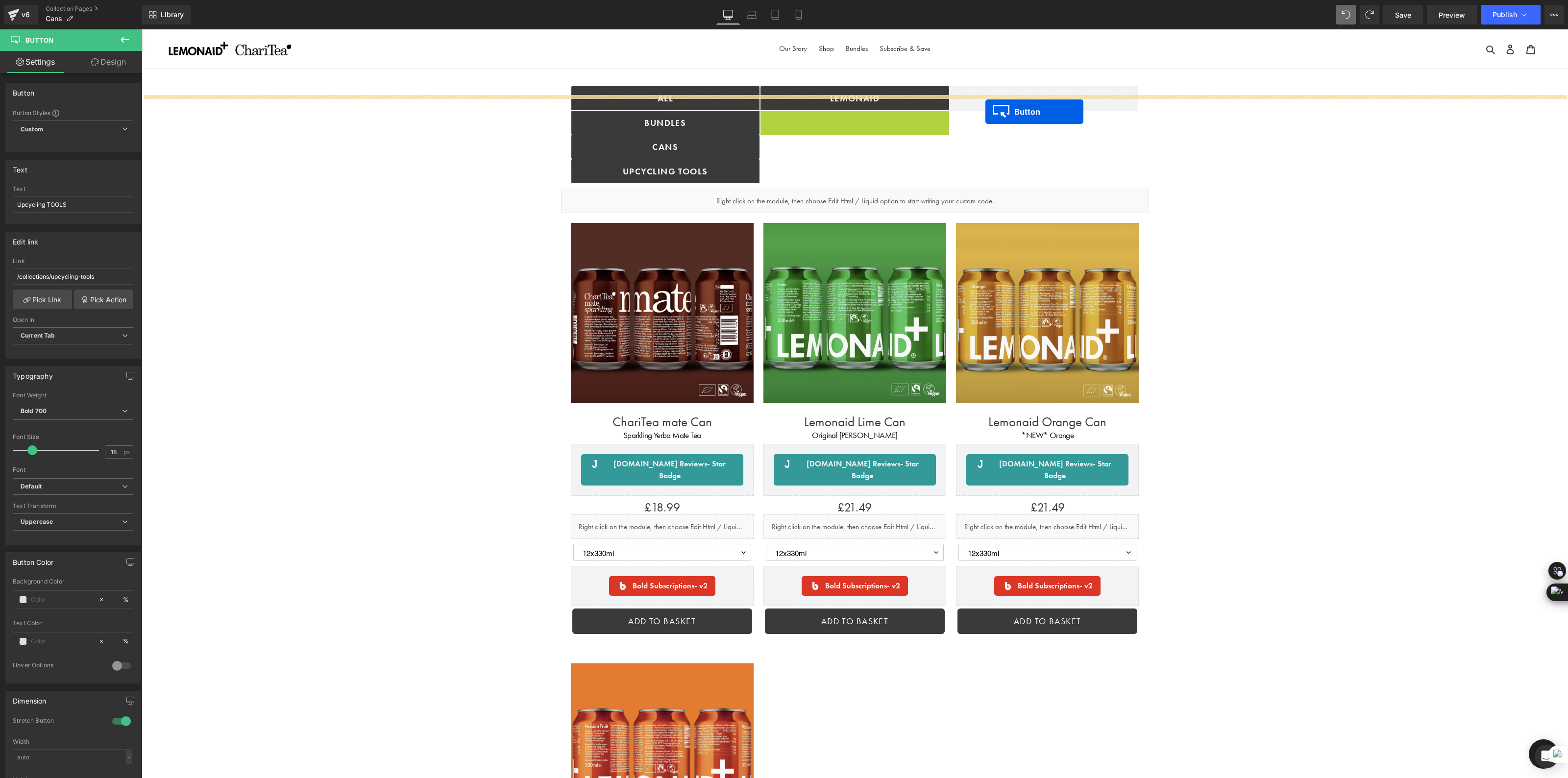
drag, startPoint x: 837, startPoint y: 124, endPoint x: 985, endPoint y: 111, distance: 148.6
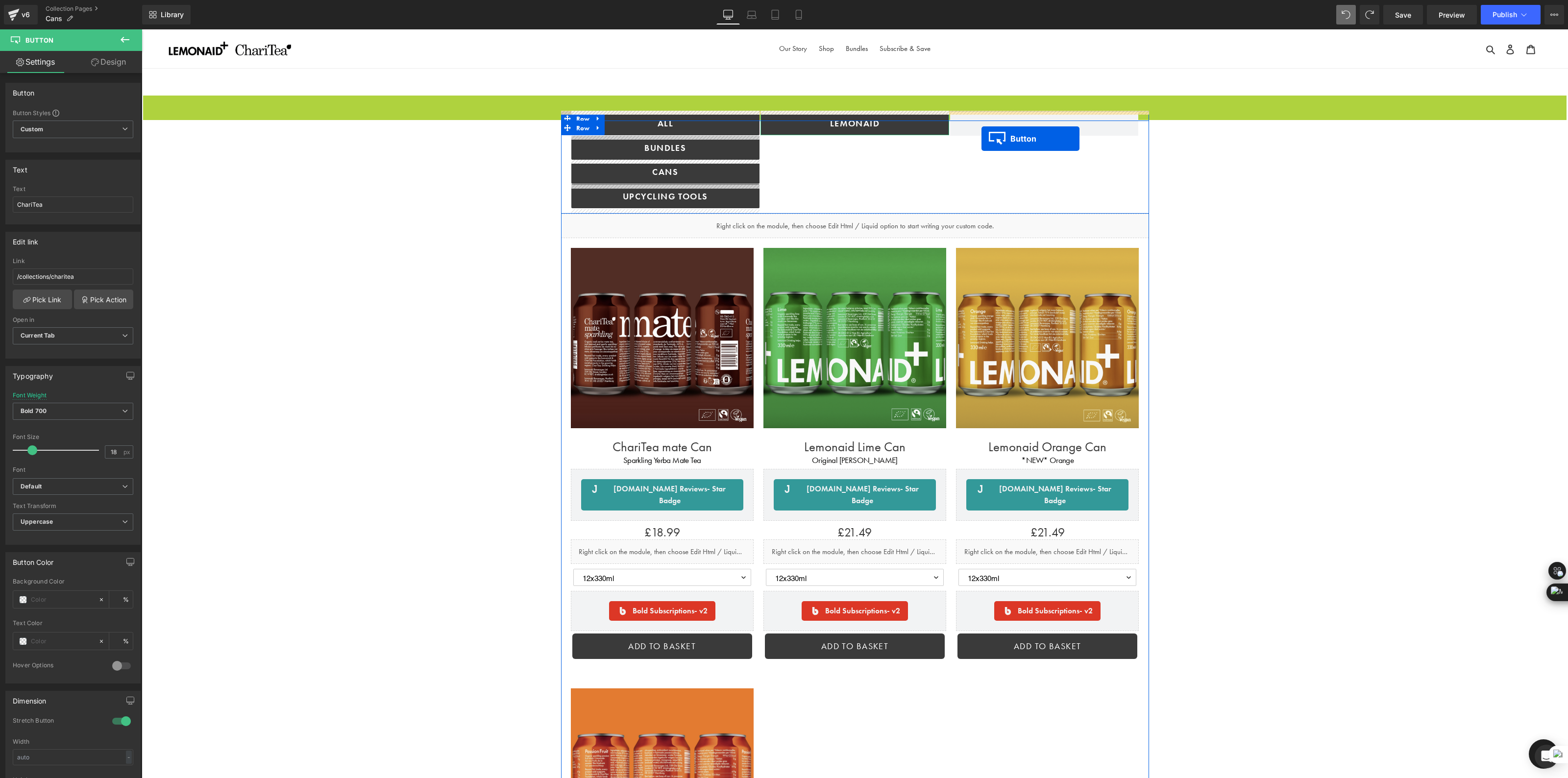
drag, startPoint x: 837, startPoint y: 106, endPoint x: 981, endPoint y: 139, distance: 147.7
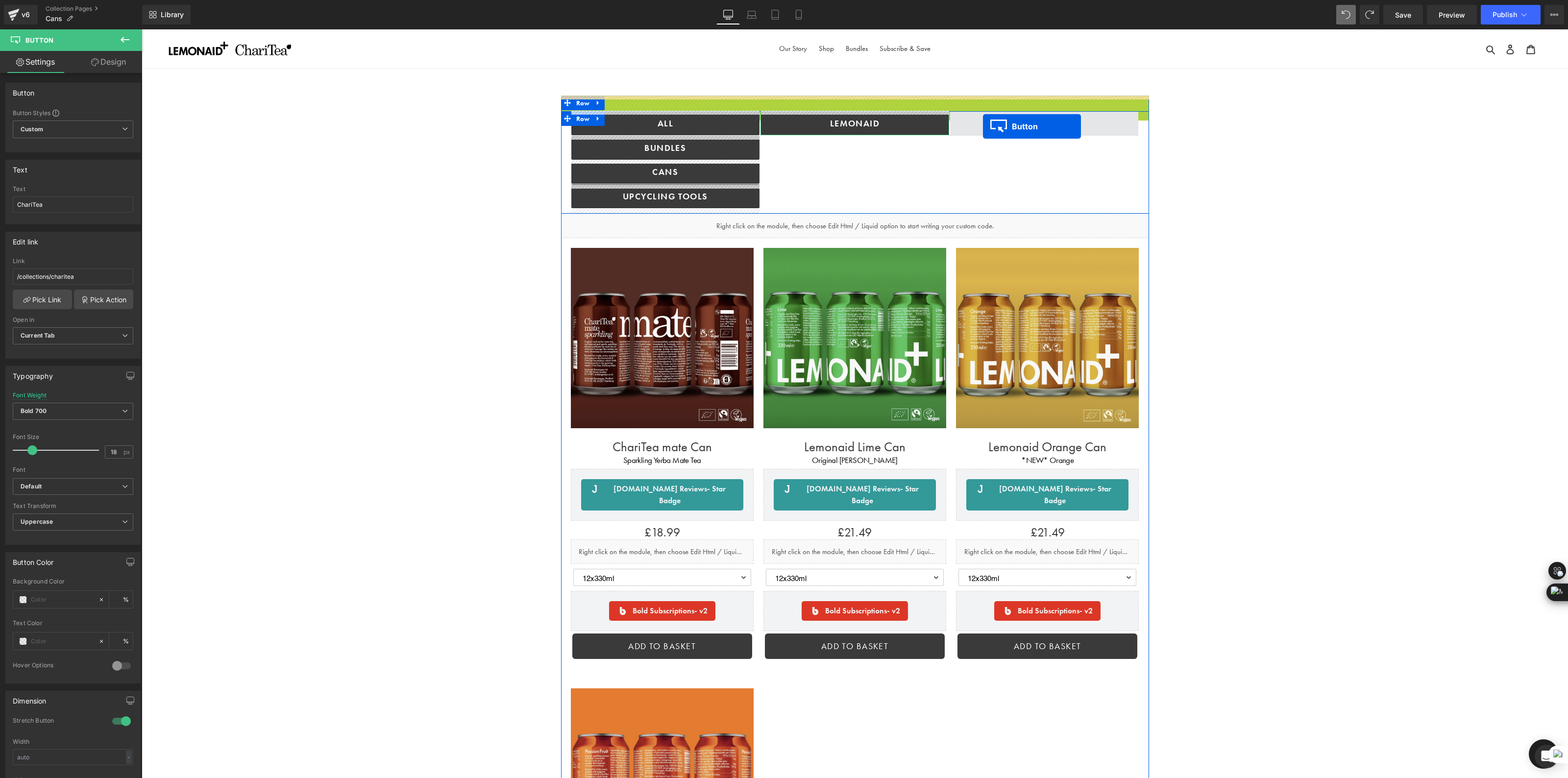
drag, startPoint x: 835, startPoint y: 105, endPoint x: 983, endPoint y: 126, distance: 149.5
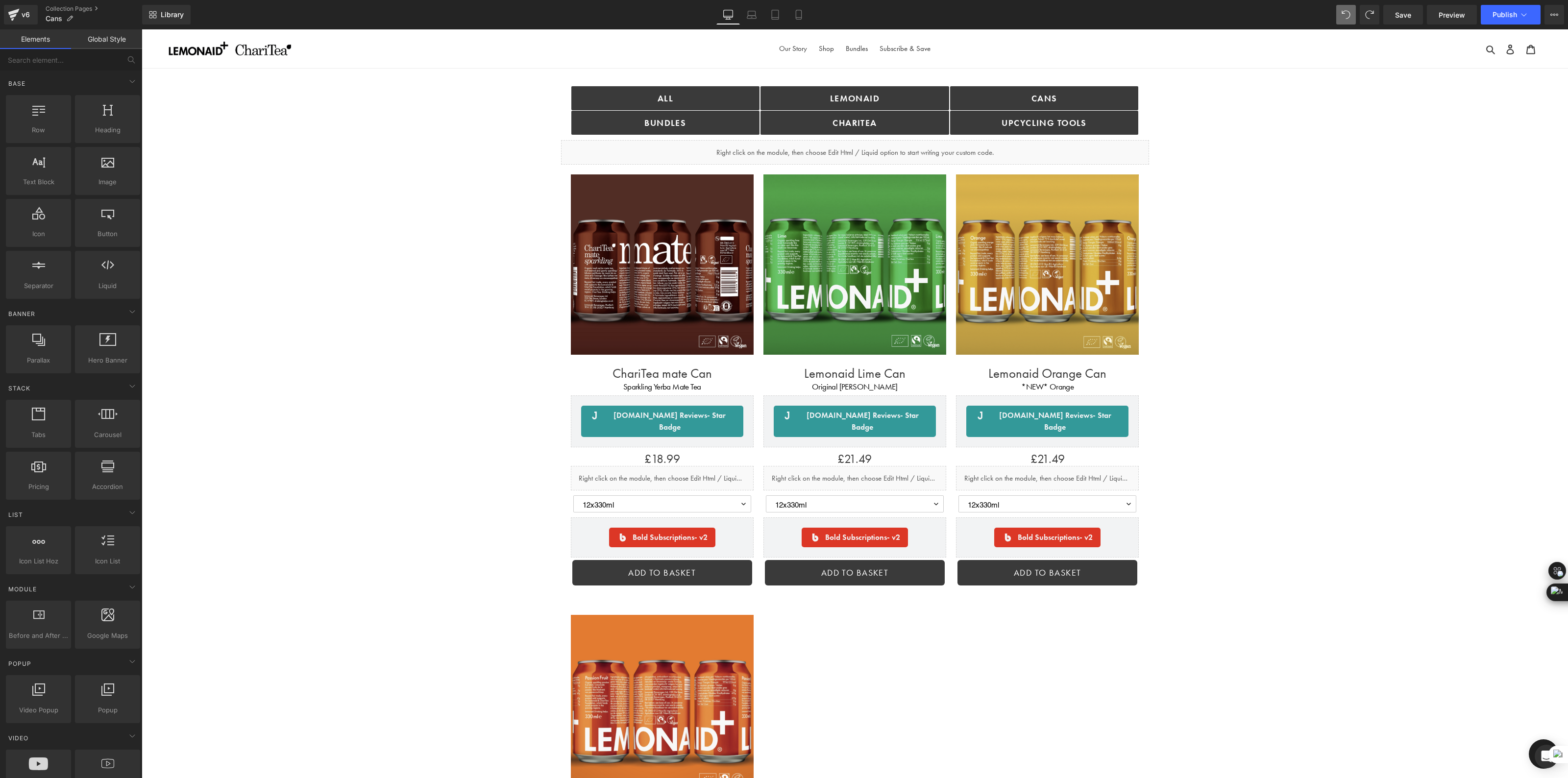
click at [1349, 135] on div "ALL Button bundles Button Lemonaid Button ChariTea Button Cans Button Upcycling…" at bounding box center [854, 663] width 1426 height 1136
click at [68, 5] on link "Collection Pages" at bounding box center [94, 9] width 97 height 8
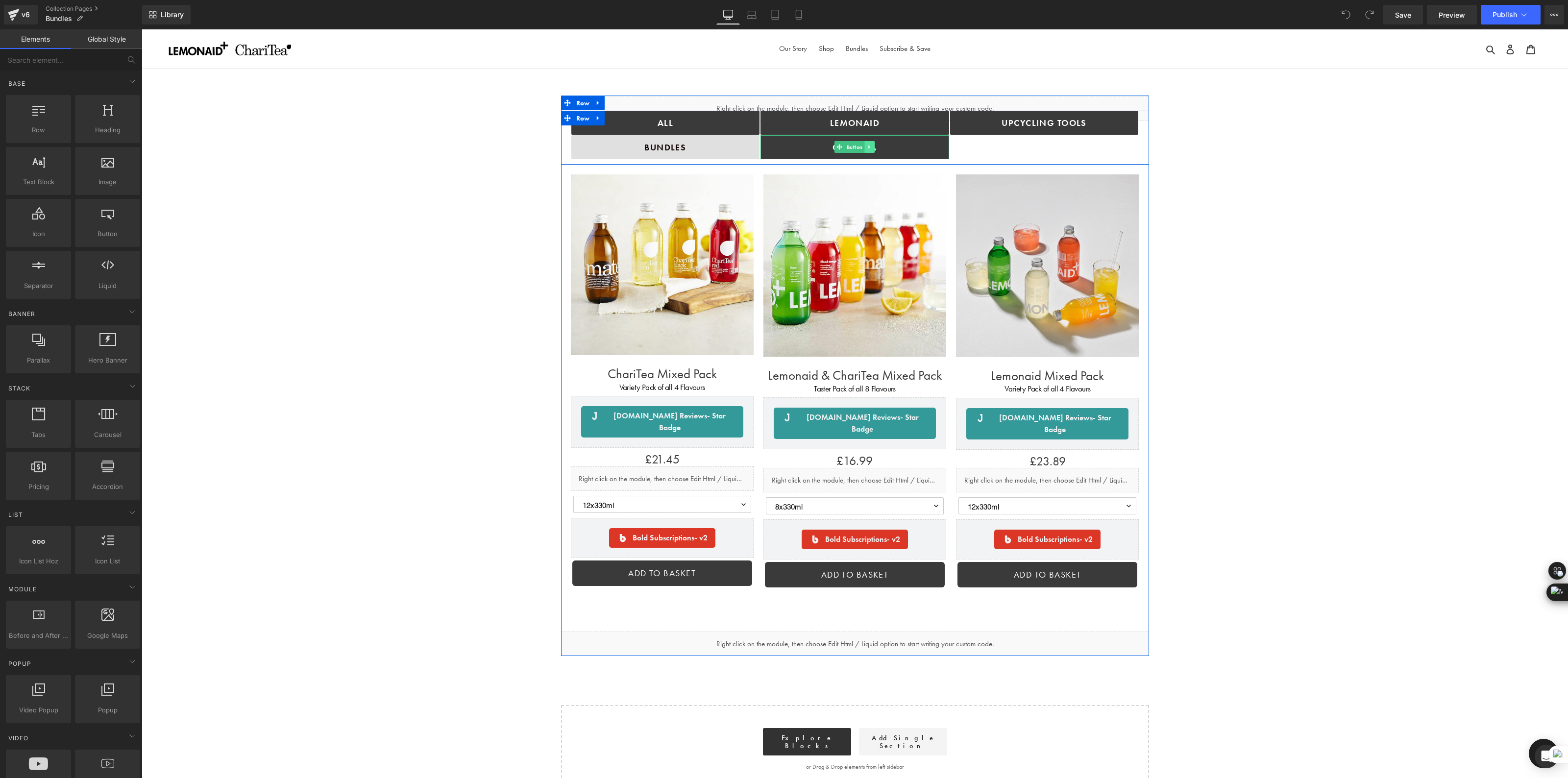
click at [869, 146] on icon at bounding box center [870, 147] width 5 height 6
click at [865, 148] on icon at bounding box center [865, 147] width 5 height 5
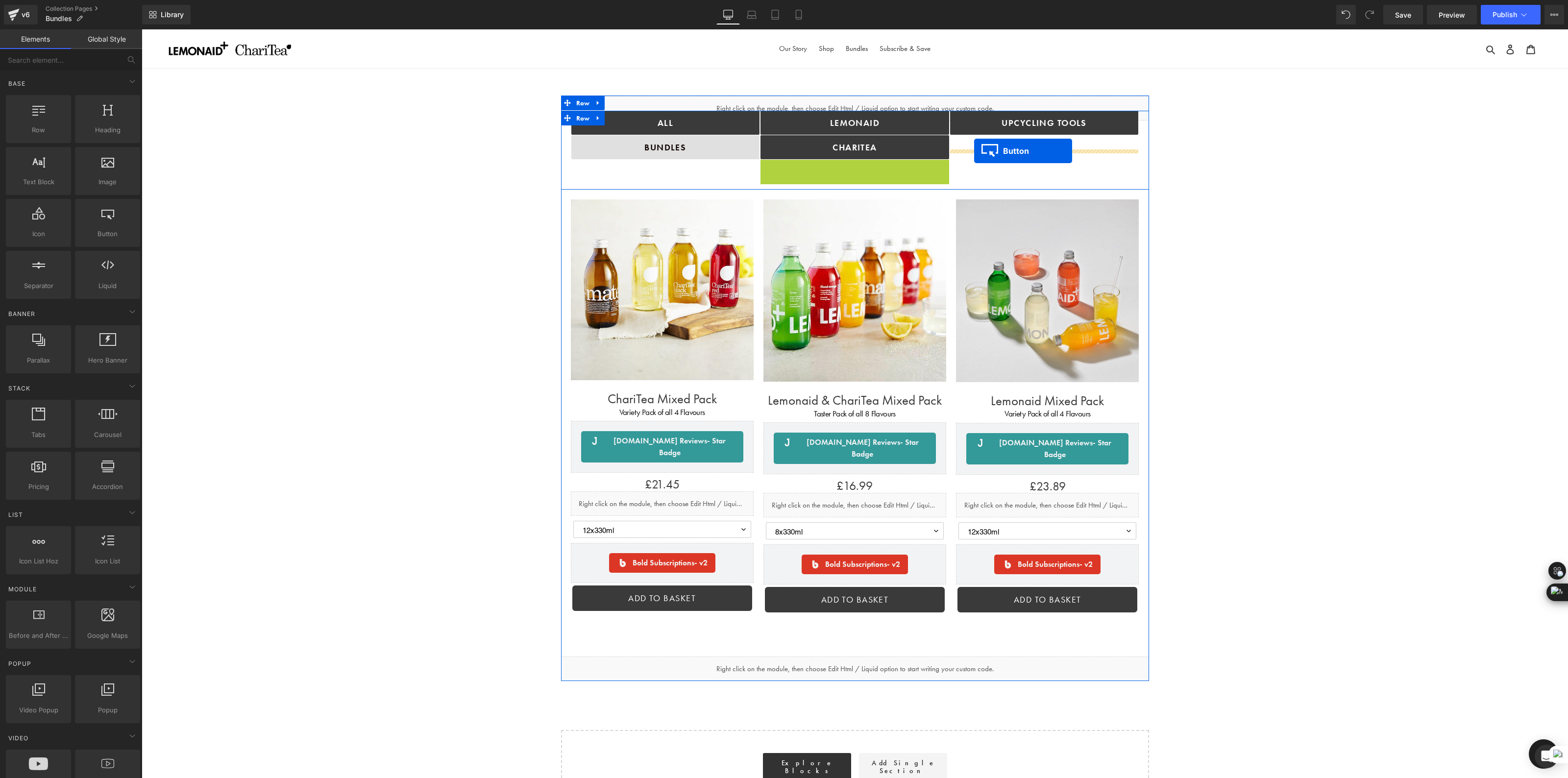
drag, startPoint x: 840, startPoint y: 171, endPoint x: 974, endPoint y: 152, distance: 135.3
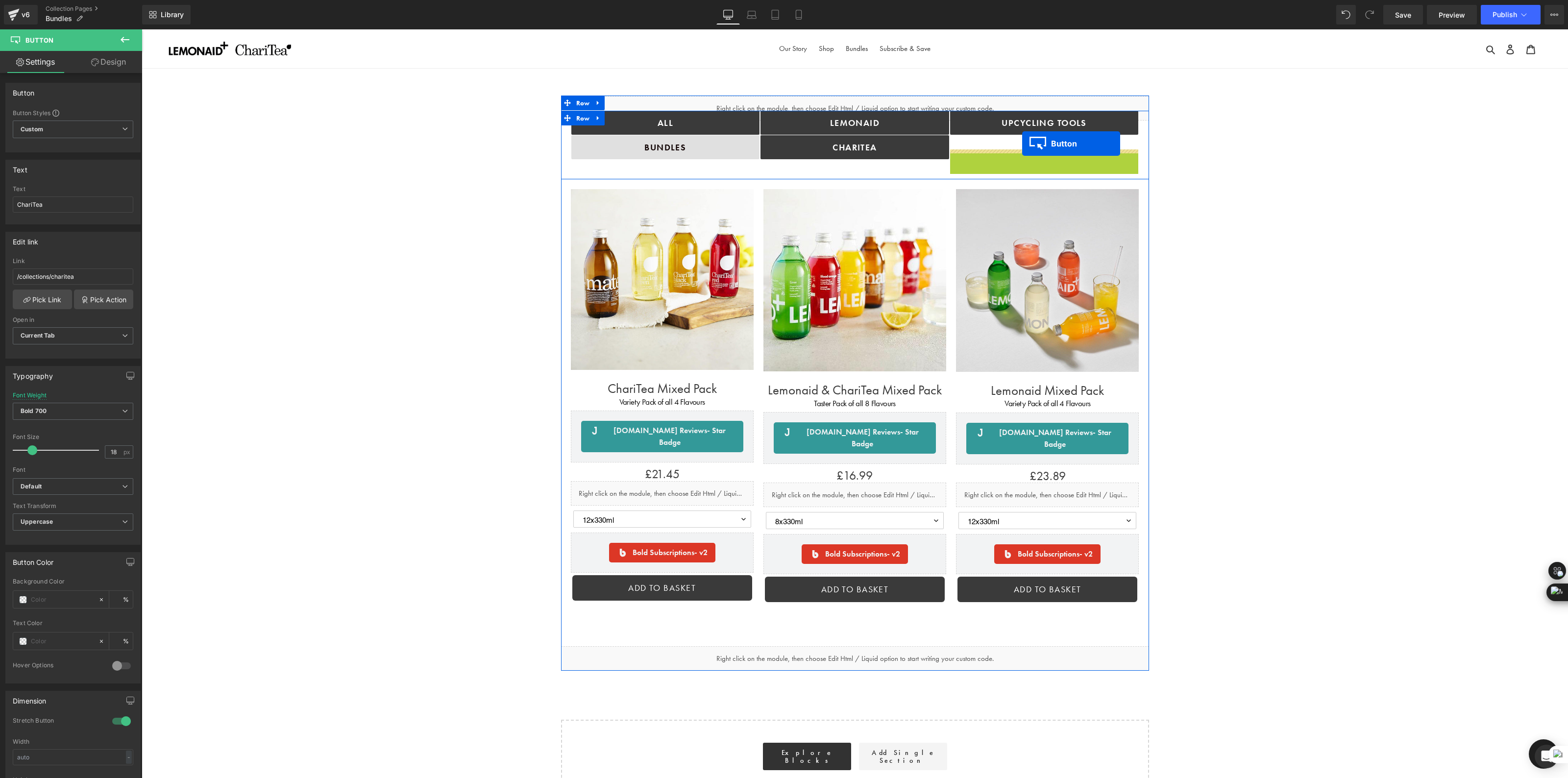
drag, startPoint x: 1025, startPoint y: 162, endPoint x: 1022, endPoint y: 144, distance: 18.2
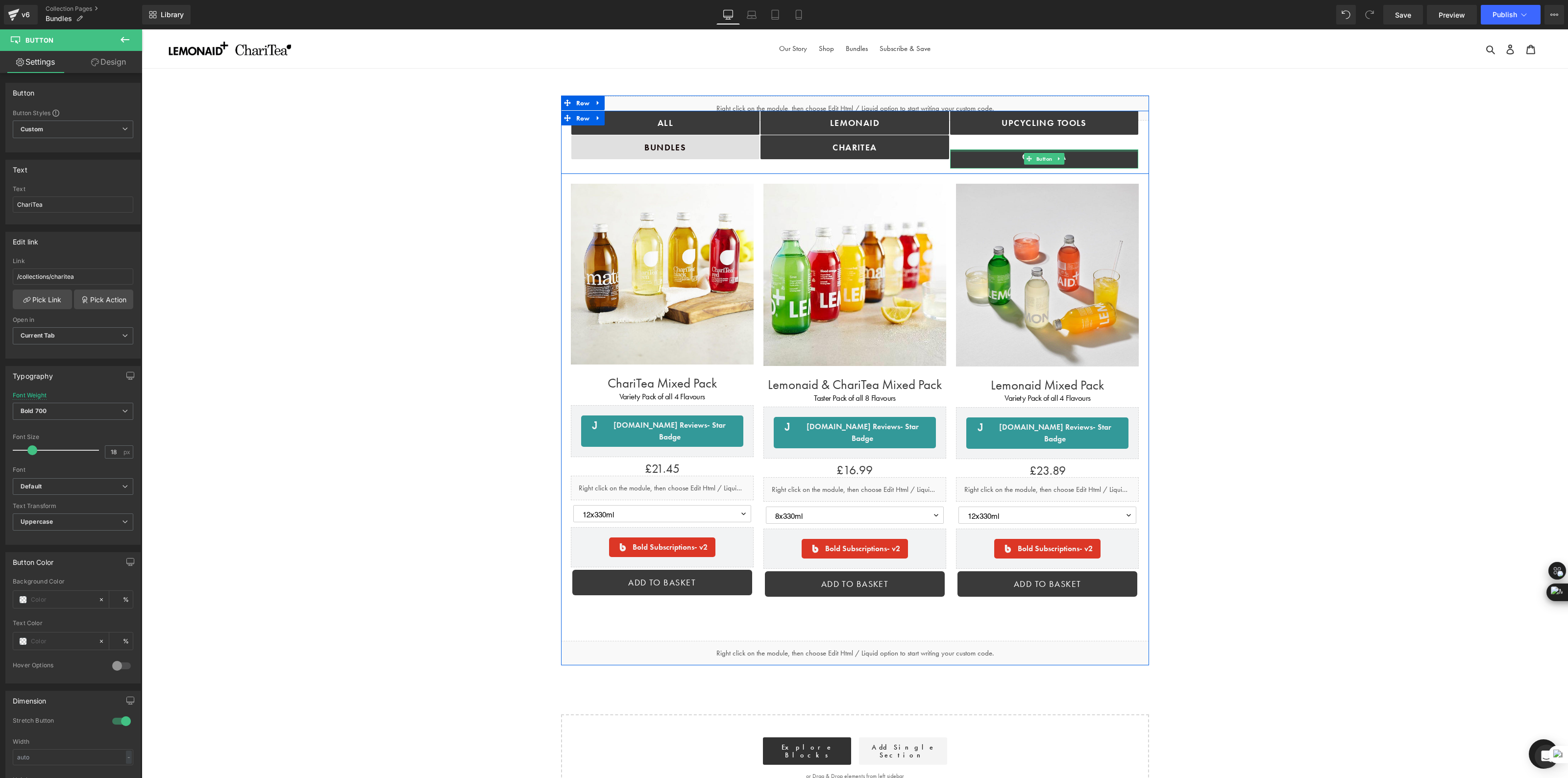
click at [1015, 148] on div "Upcycling TOOLS Button ChariTea Button" at bounding box center [1044, 140] width 189 height 58
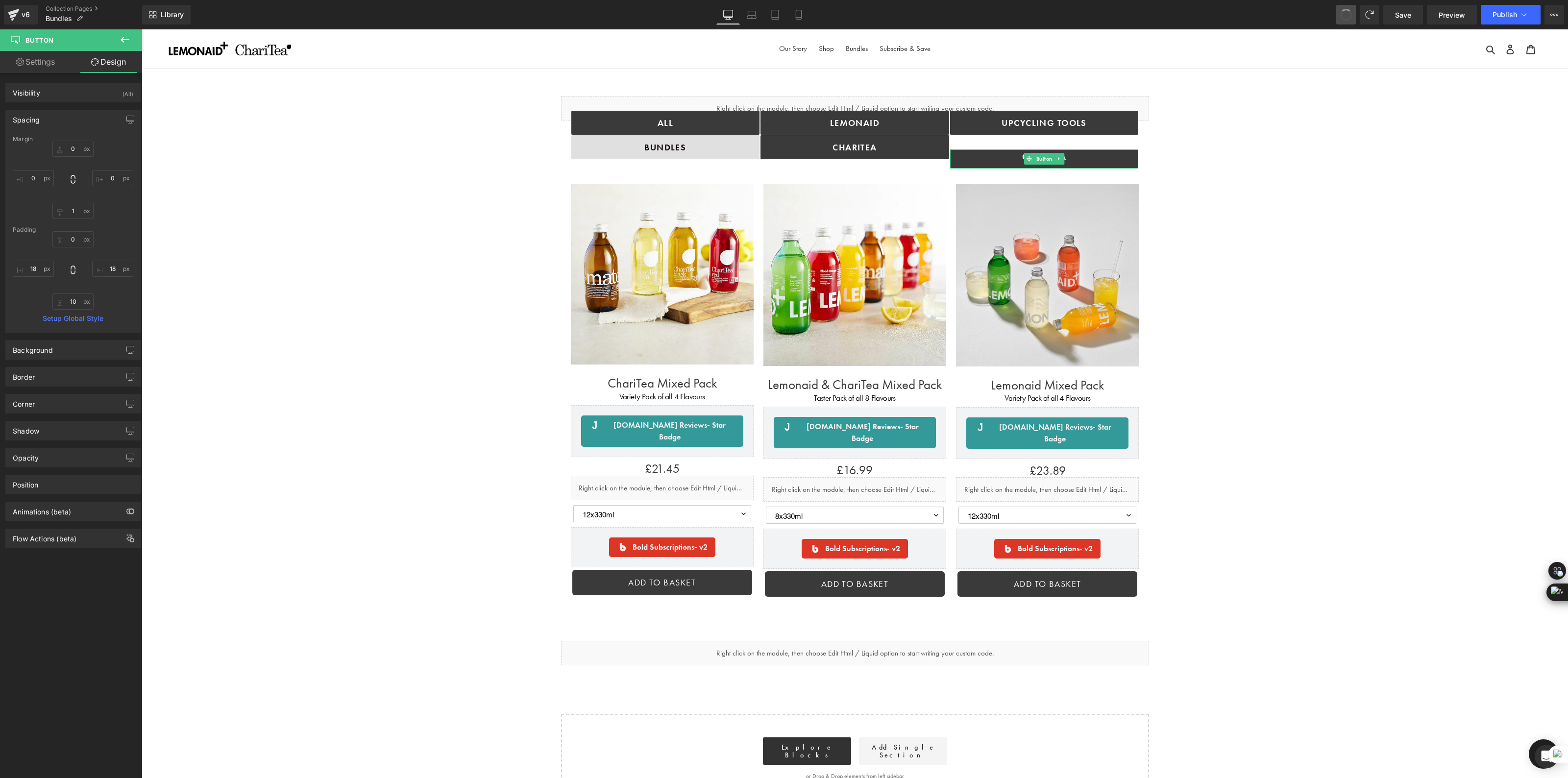
type input "0"
type input "1"
type input "0"
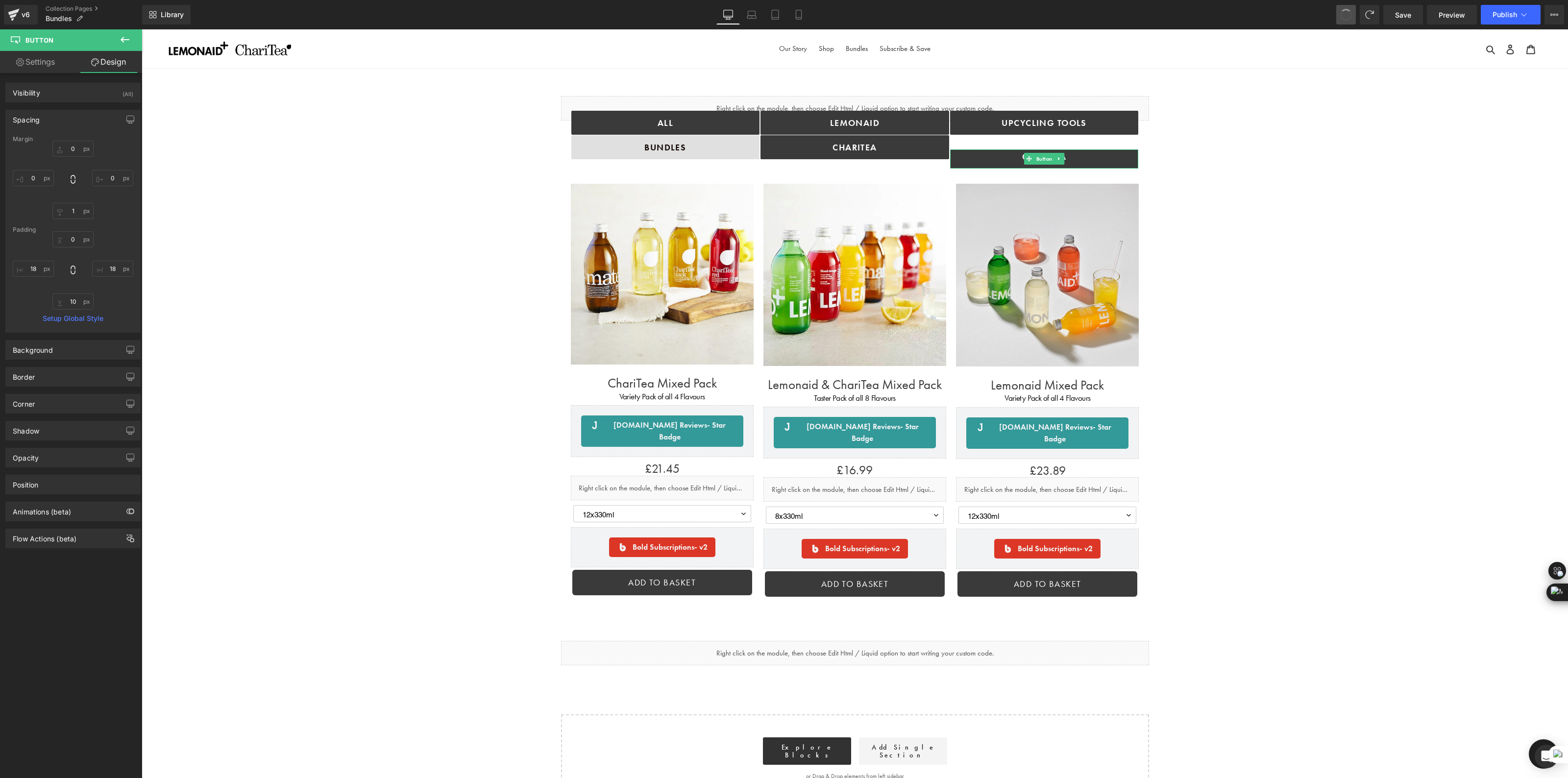
type input "18"
type input "10"
type input "18"
